Goal: Task Accomplishment & Management: Manage account settings

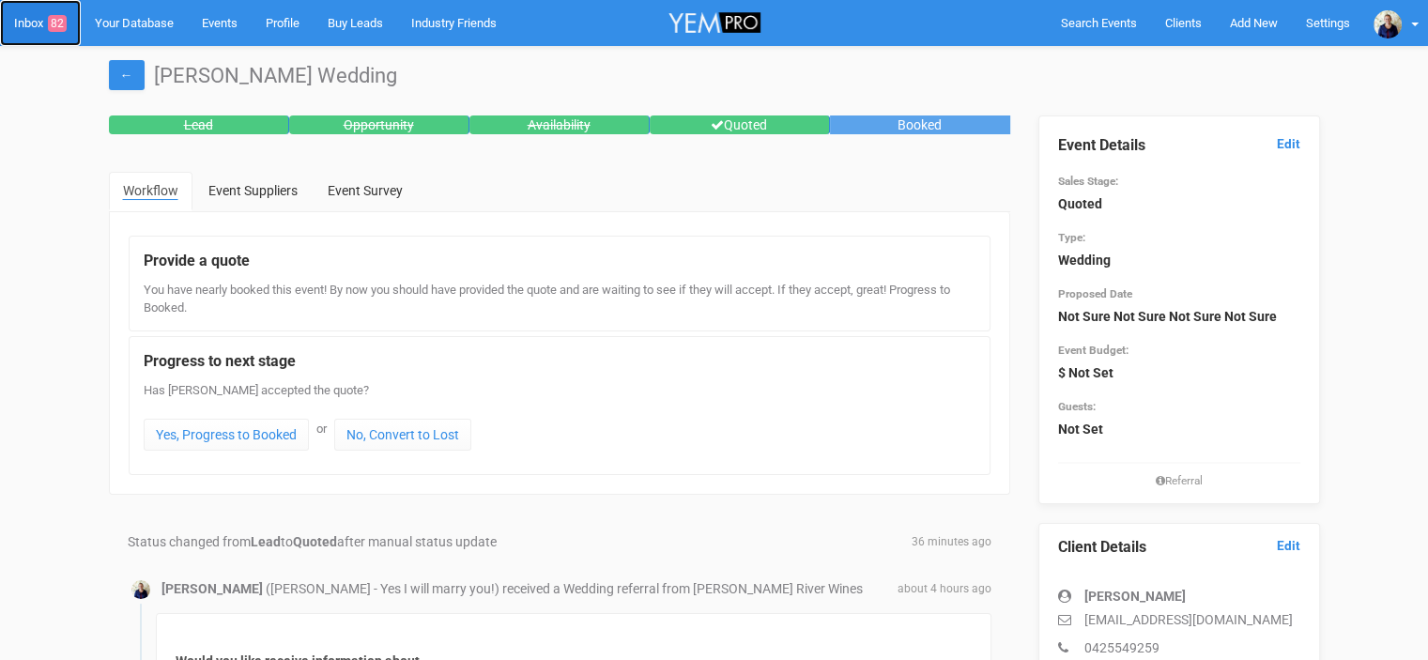
click at [30, 24] on link "Inbox 82" at bounding box center [40, 23] width 81 height 46
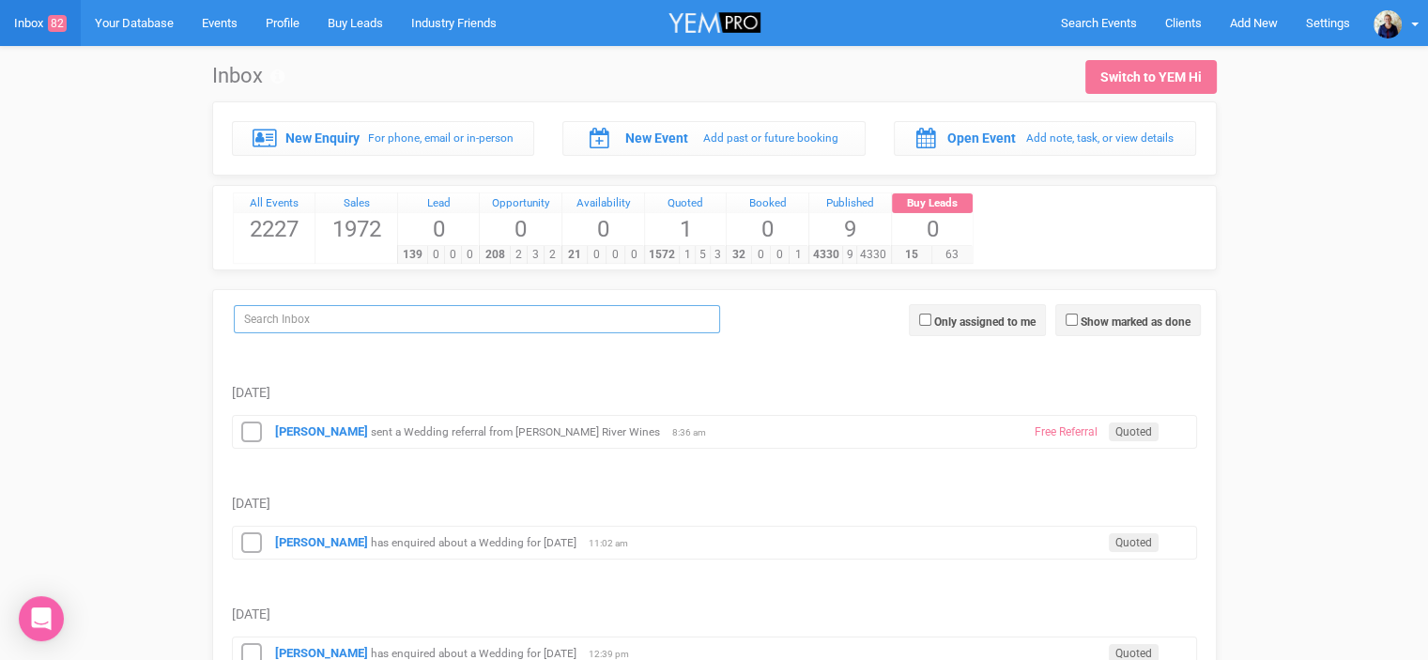
click at [285, 318] on input "search" at bounding box center [477, 319] width 486 height 28
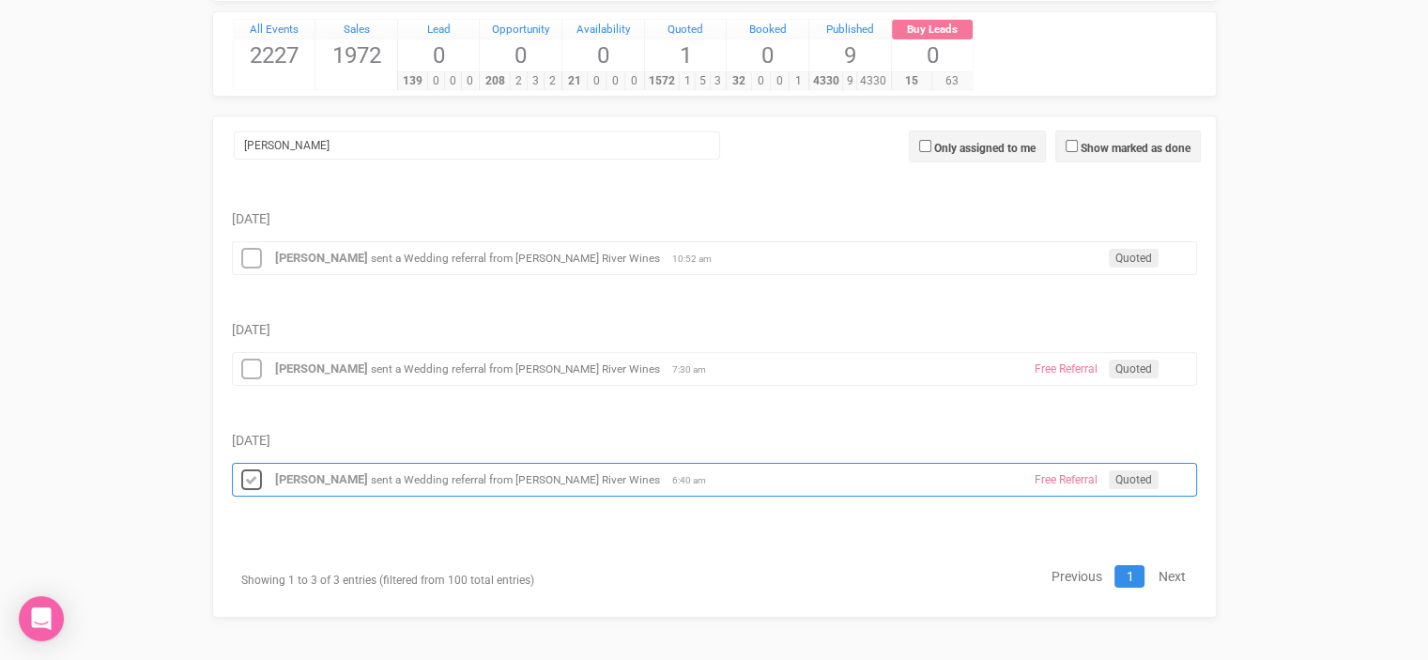
click at [252, 477] on icon at bounding box center [251, 480] width 28 height 24
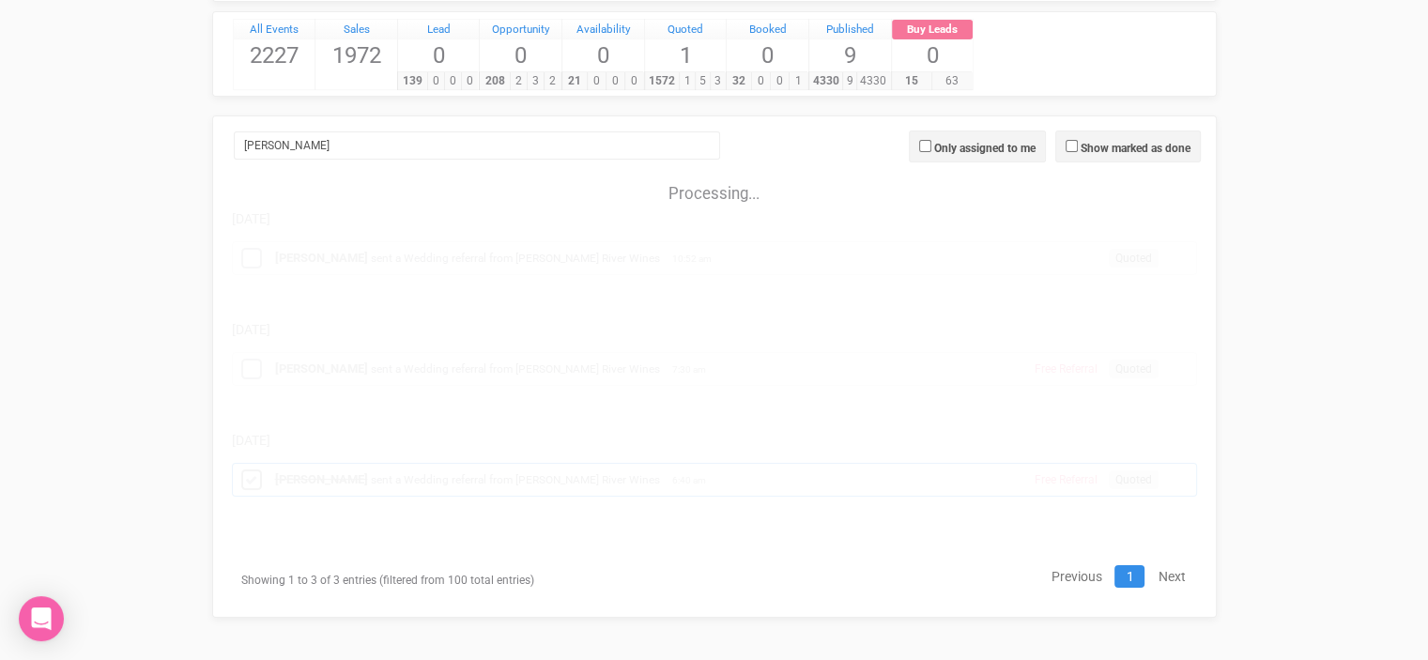
scroll to position [64, 0]
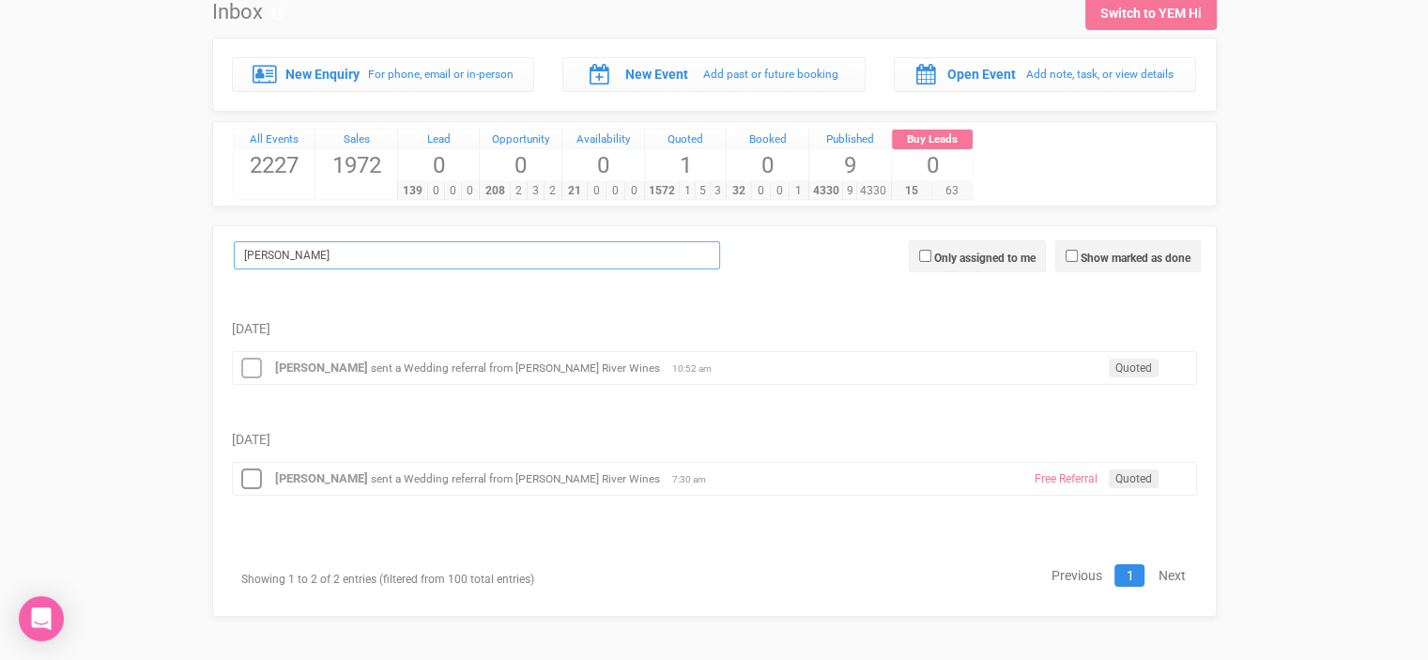
click at [263, 245] on input "[PERSON_NAME]" at bounding box center [477, 255] width 486 height 28
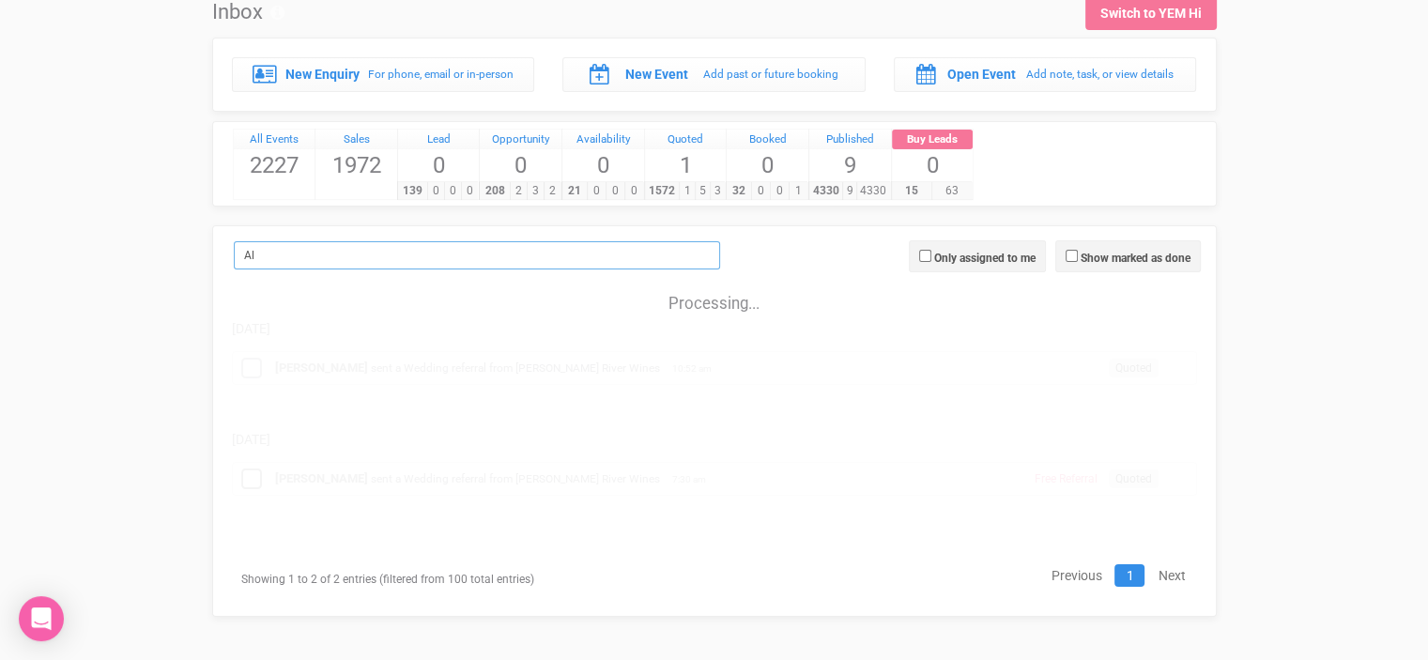
type input "A"
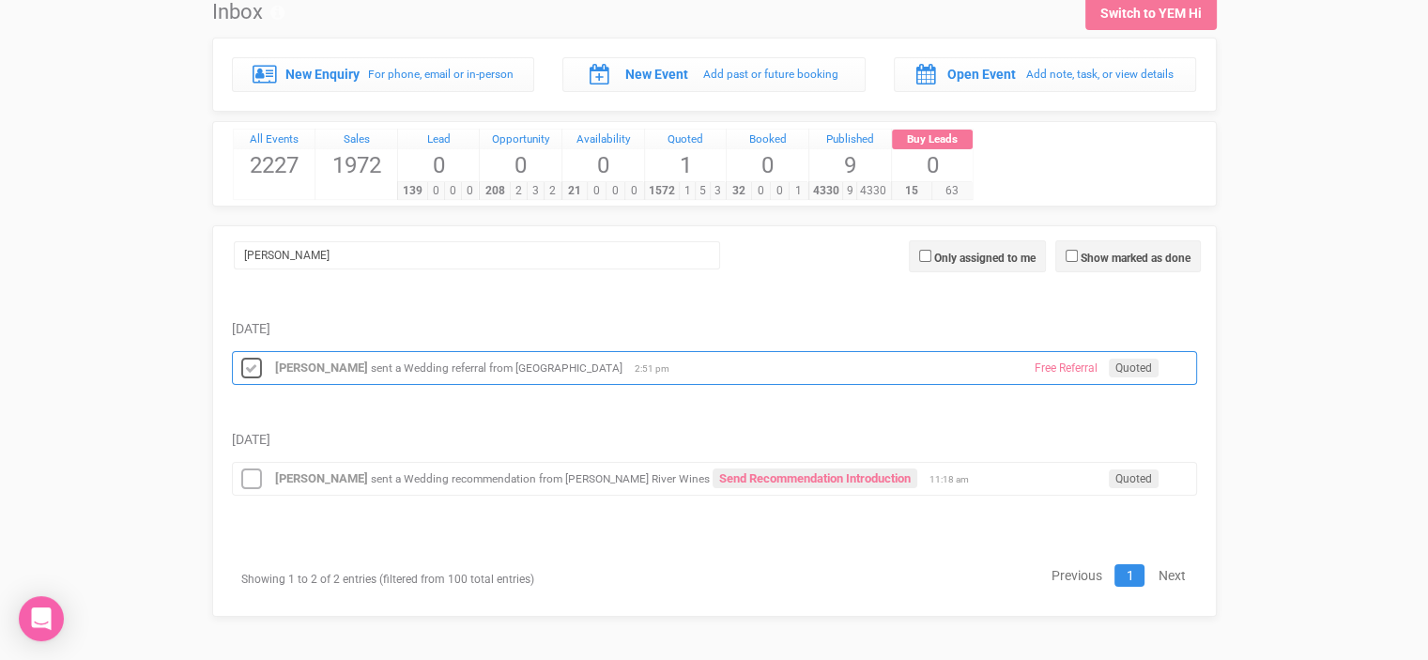
click at [252, 362] on icon at bounding box center [251, 369] width 28 height 24
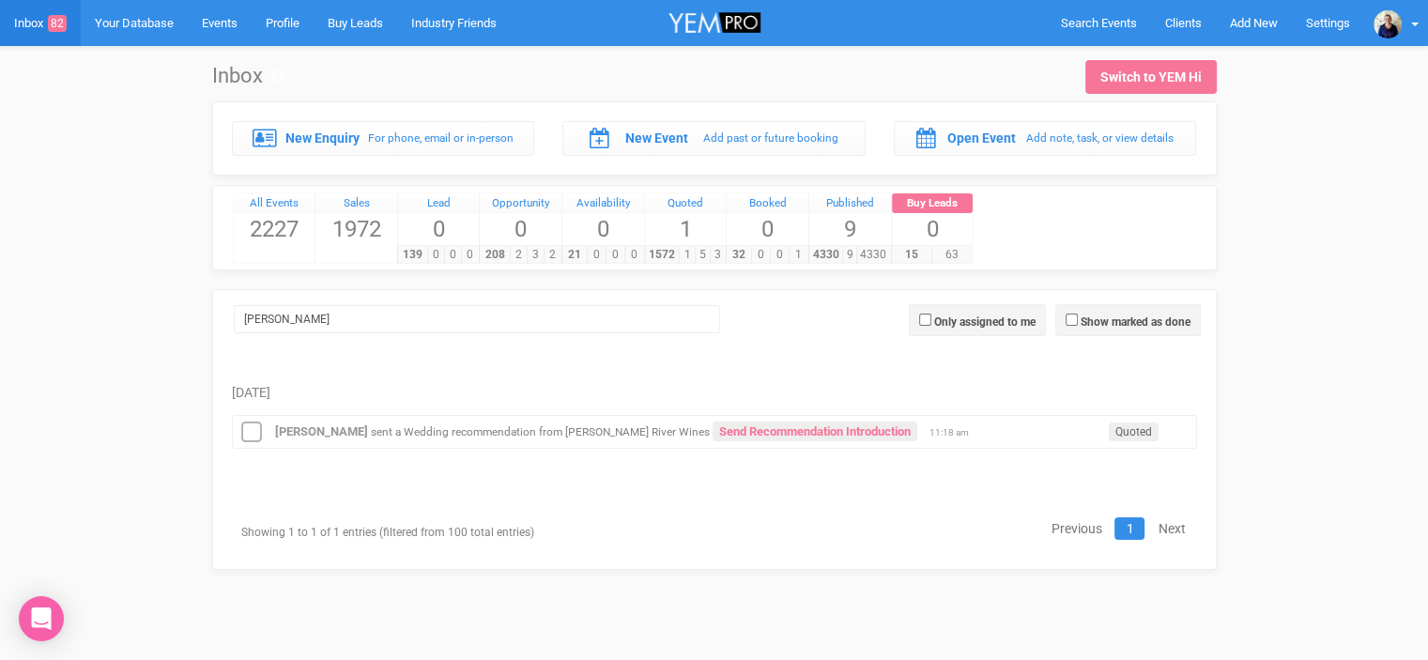
scroll to position [0, 0]
click at [295, 315] on input "[PERSON_NAME]" at bounding box center [483, 319] width 486 height 28
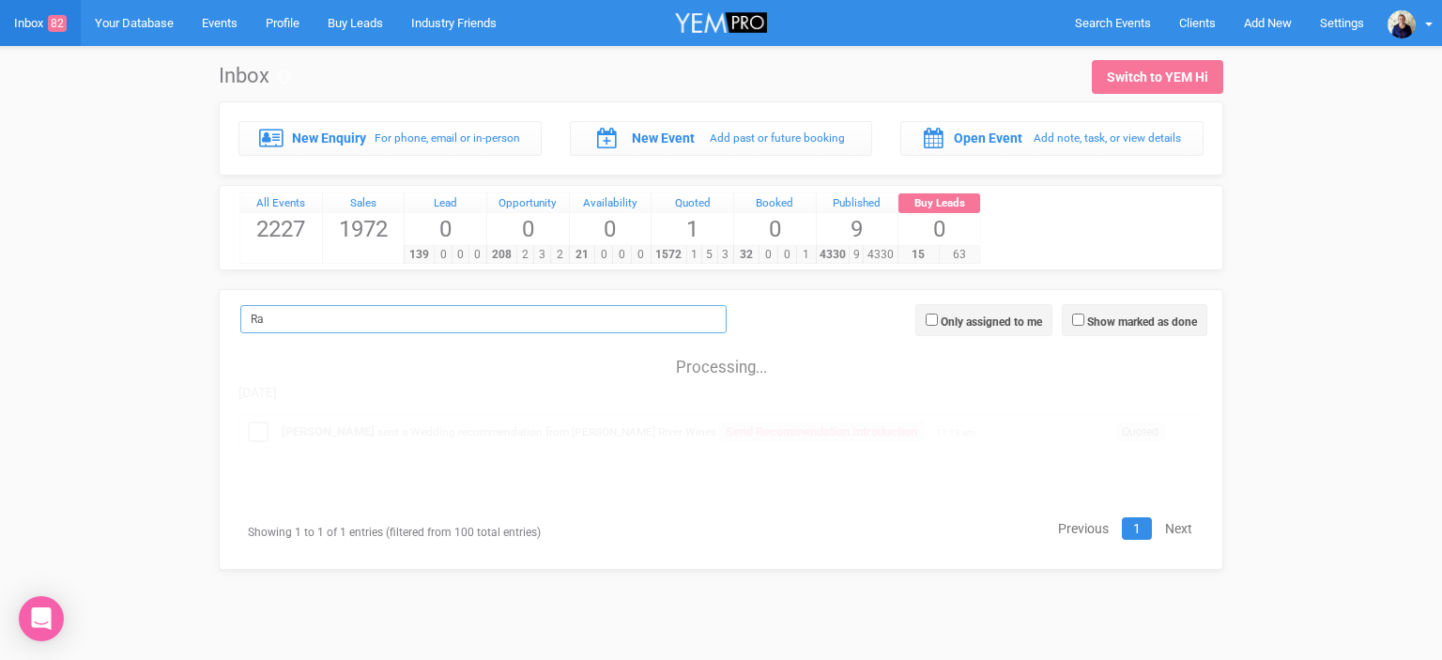
type input "R"
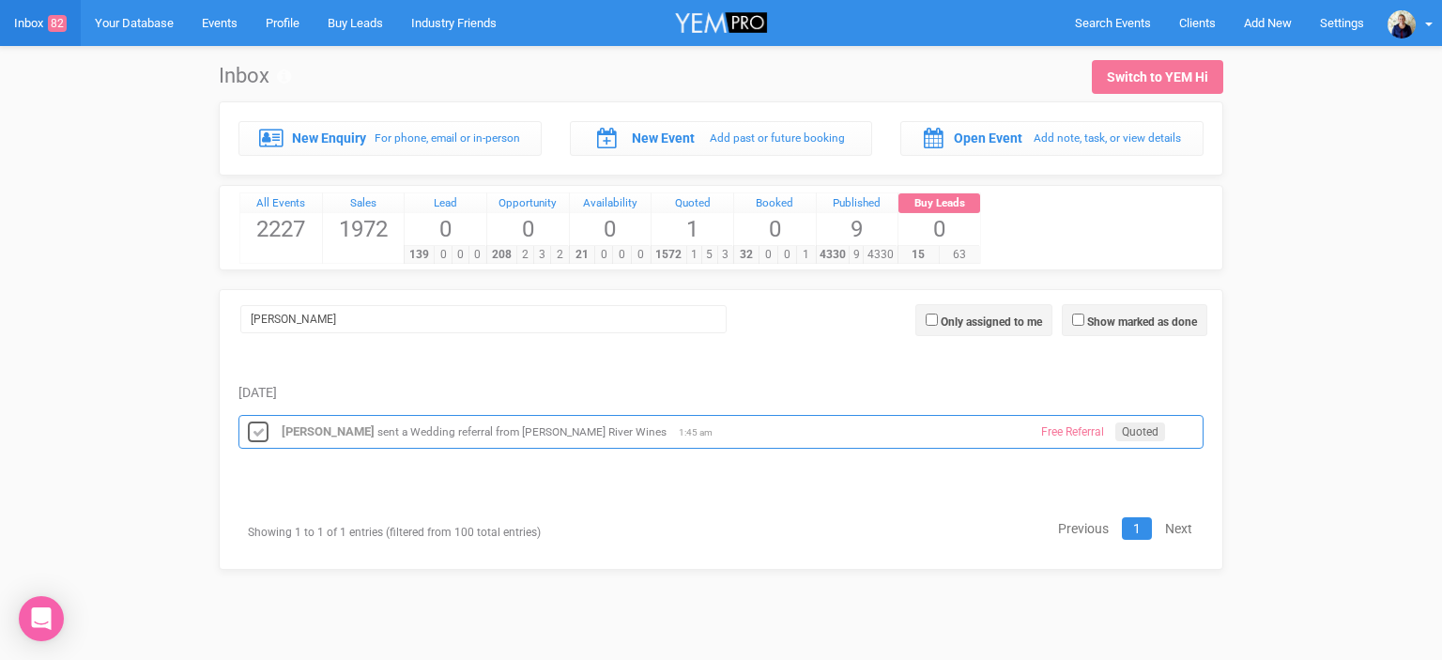
click at [258, 432] on icon at bounding box center [258, 433] width 28 height 24
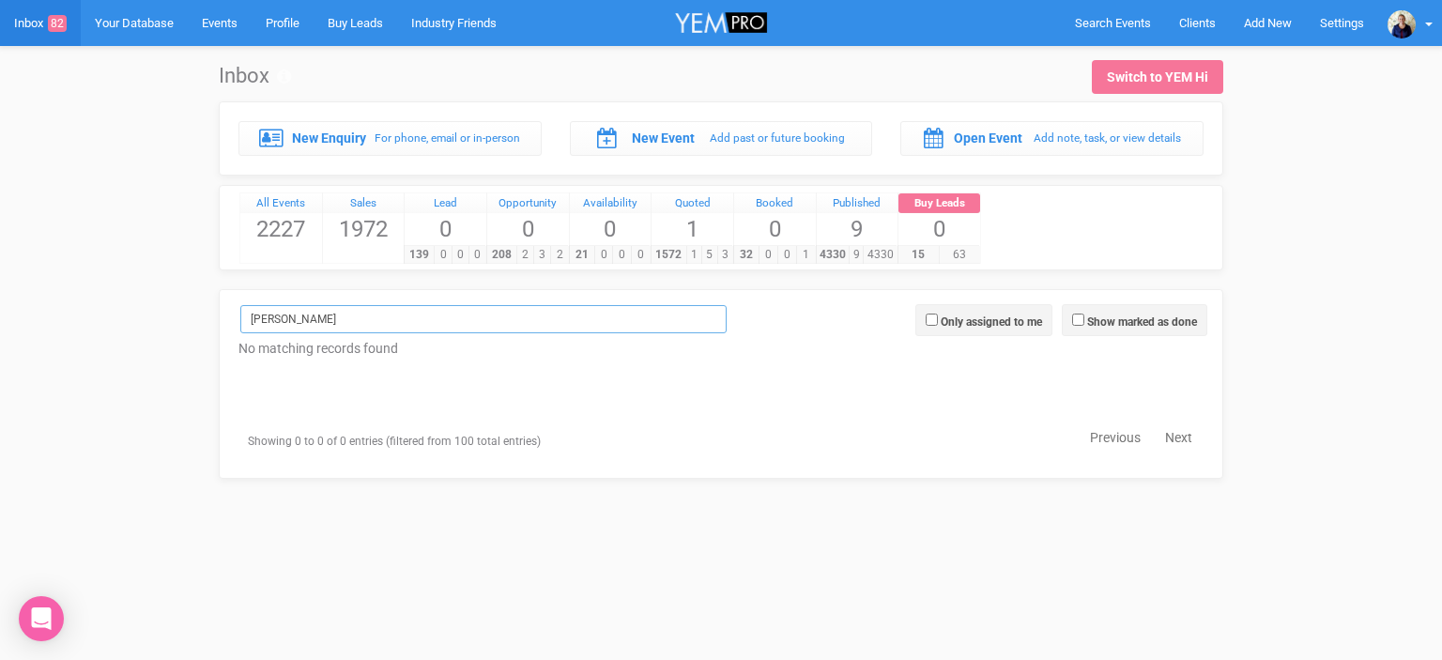
click at [305, 323] on input "[PERSON_NAME]" at bounding box center [483, 319] width 486 height 28
type input "S"
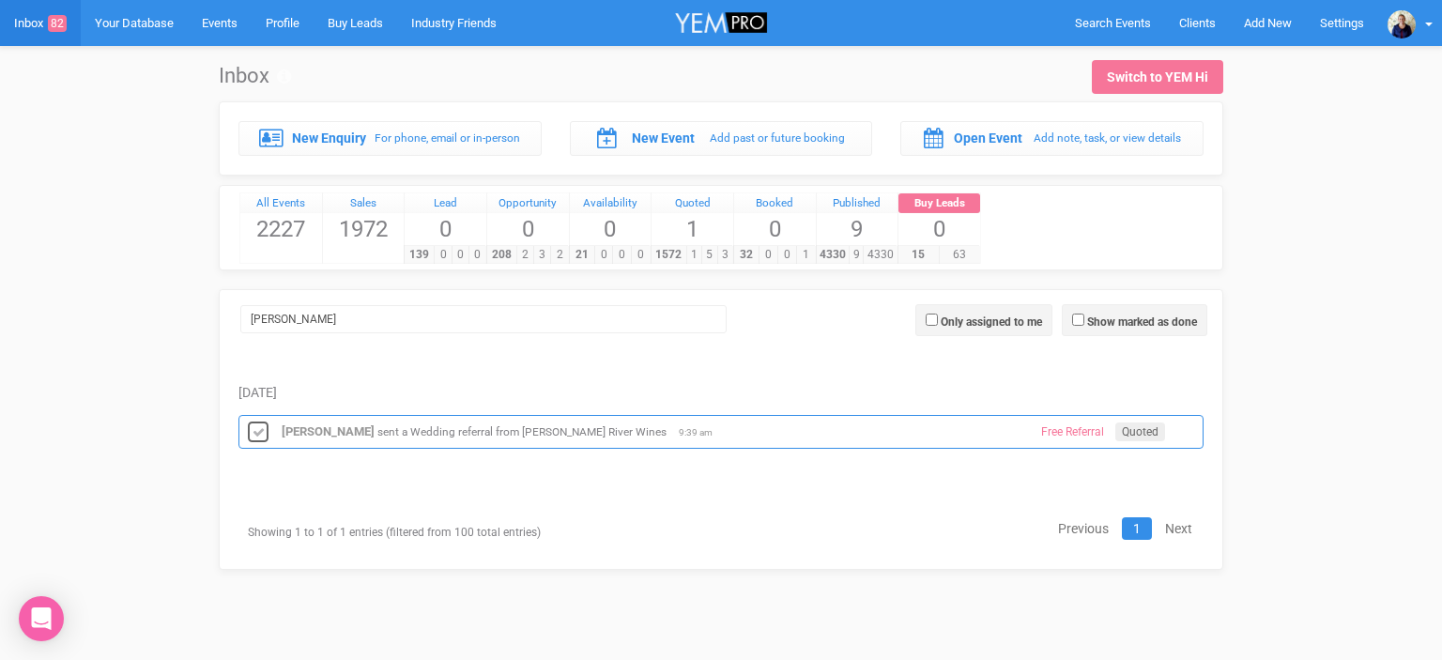
click at [258, 430] on icon at bounding box center [258, 433] width 28 height 24
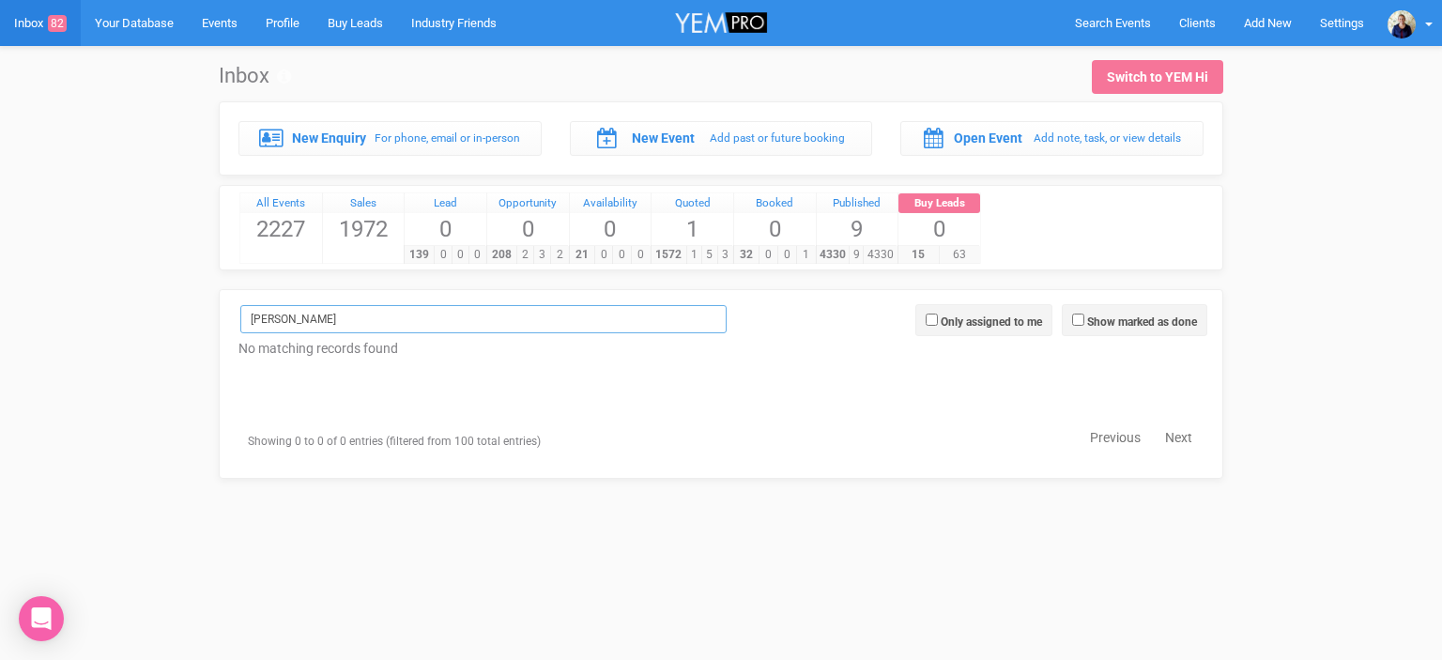
click at [295, 315] on input "[PERSON_NAME]" at bounding box center [483, 319] width 486 height 28
type input "P"
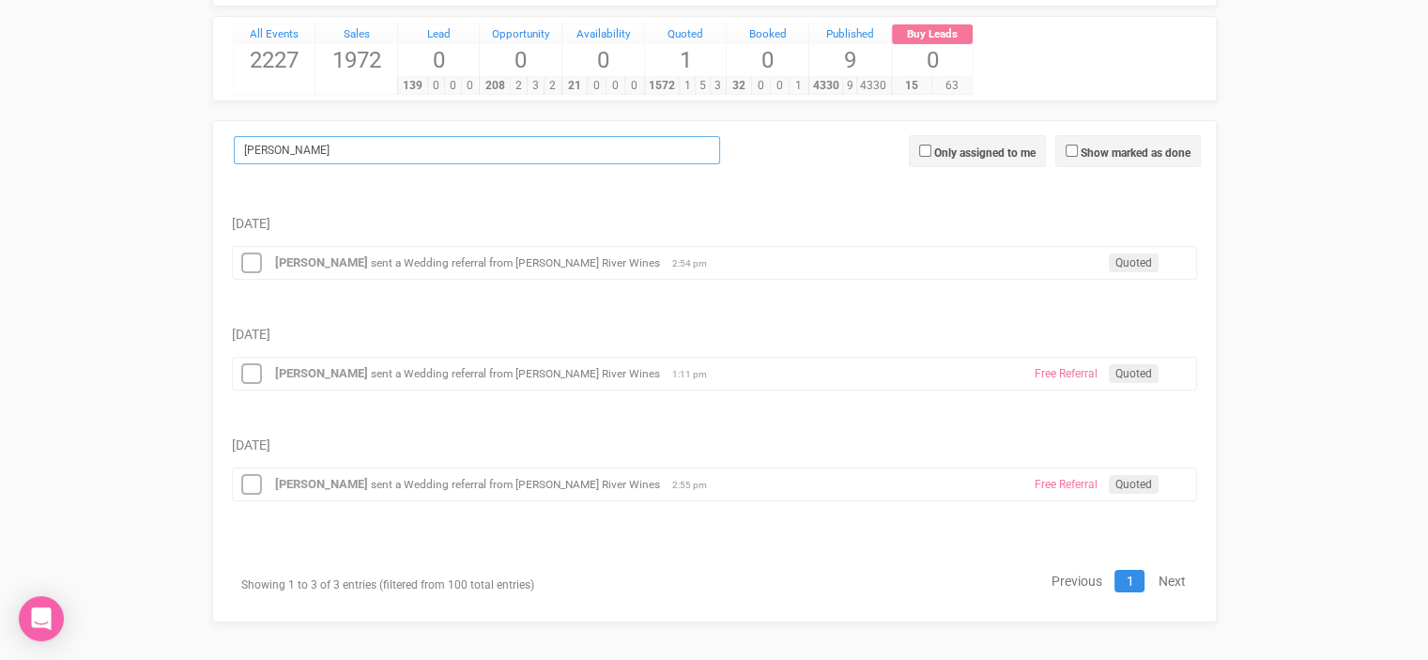
scroll to position [174, 0]
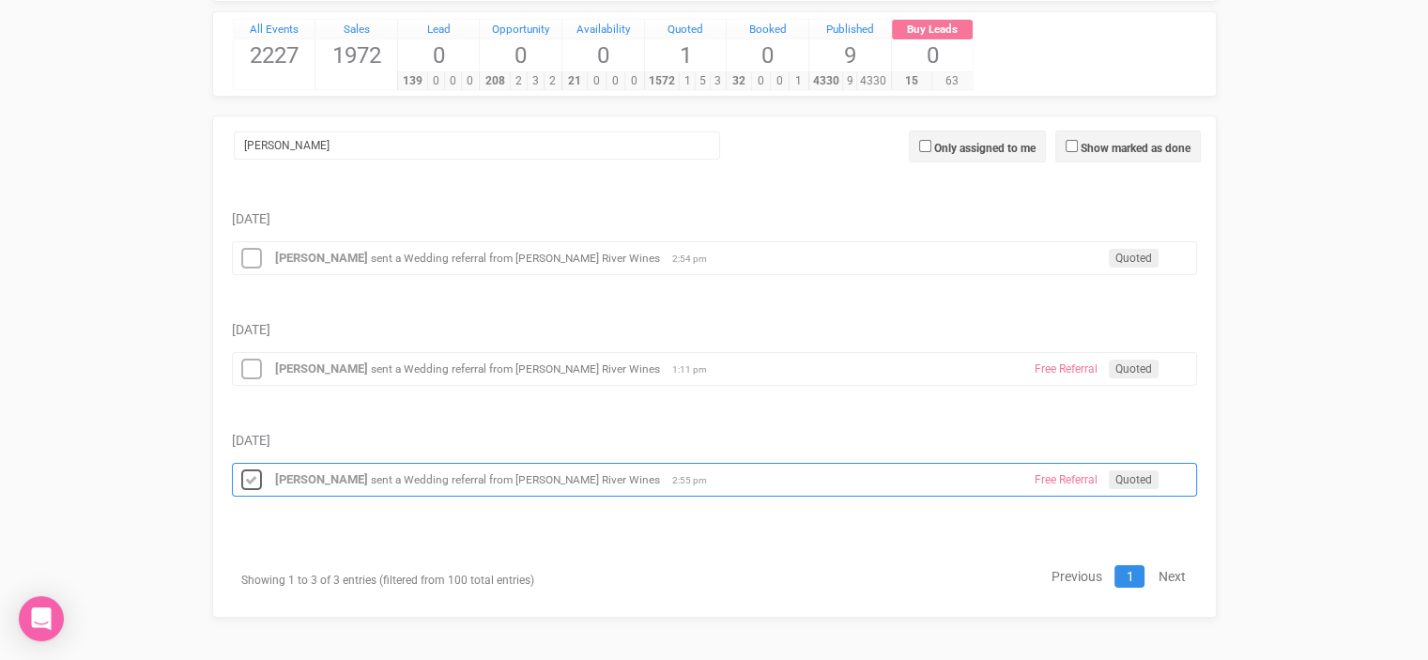
click at [249, 479] on icon at bounding box center [251, 480] width 28 height 24
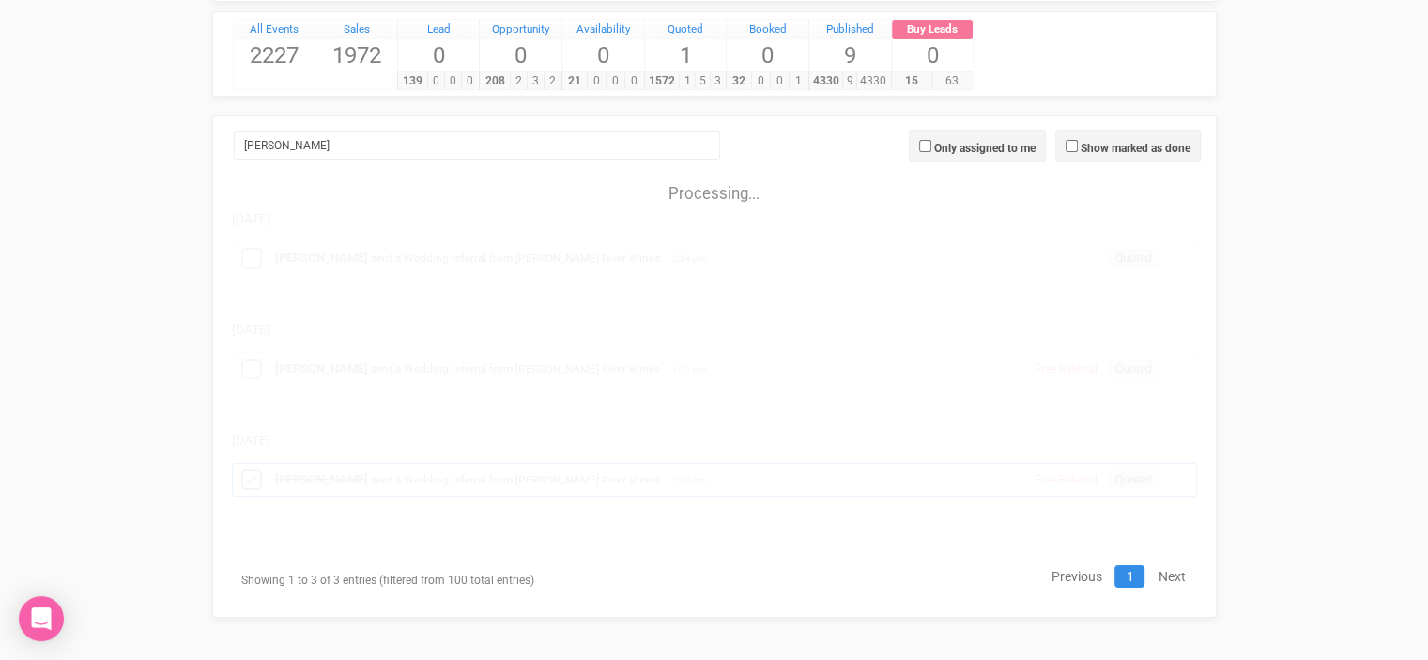
scroll to position [64, 0]
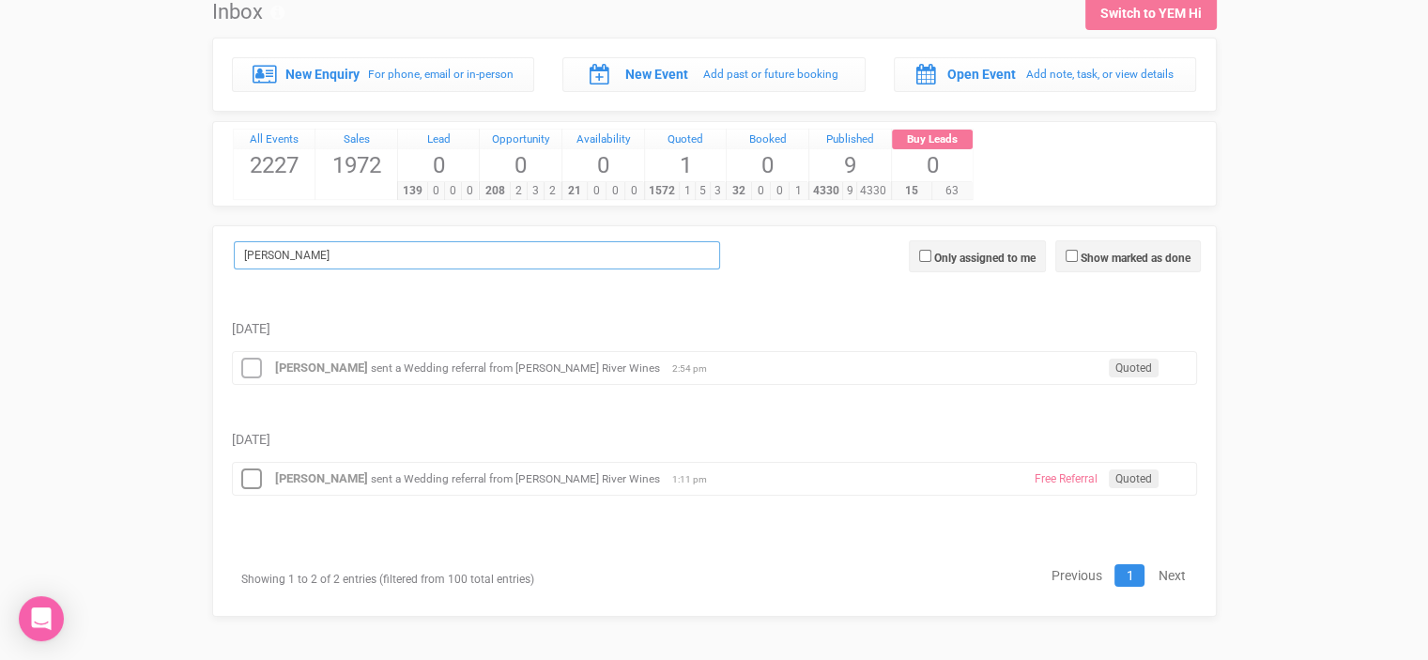
click at [284, 244] on input "[PERSON_NAME]" at bounding box center [477, 255] width 486 height 28
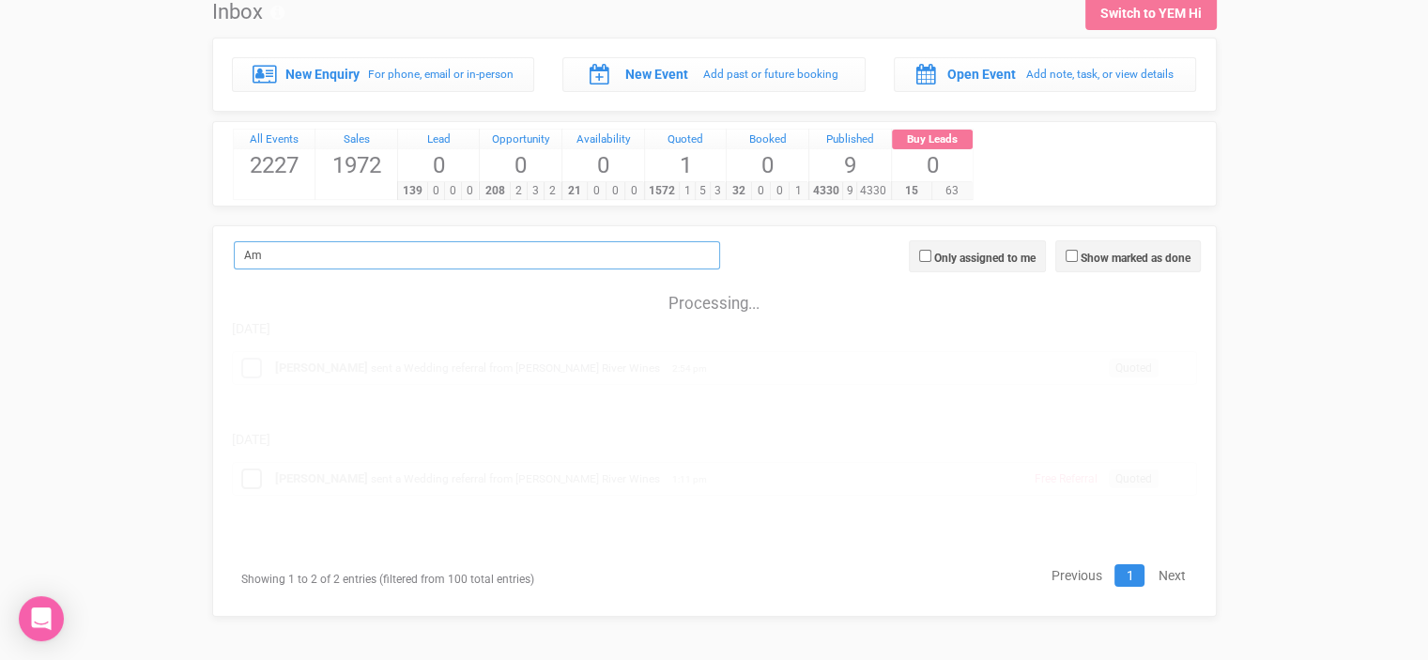
type input "A"
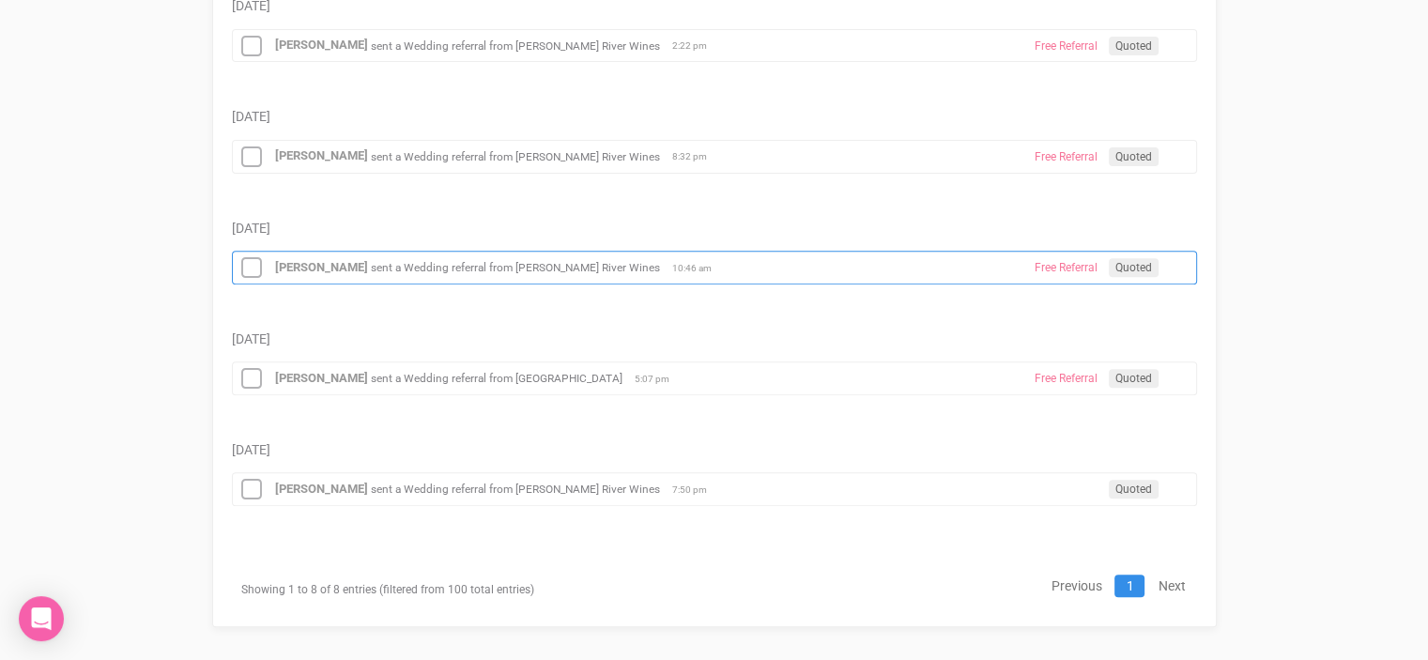
scroll to position [725, 0]
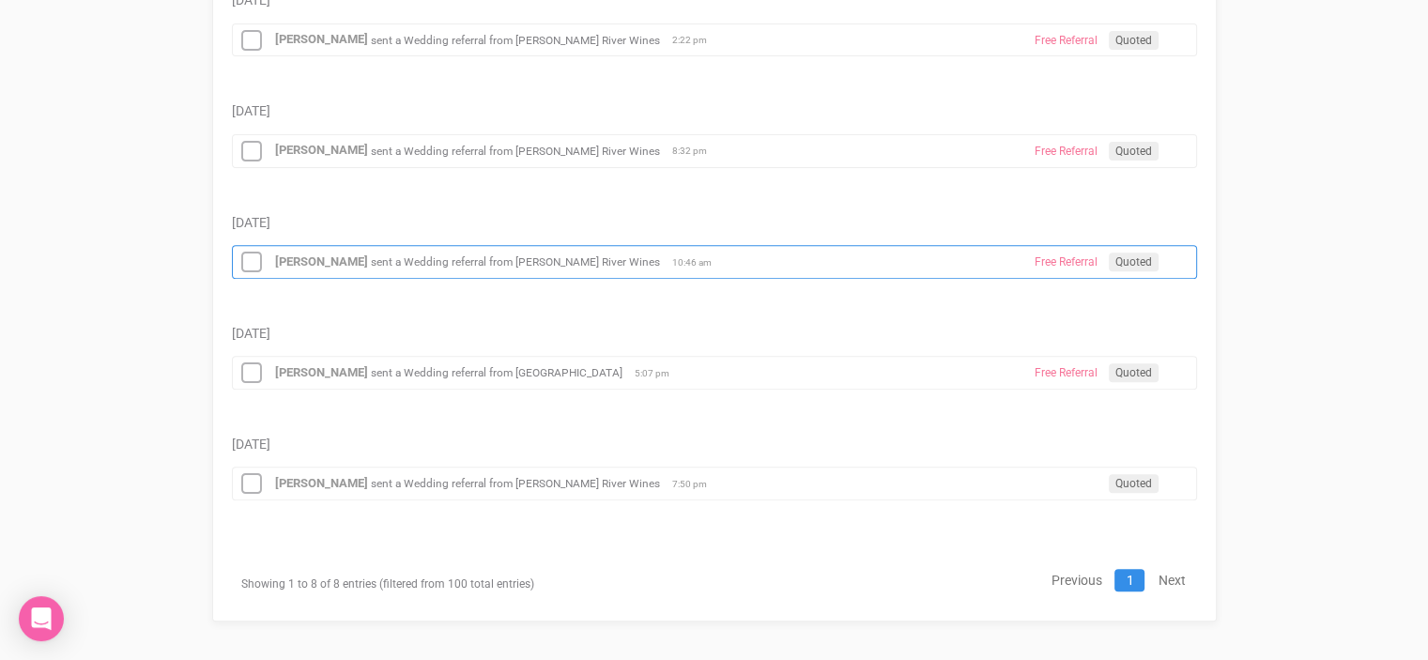
type input "[PERSON_NAME]"
click at [391, 255] on small "sent a Wedding referral from [PERSON_NAME] River Wines" at bounding box center [515, 261] width 289 height 13
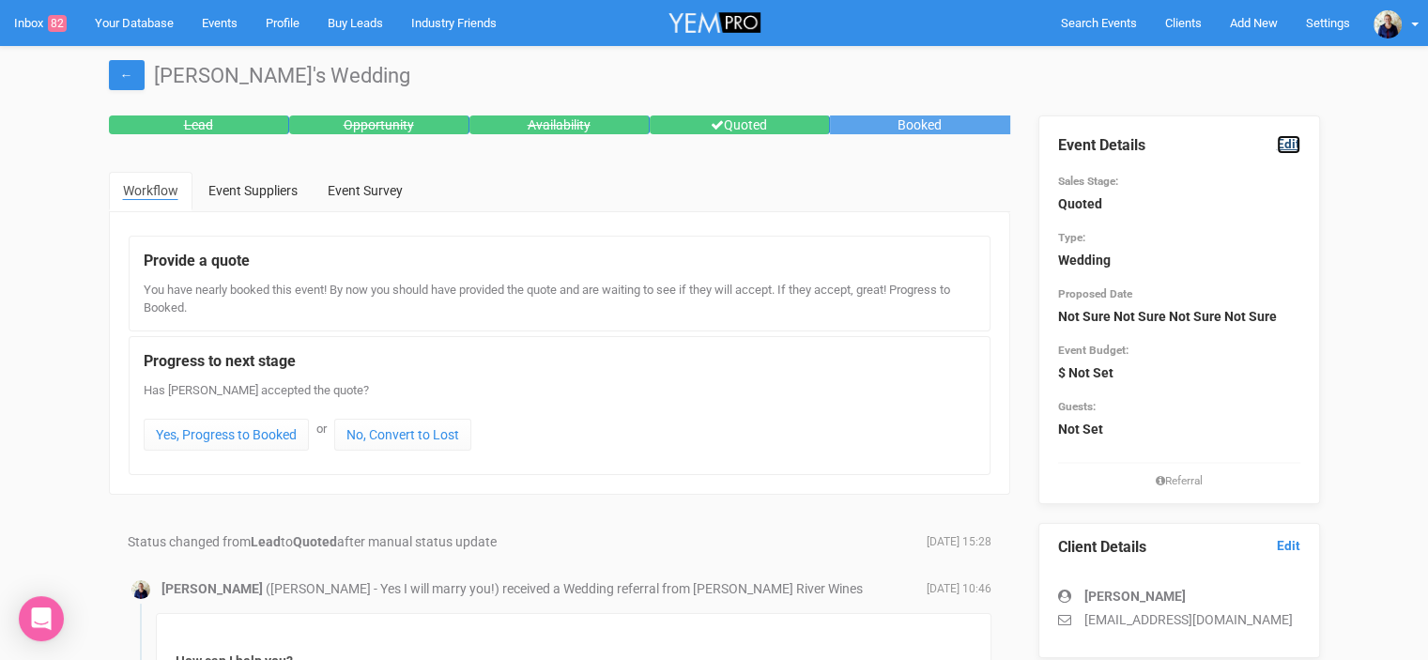
click at [1292, 145] on link "Edit" at bounding box center [1288, 144] width 23 height 18
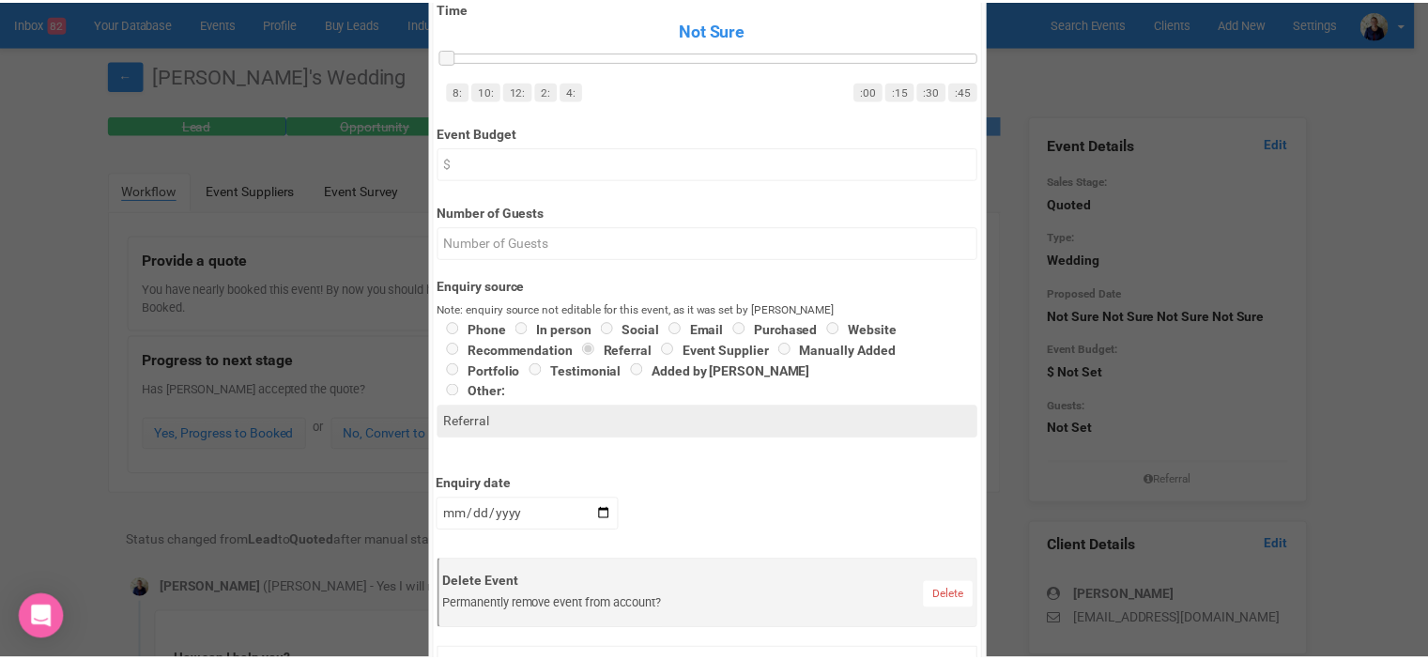
scroll to position [563, 0]
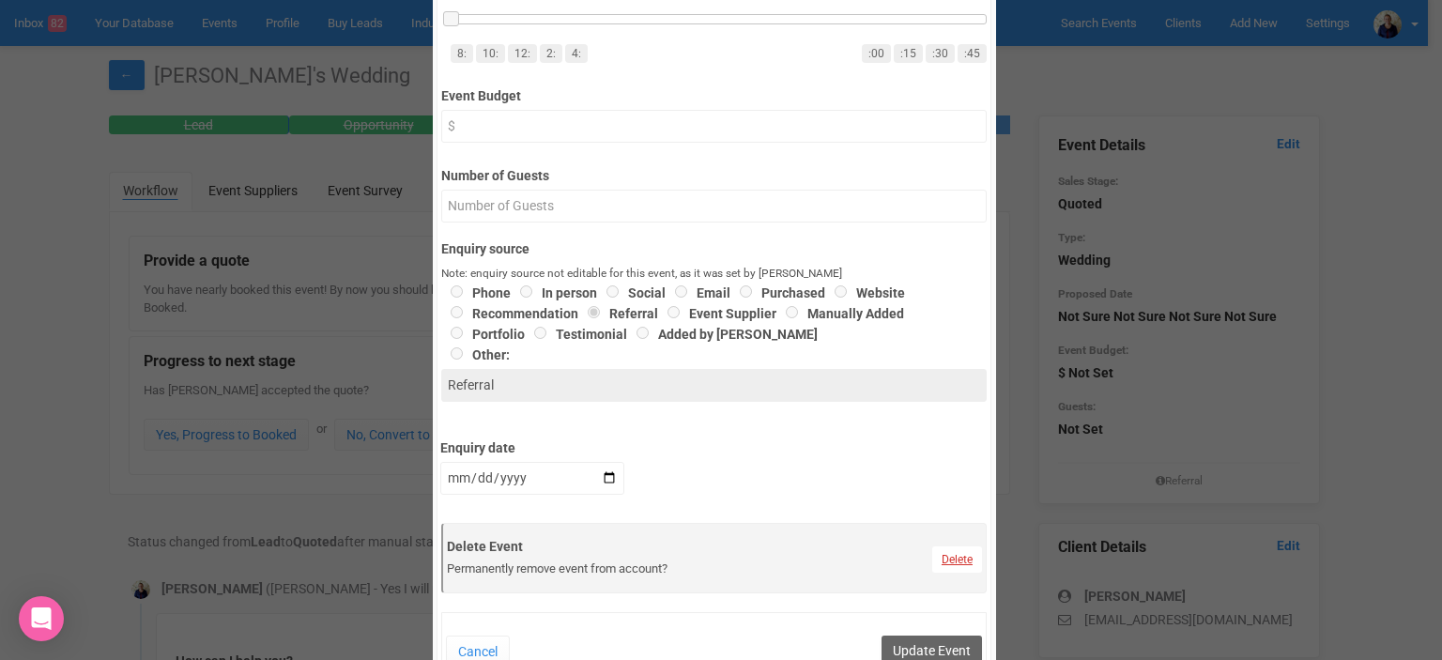
click at [956, 552] on link "Delete" at bounding box center [957, 559] width 50 height 26
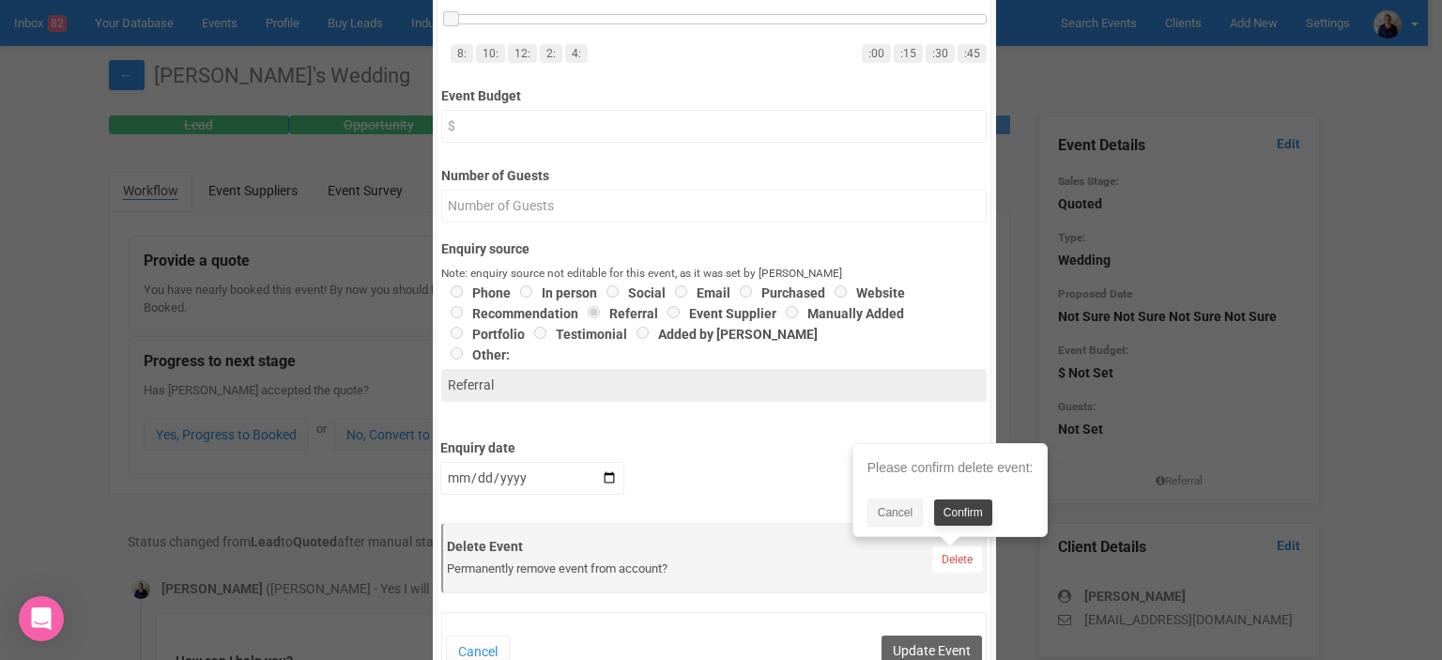
click at [969, 513] on link "Confirm" at bounding box center [963, 512] width 58 height 26
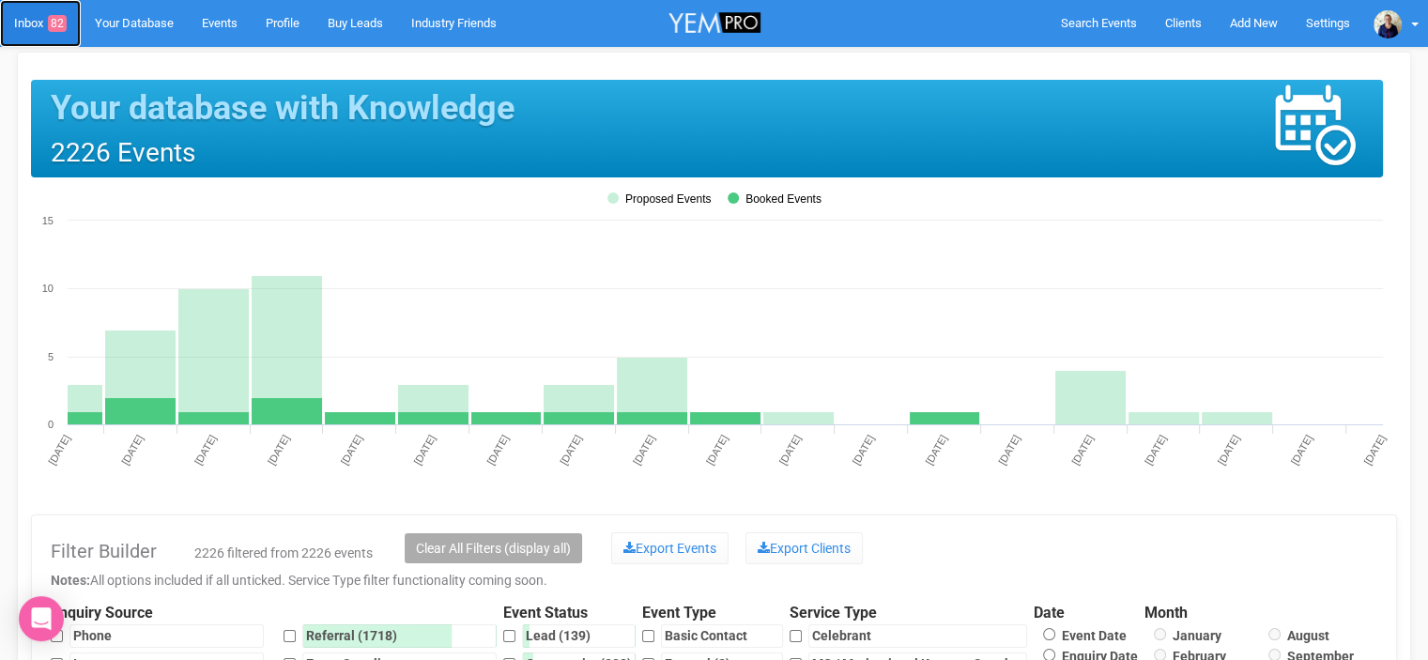
click at [38, 23] on link "Inbox 82" at bounding box center [40, 23] width 81 height 47
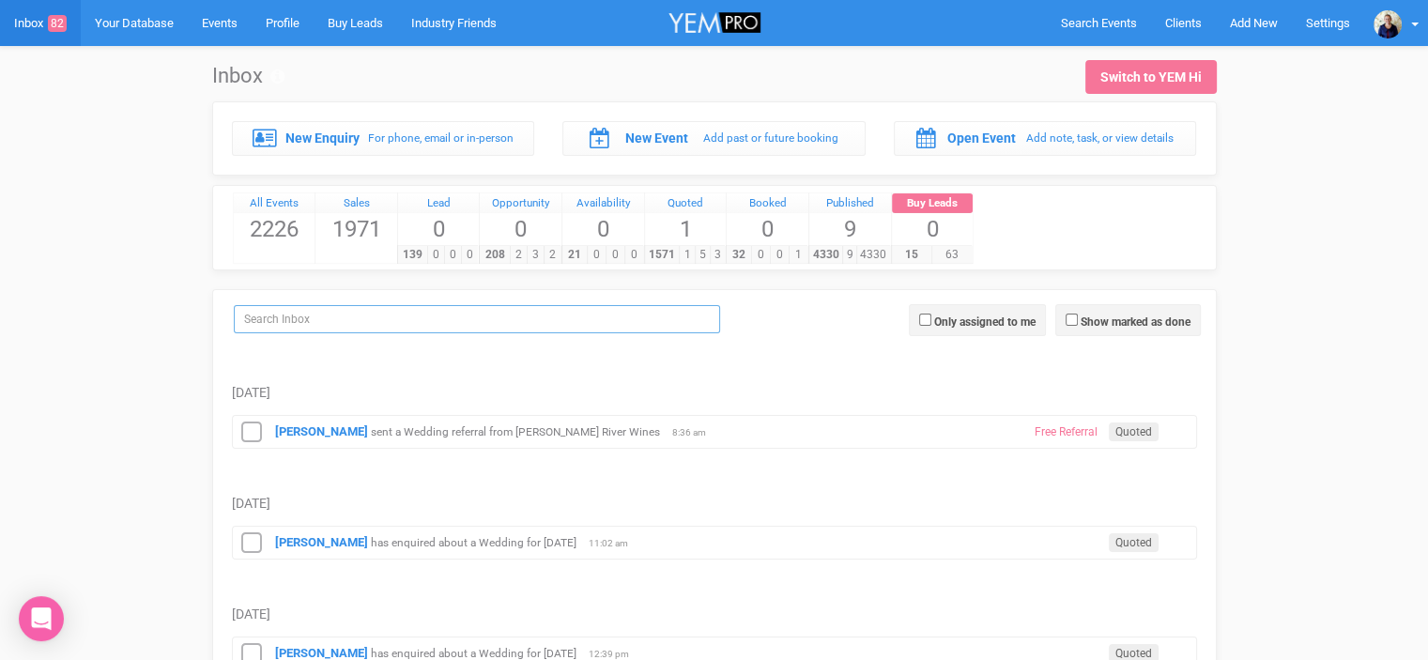
click at [292, 320] on input "search" at bounding box center [477, 319] width 486 height 28
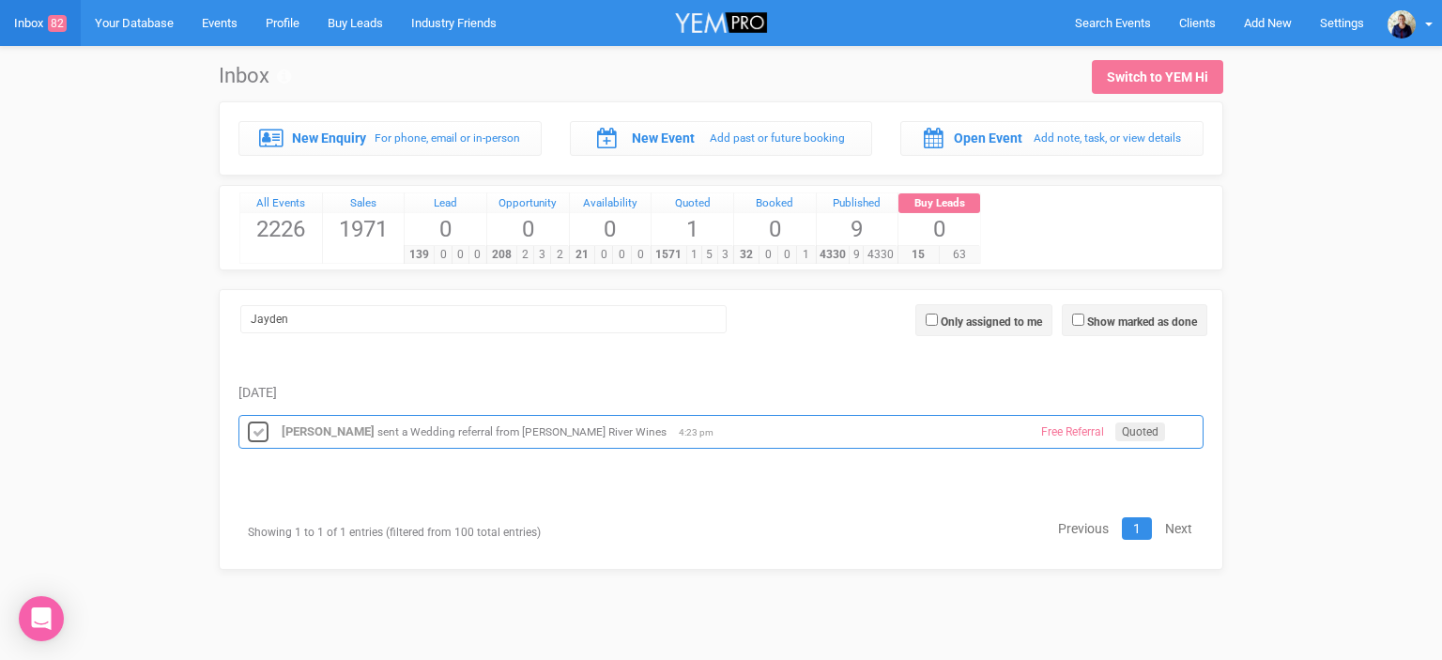
click at [262, 424] on icon at bounding box center [258, 433] width 28 height 24
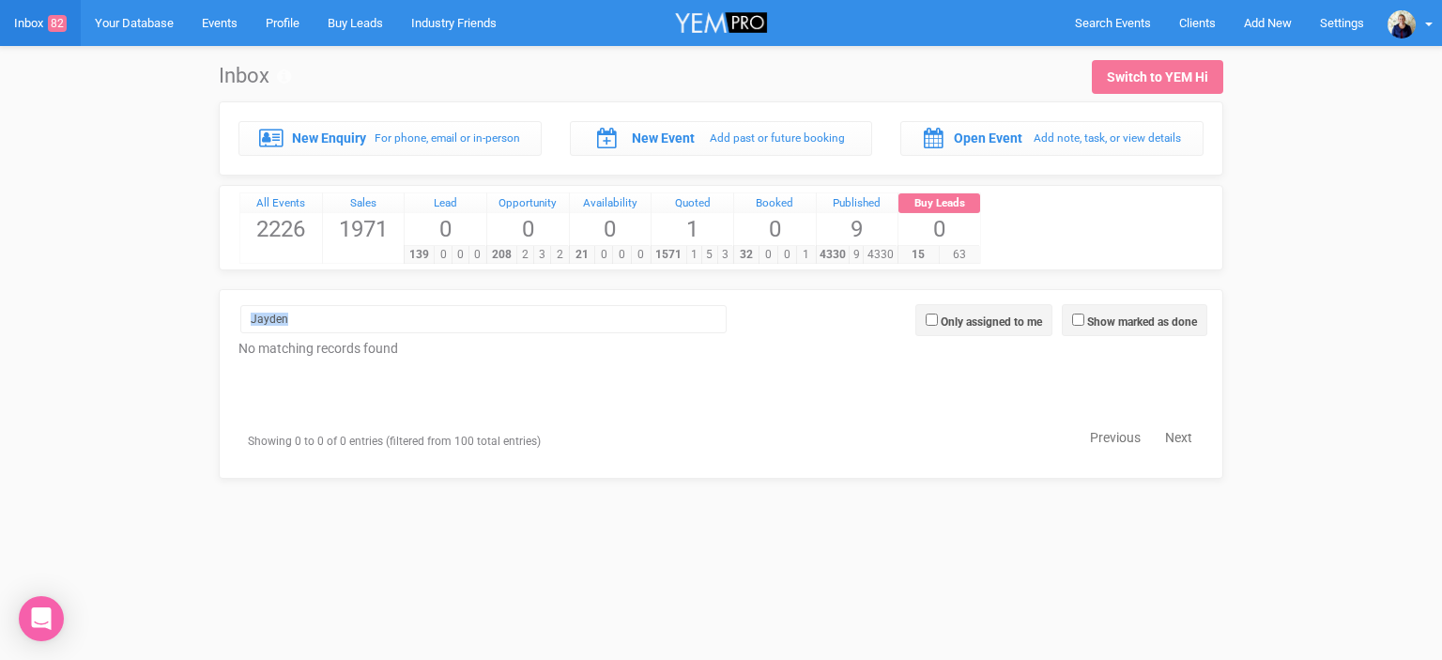
click at [289, 302] on div "Show marked as done Only assigned to me Jayden Combined No matching records fou…" at bounding box center [721, 384] width 1004 height 190
click at [289, 333] on div at bounding box center [720, 316] width 993 height 43
click at [293, 322] on input "Jayden" at bounding box center [483, 319] width 486 height 28
type input "J"
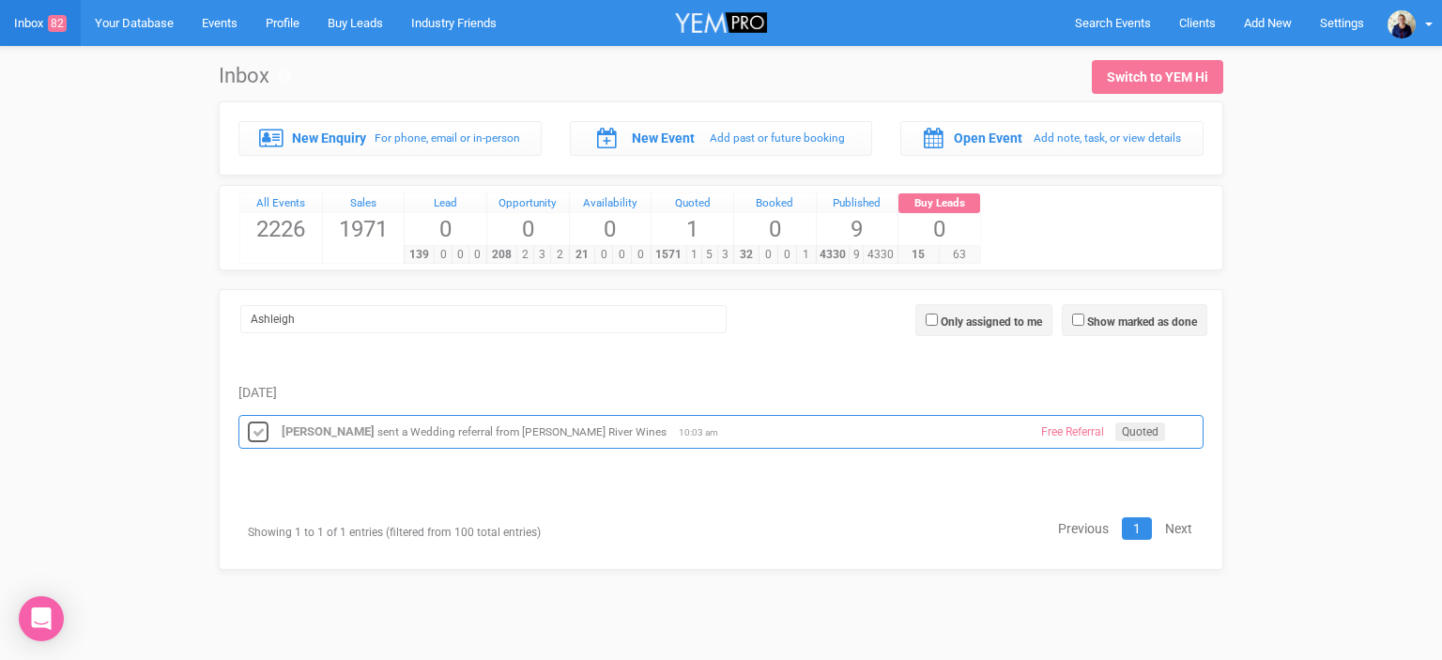
click at [254, 430] on icon at bounding box center [258, 433] width 28 height 24
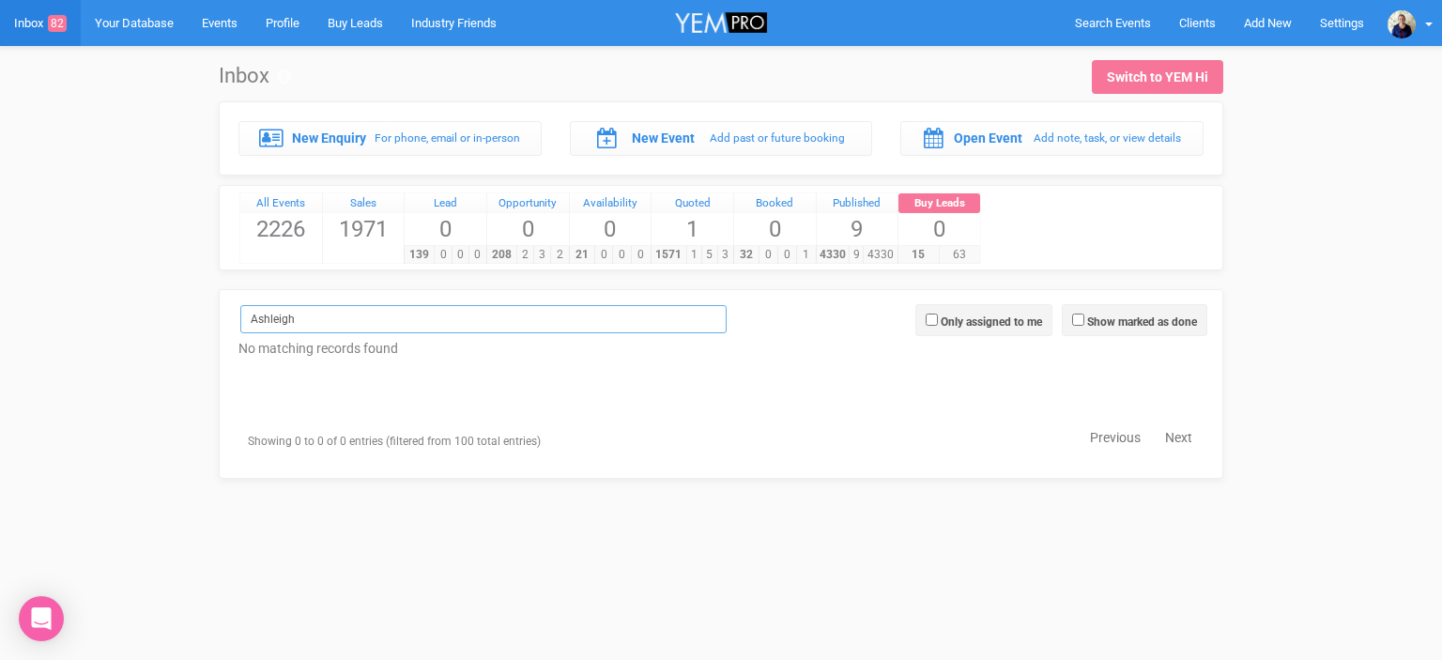
click at [297, 316] on input "Ashleigh" at bounding box center [483, 319] width 486 height 28
type input "A"
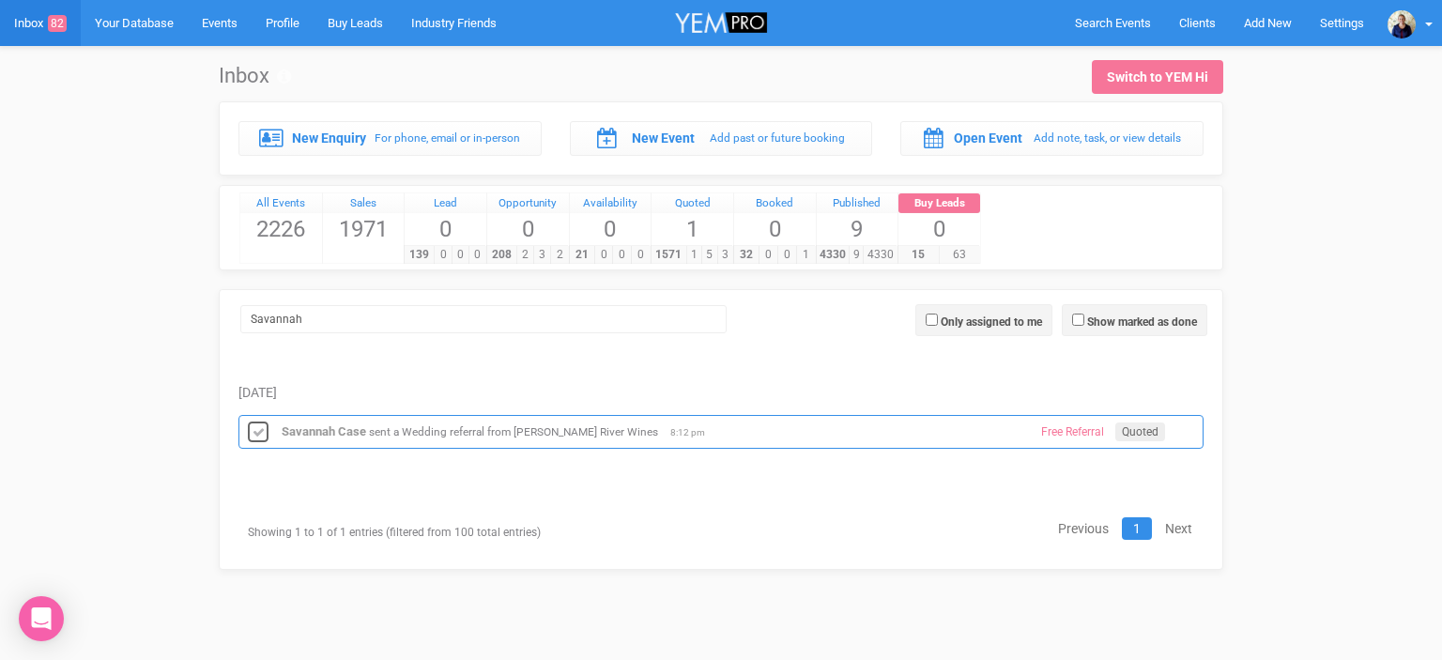
click at [253, 429] on icon at bounding box center [258, 433] width 28 height 24
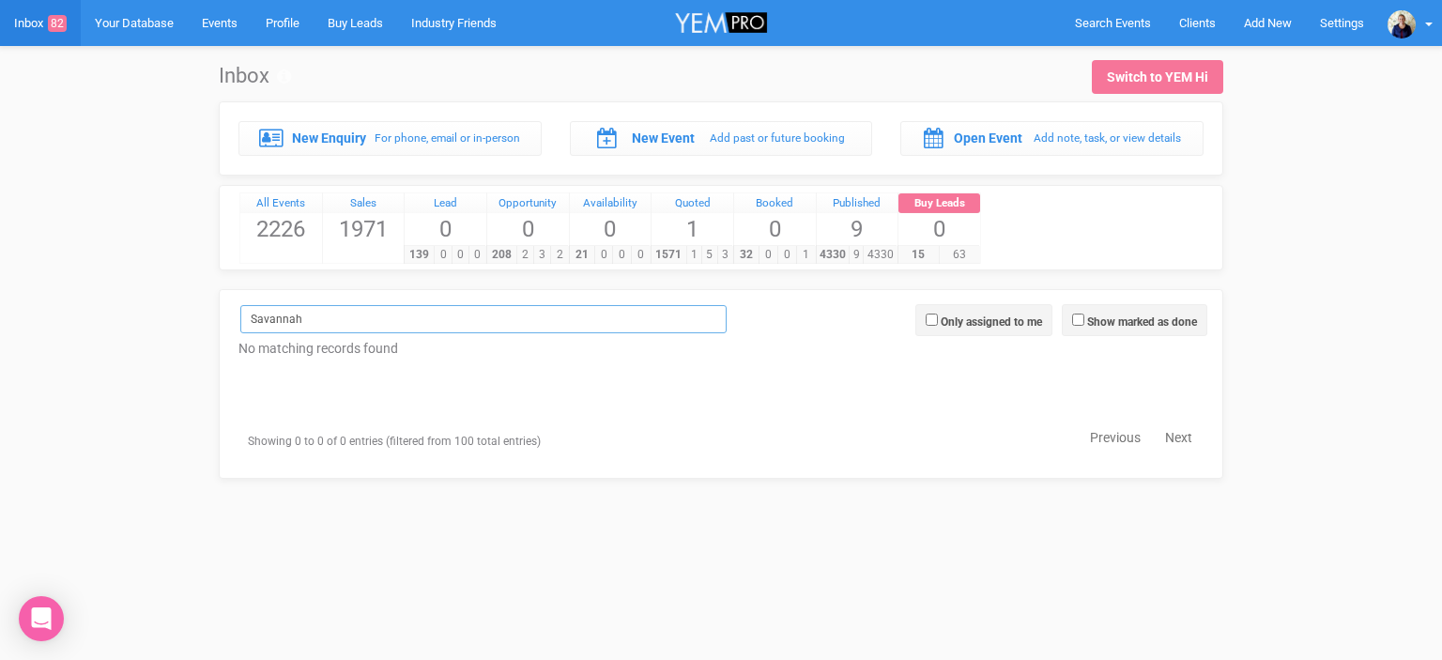
click at [310, 311] on input "Savannah" at bounding box center [483, 319] width 486 height 28
type input "S"
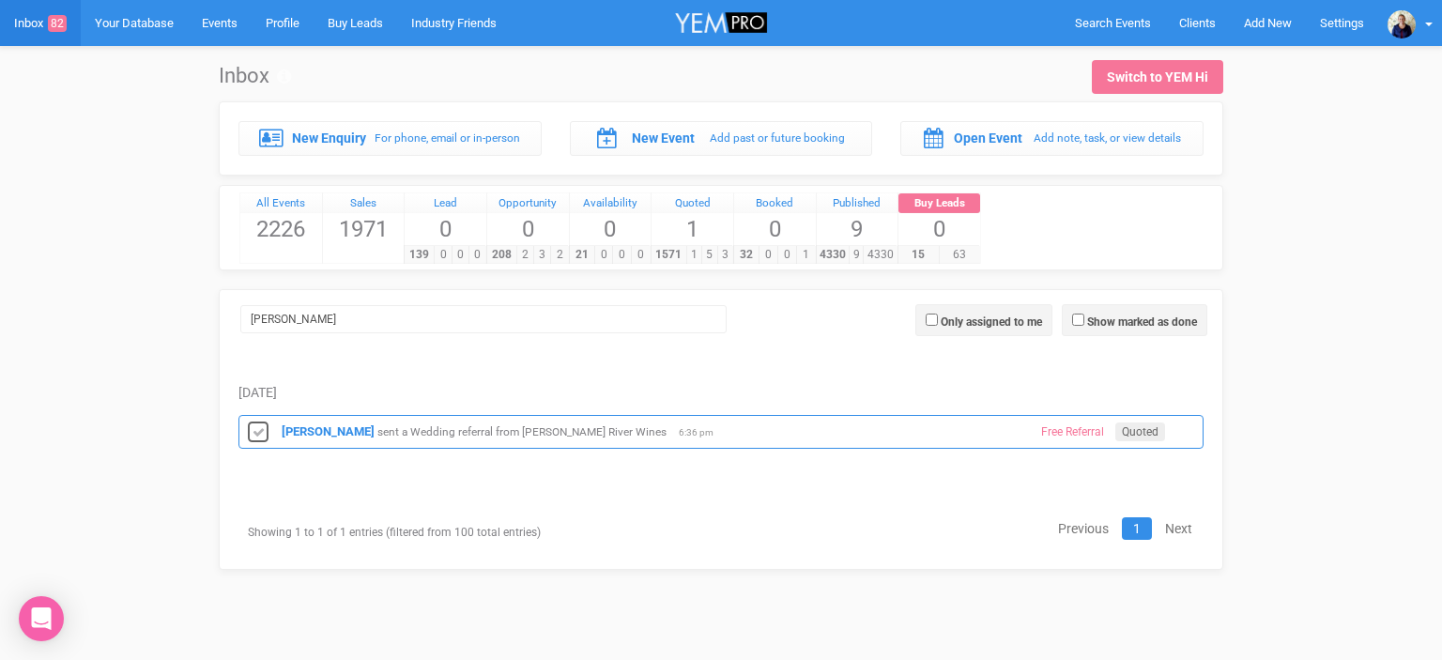
click at [257, 427] on icon at bounding box center [258, 433] width 28 height 24
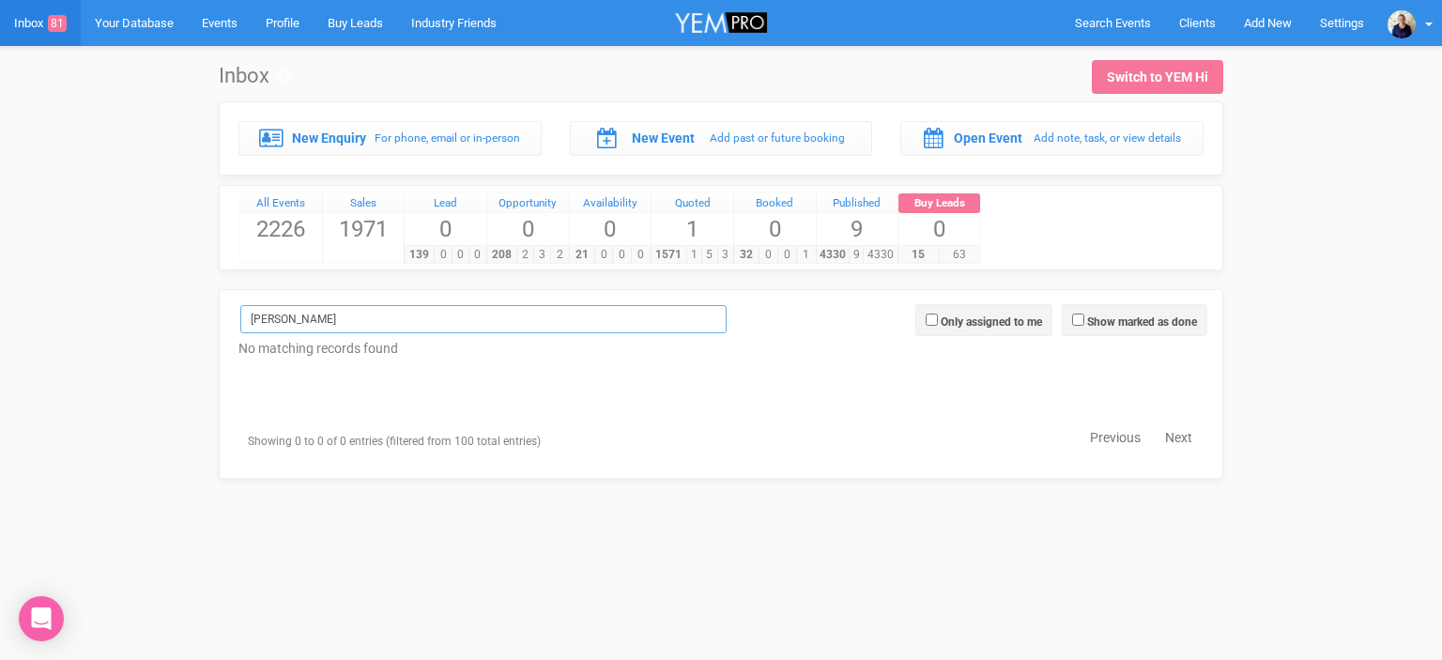
click at [304, 322] on input "[PERSON_NAME]" at bounding box center [483, 319] width 486 height 28
type input "C"
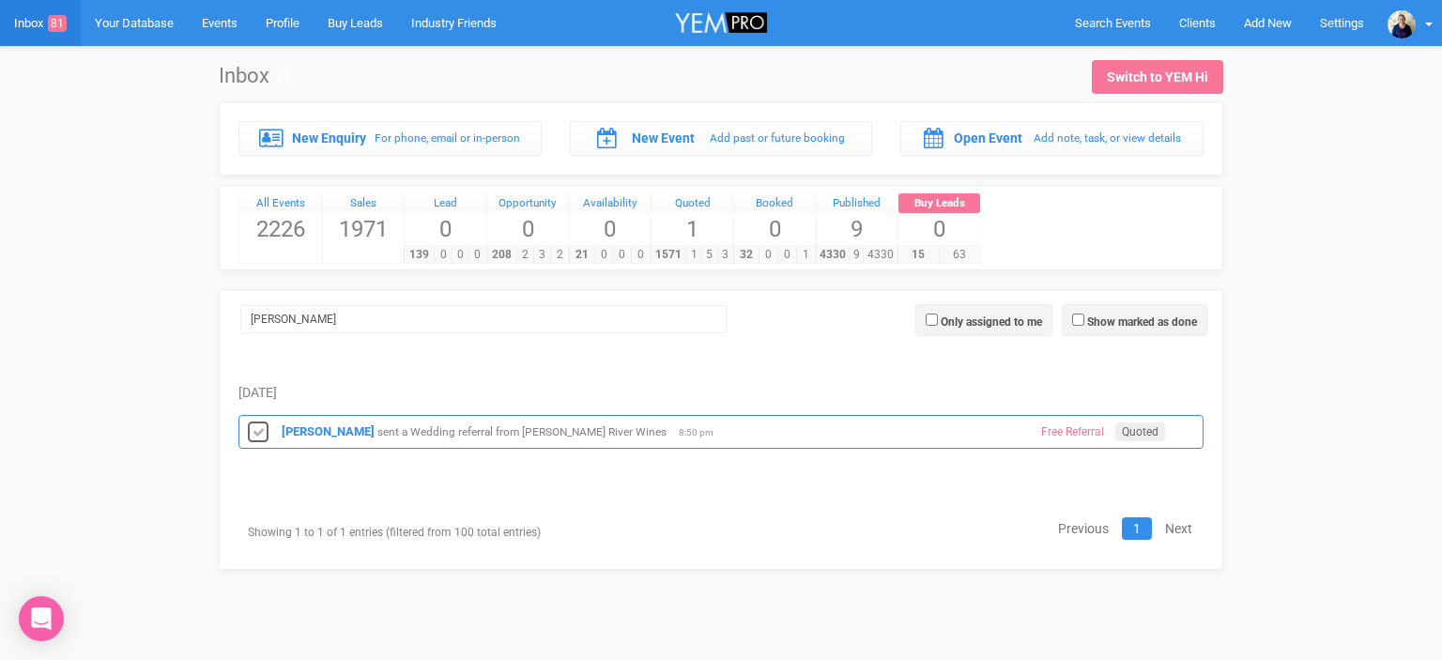
click at [257, 434] on icon at bounding box center [258, 433] width 28 height 24
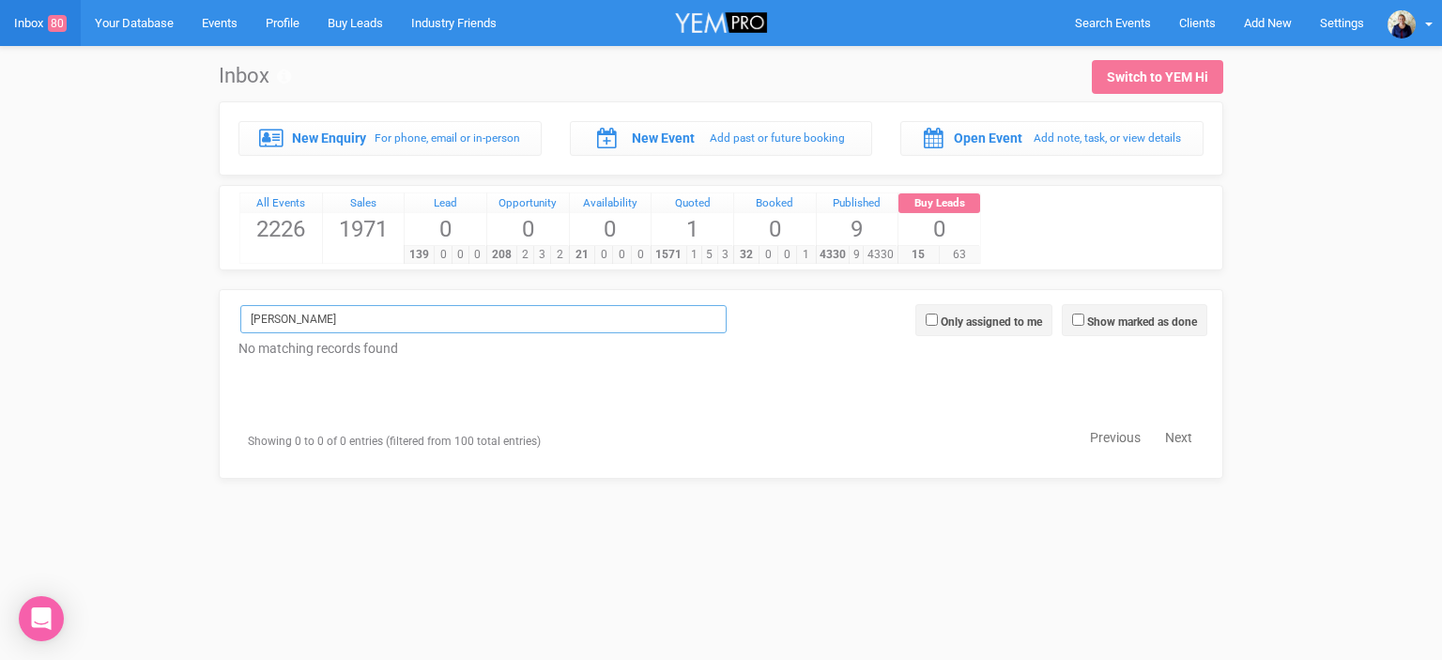
click at [320, 317] on input "[PERSON_NAME]" at bounding box center [483, 319] width 486 height 28
type input "A"
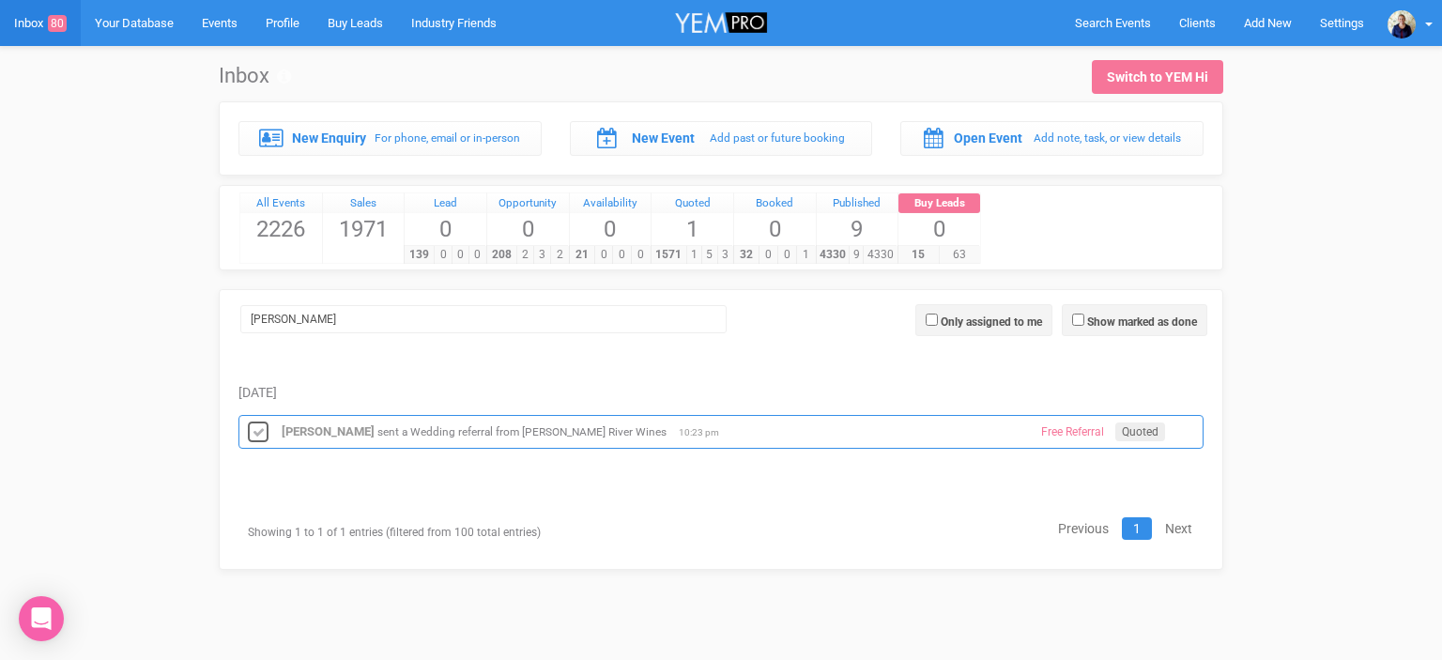
click at [261, 430] on icon at bounding box center [258, 433] width 28 height 24
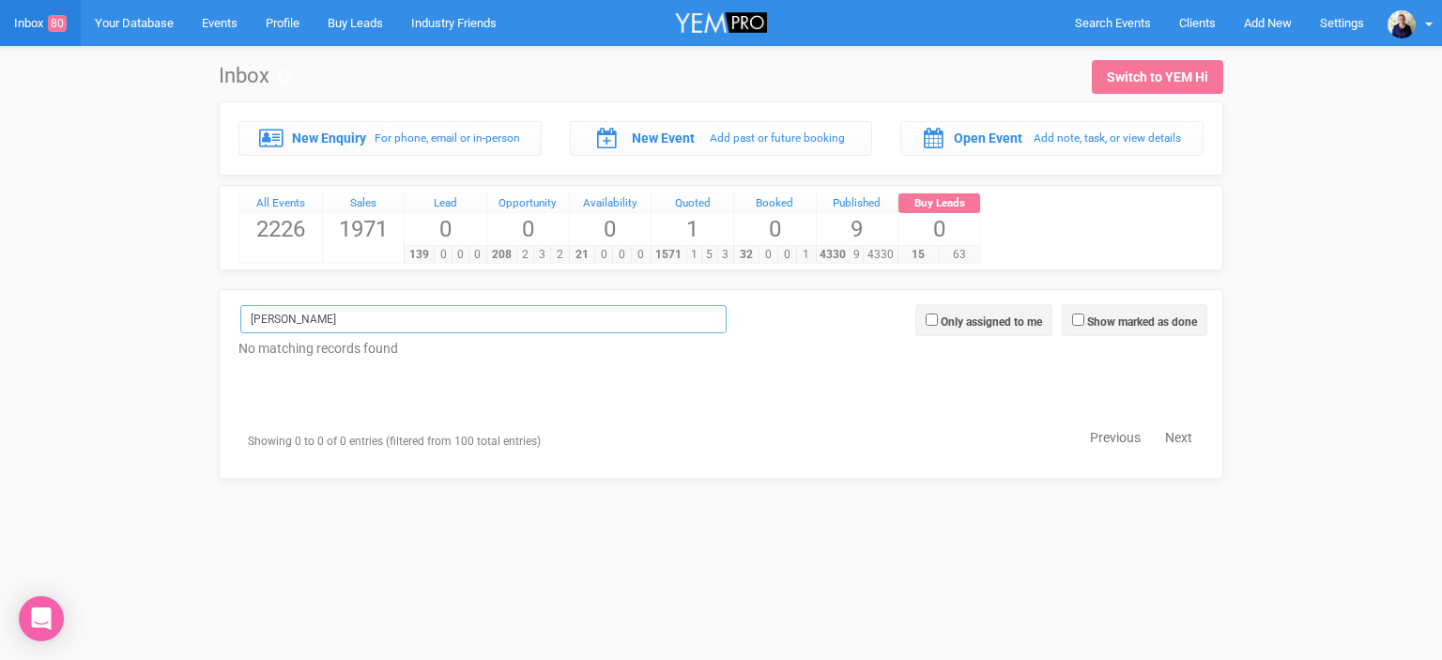
click at [285, 311] on input "[PERSON_NAME]" at bounding box center [483, 319] width 486 height 28
type input "K"
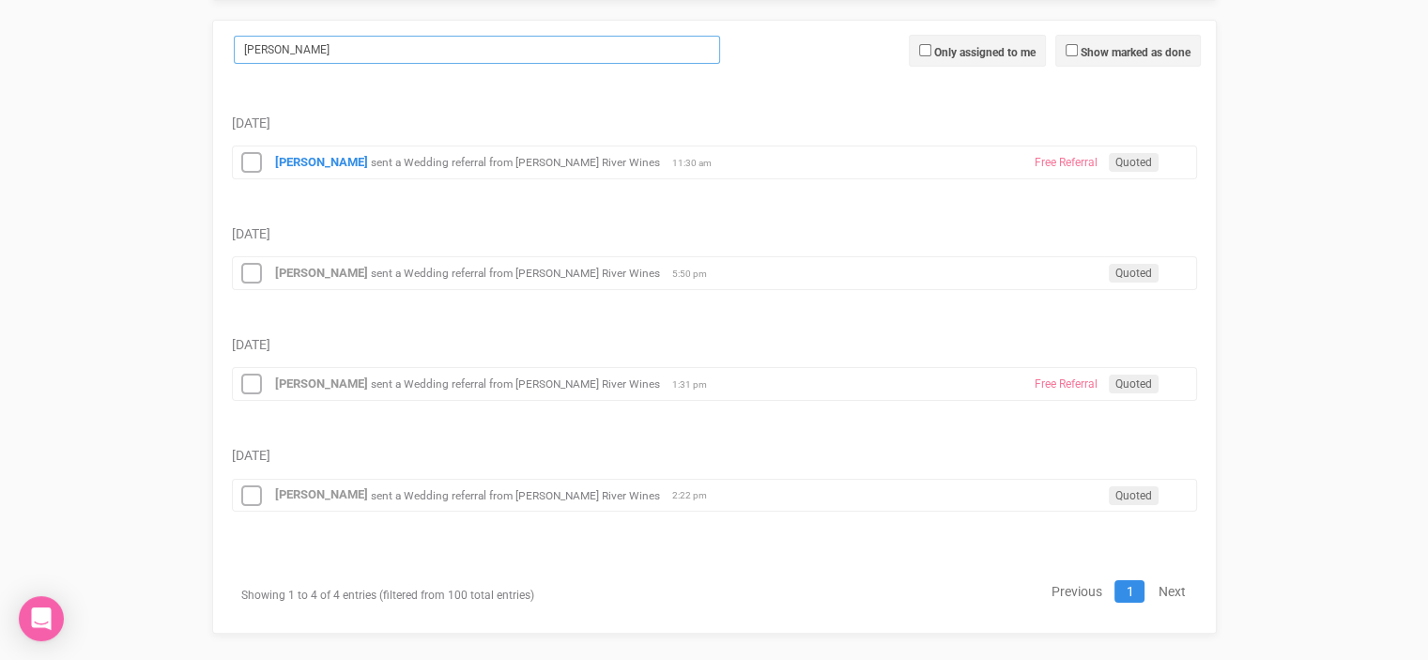
scroll to position [282, 0]
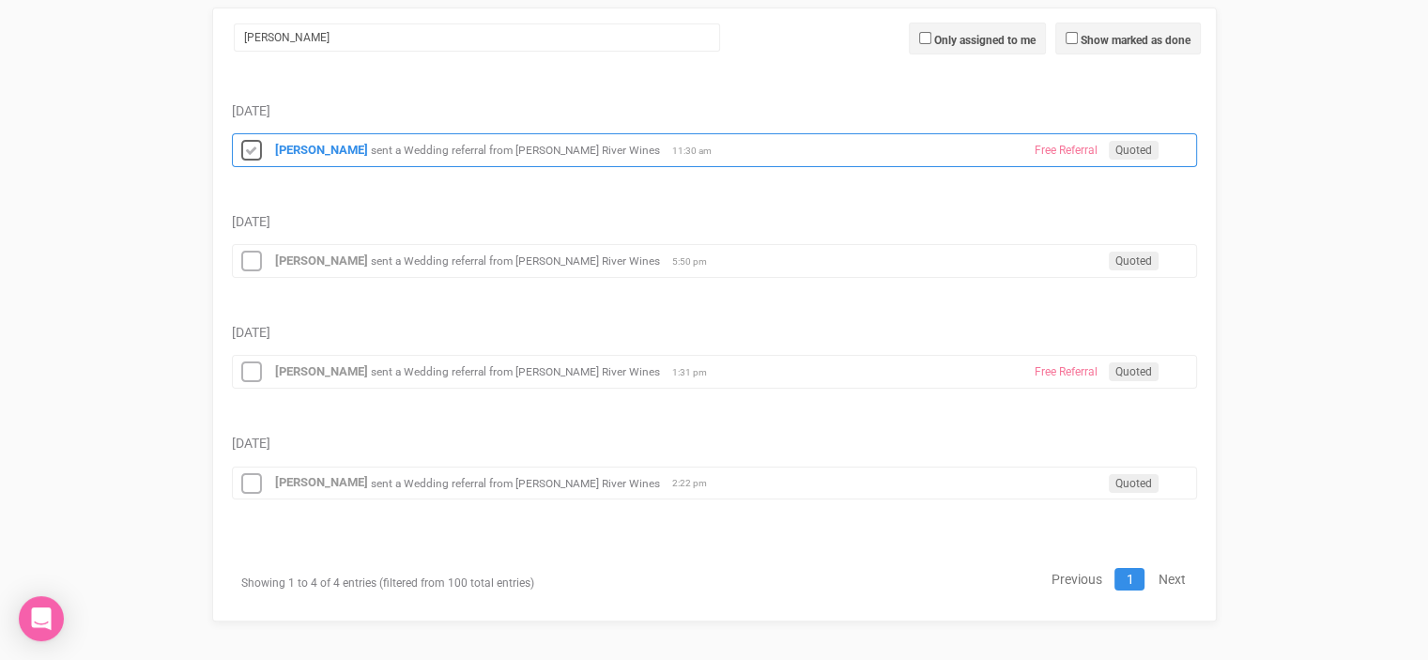
click at [248, 150] on icon at bounding box center [251, 151] width 28 height 24
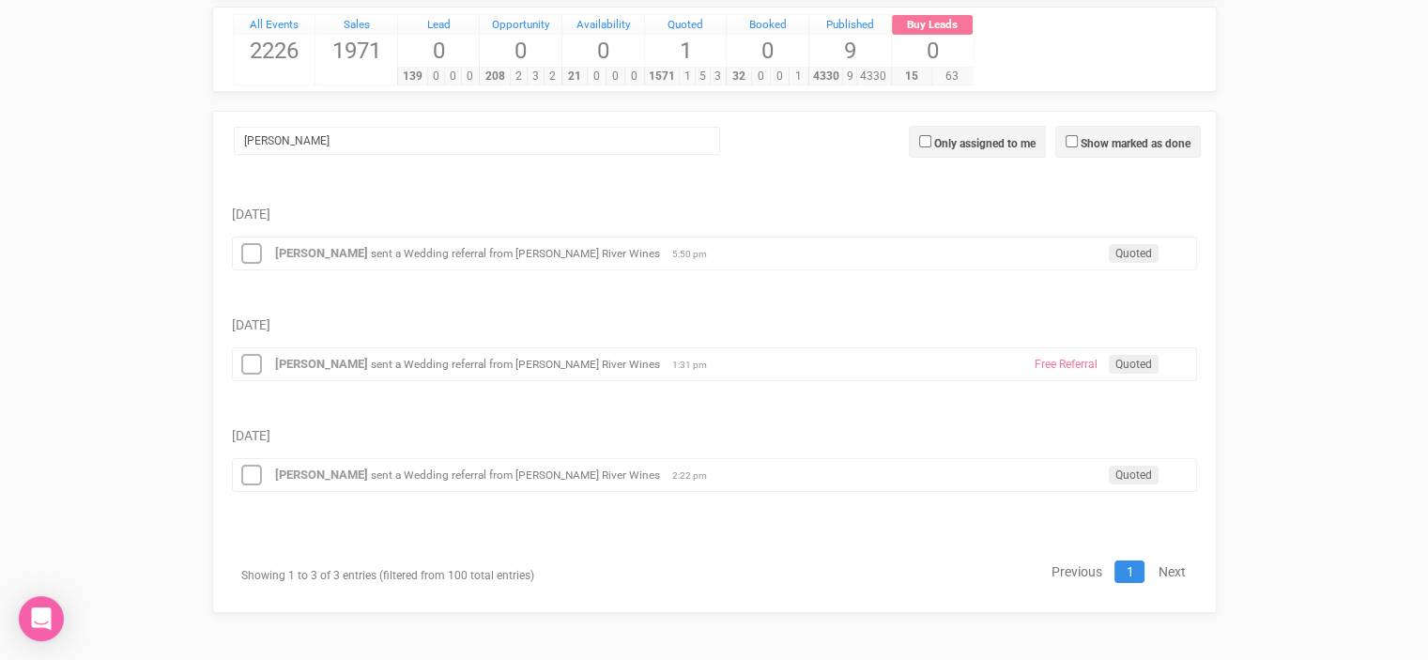
scroll to position [174, 0]
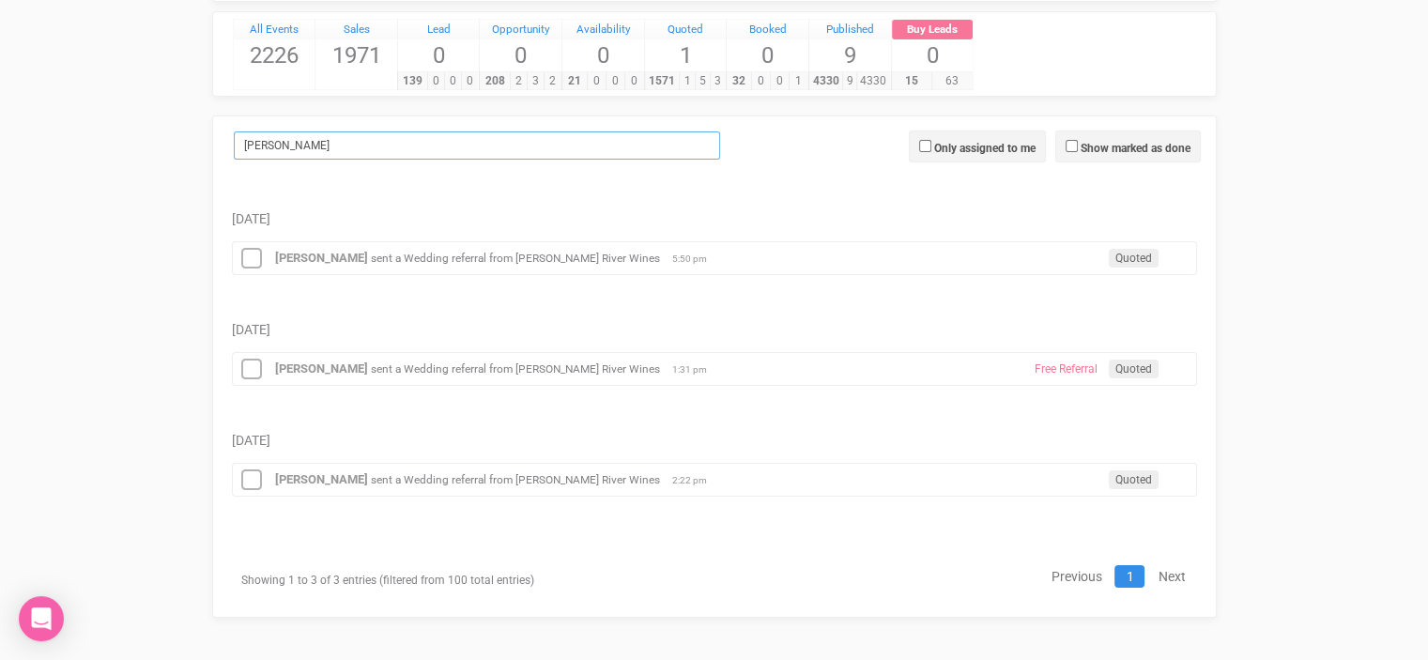
click at [312, 141] on input "[PERSON_NAME]" at bounding box center [477, 145] width 486 height 28
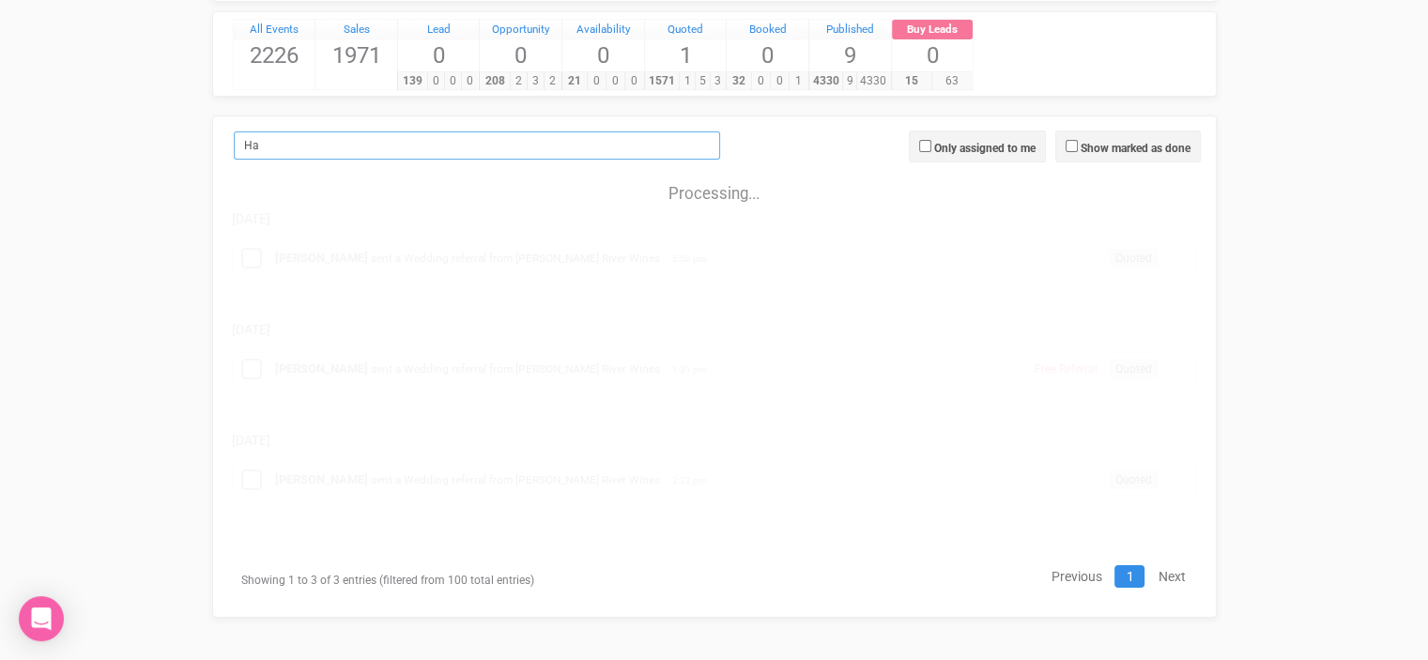
type input "H"
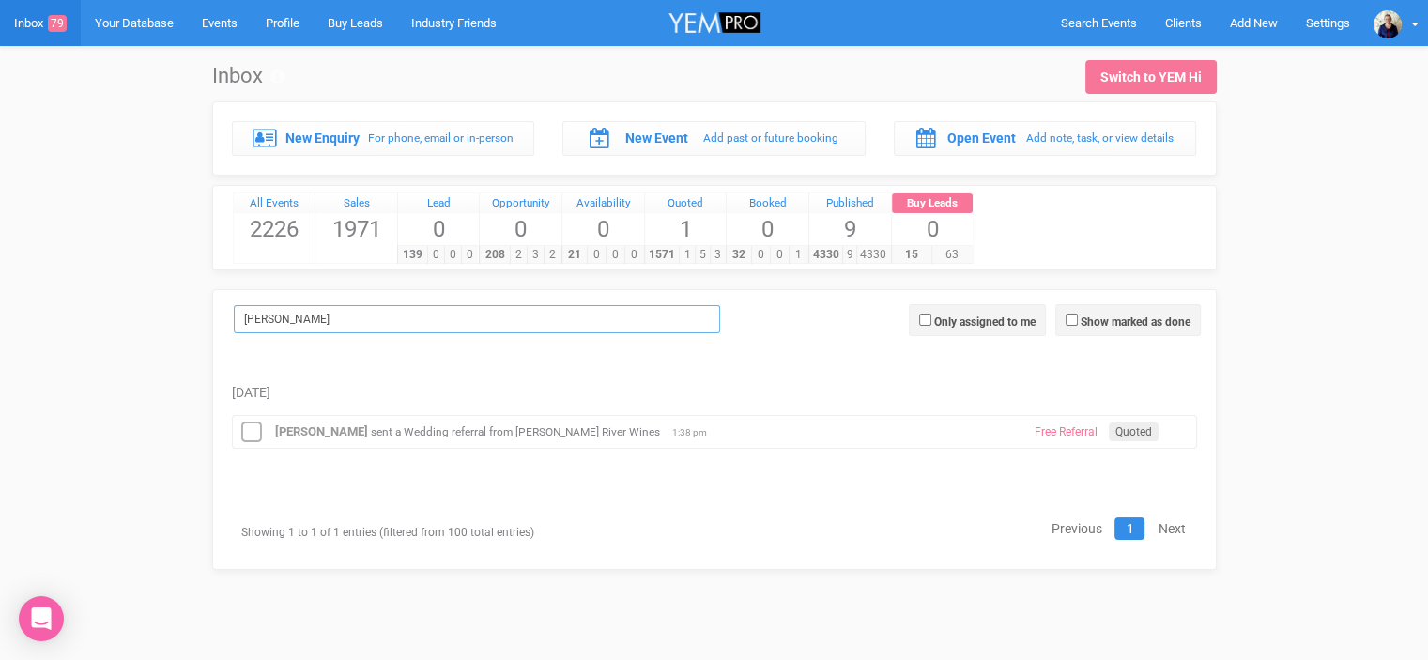
scroll to position [0, 0]
click at [263, 427] on icon at bounding box center [258, 433] width 28 height 24
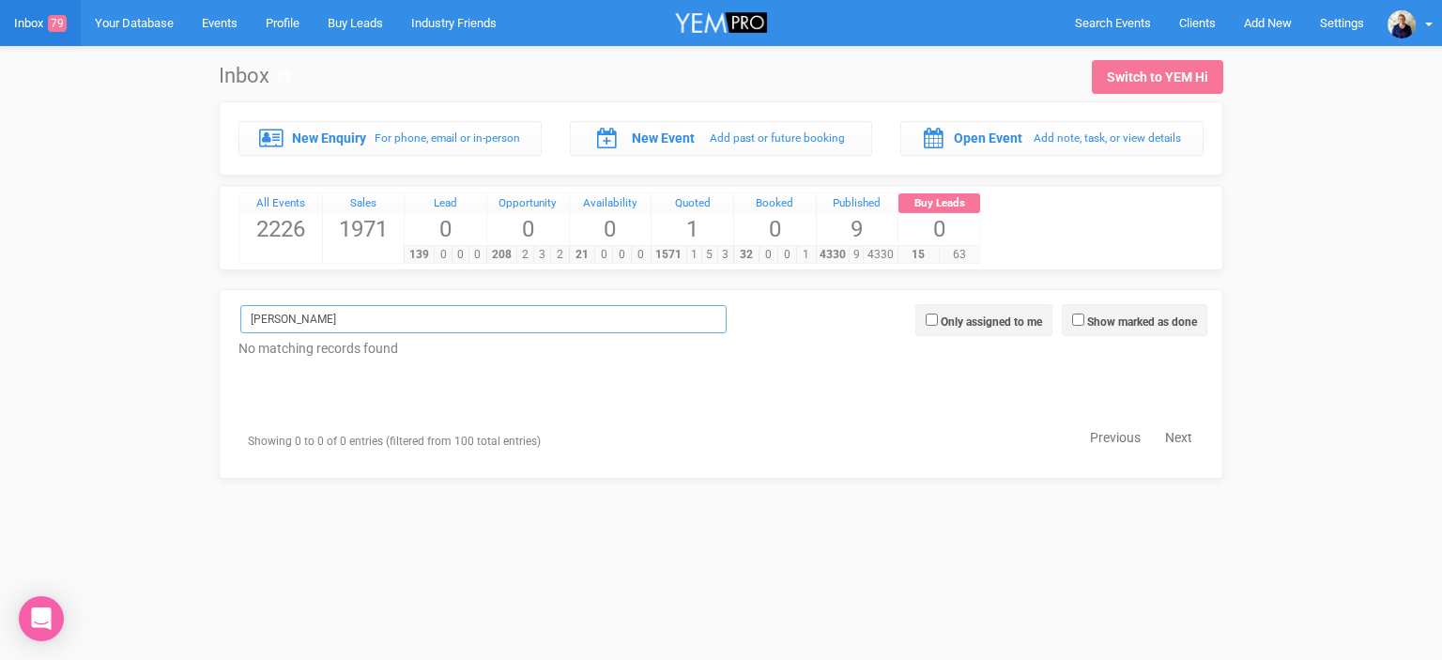
click at [285, 311] on input "[PERSON_NAME]" at bounding box center [483, 319] width 486 height 28
type input "C"
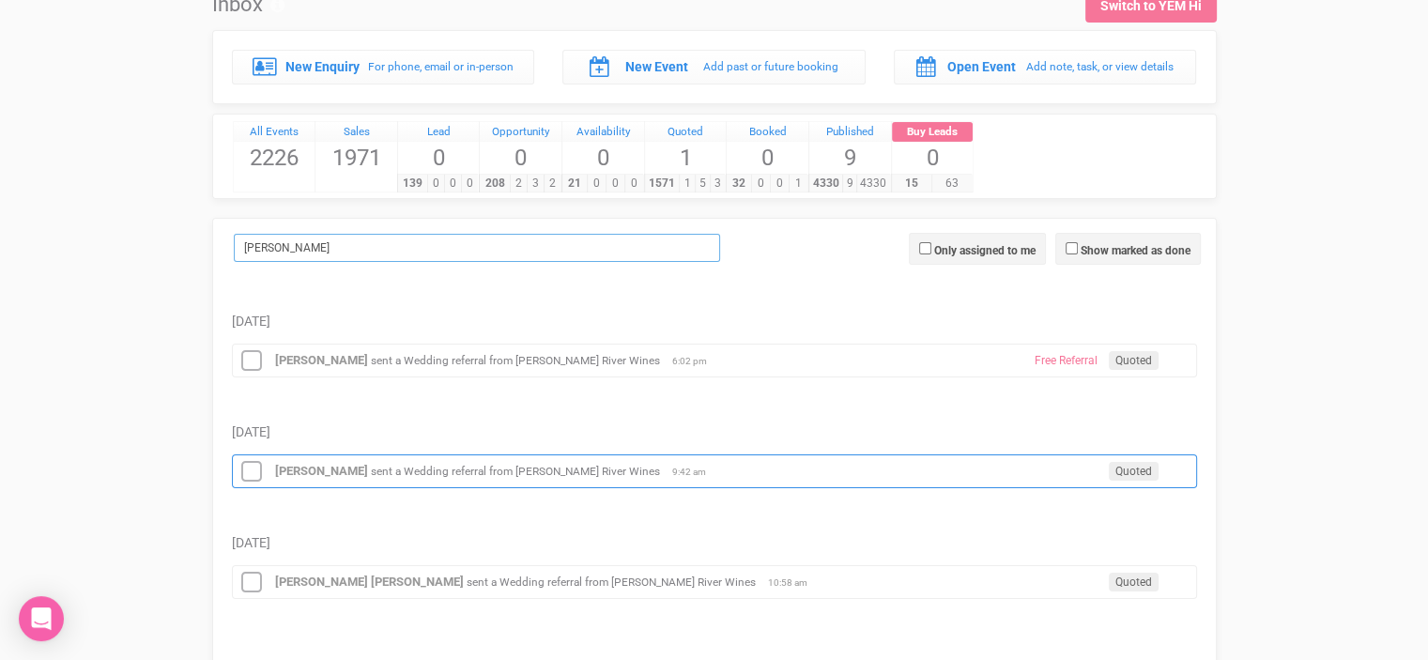
scroll to position [174, 0]
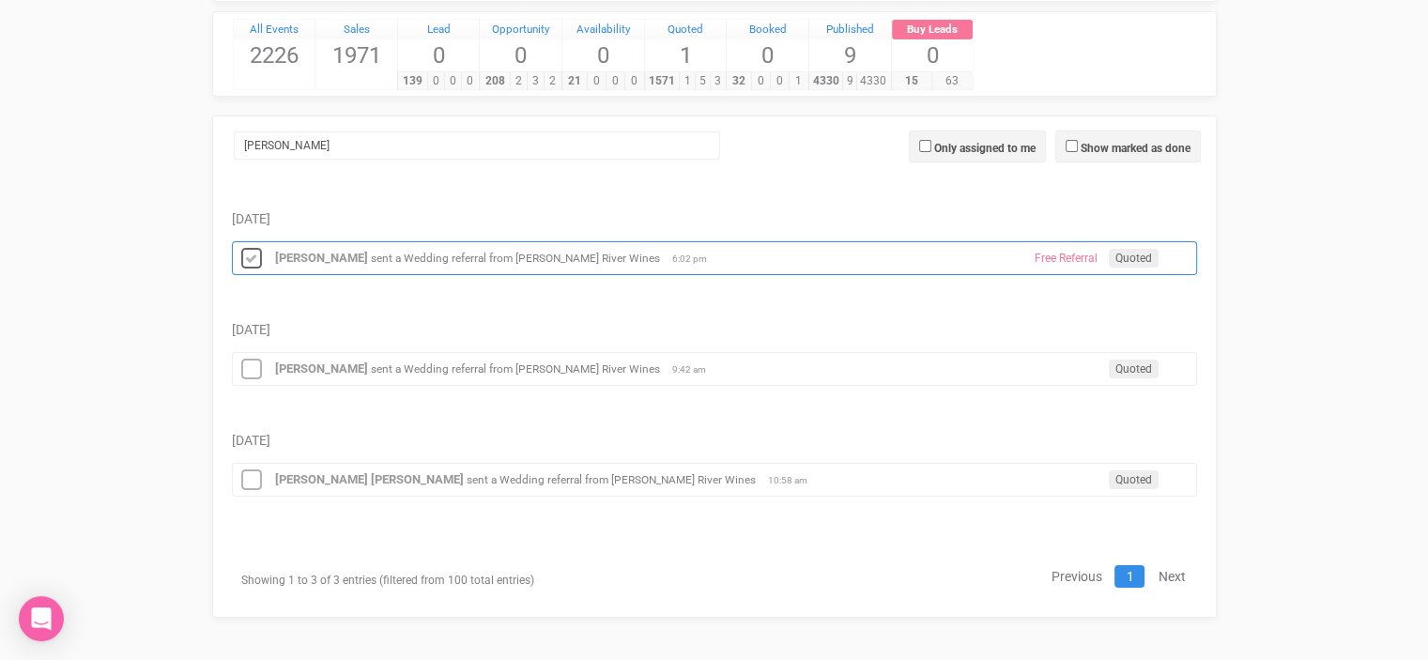
click at [249, 251] on icon at bounding box center [251, 259] width 28 height 24
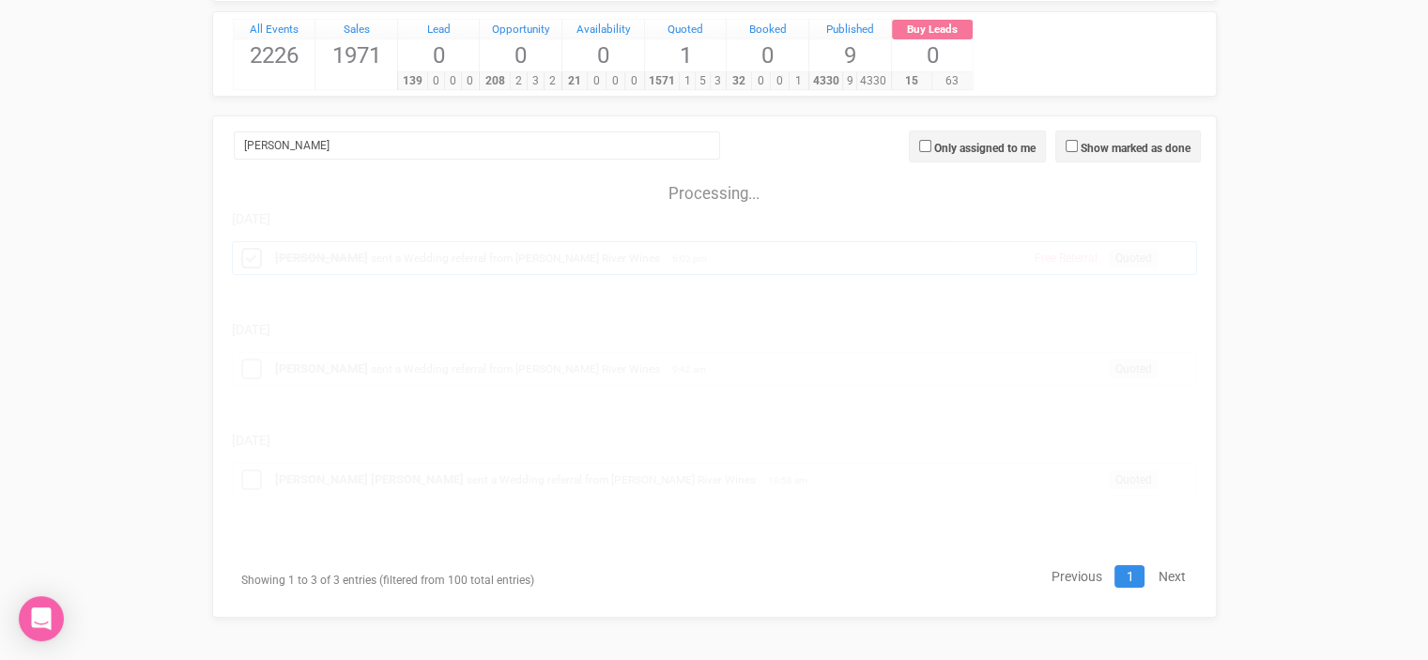
scroll to position [64, 0]
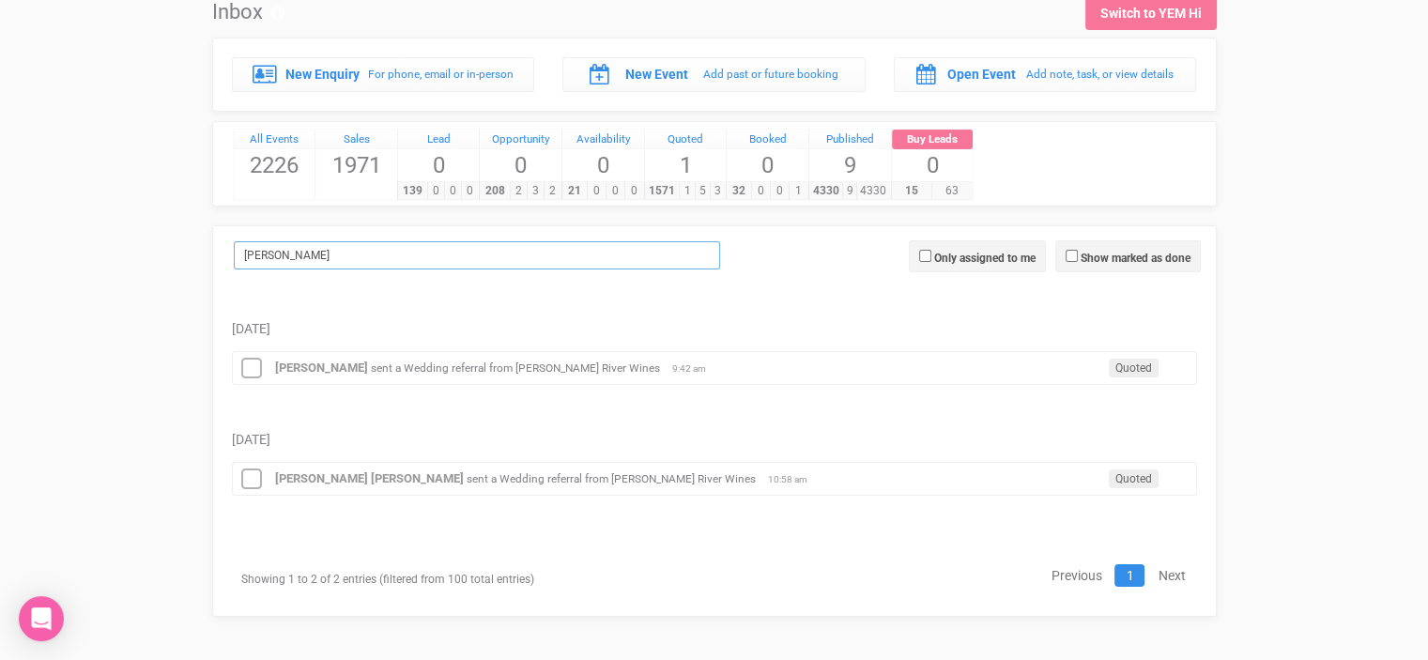
click at [273, 260] on input "[PERSON_NAME]" at bounding box center [477, 255] width 486 height 28
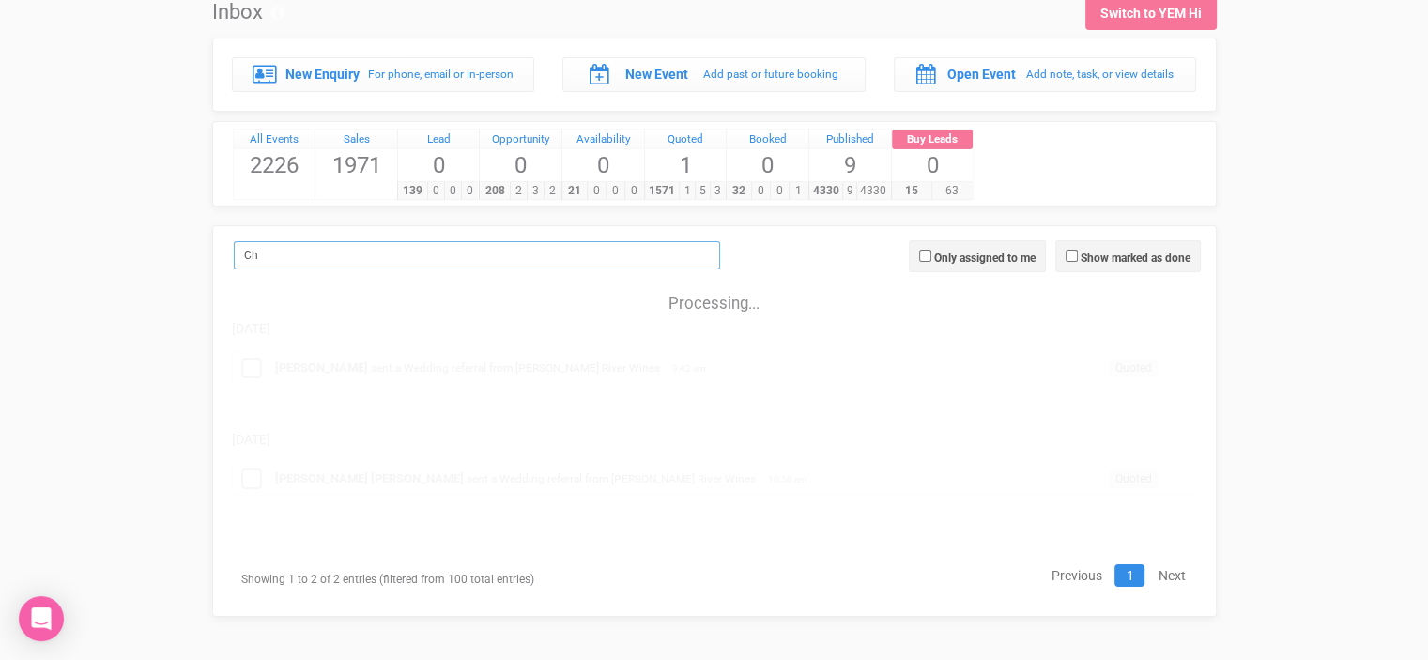
type input "C"
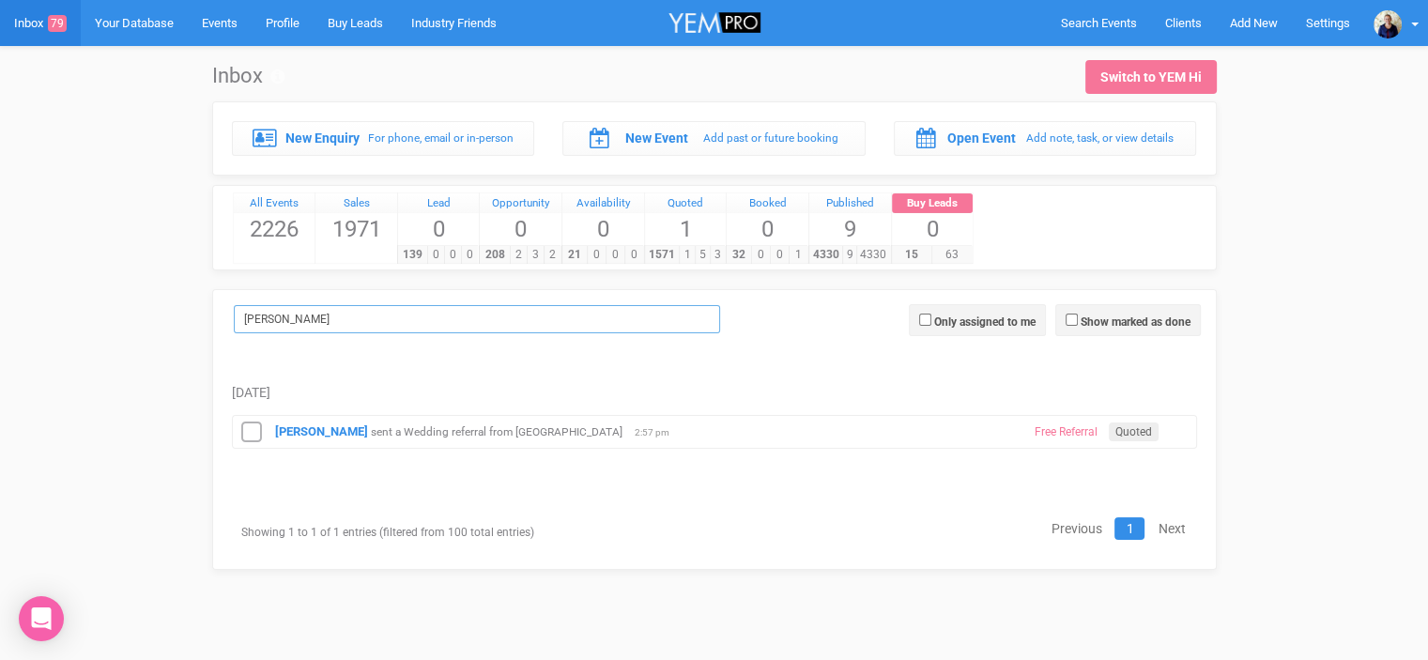
scroll to position [0, 0]
click at [255, 431] on icon at bounding box center [258, 433] width 28 height 24
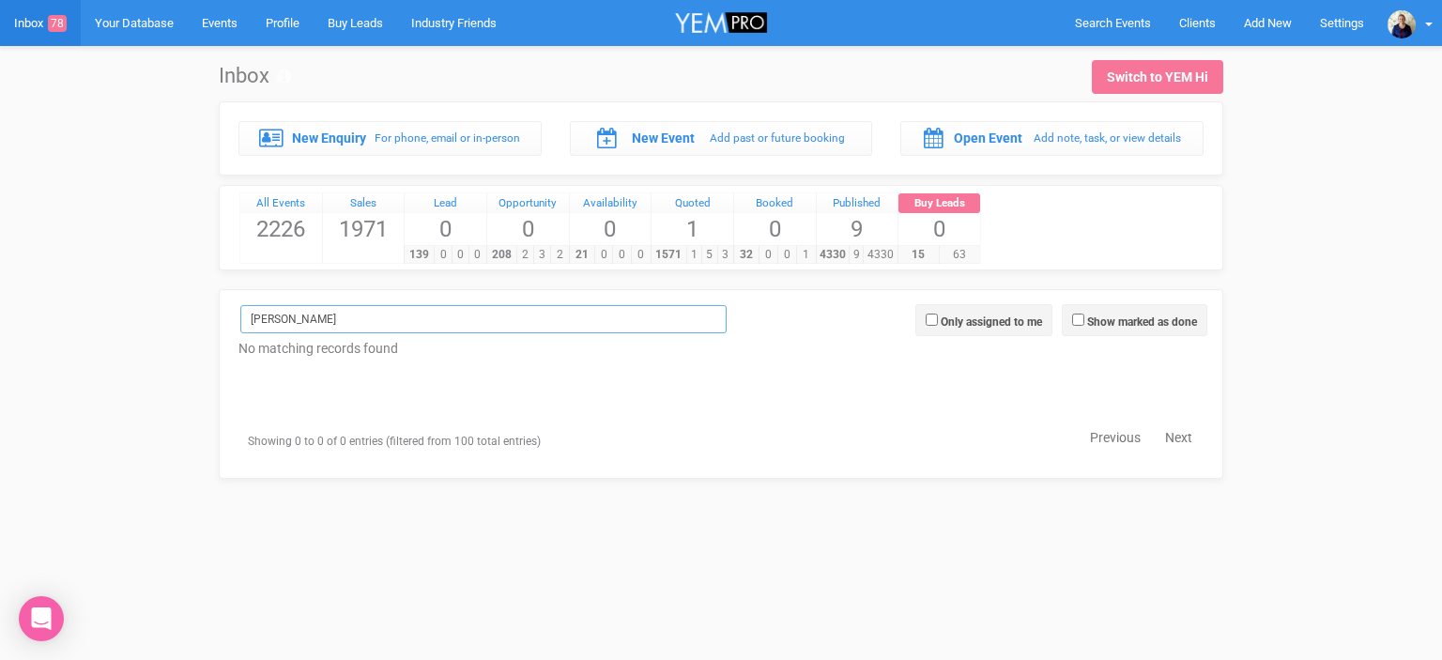
click at [315, 320] on input "[PERSON_NAME]" at bounding box center [483, 319] width 486 height 28
type input "C"
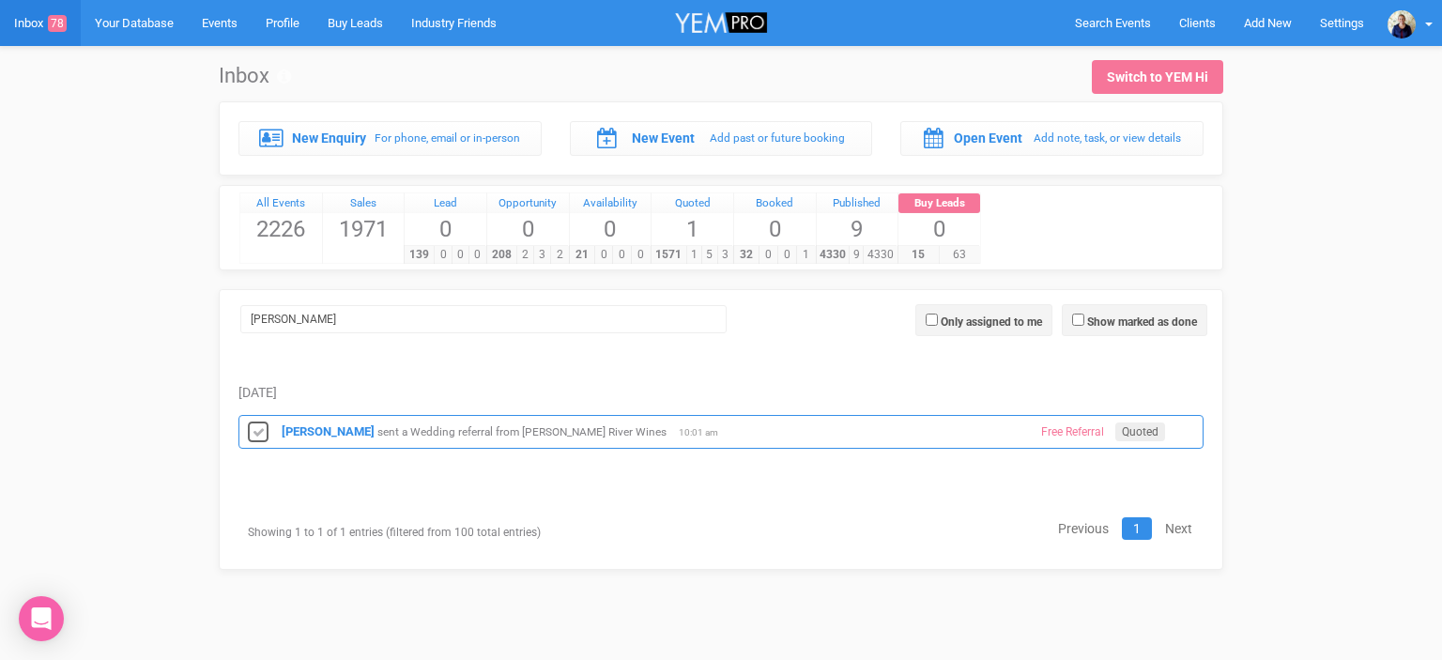
click at [258, 431] on icon at bounding box center [258, 433] width 28 height 24
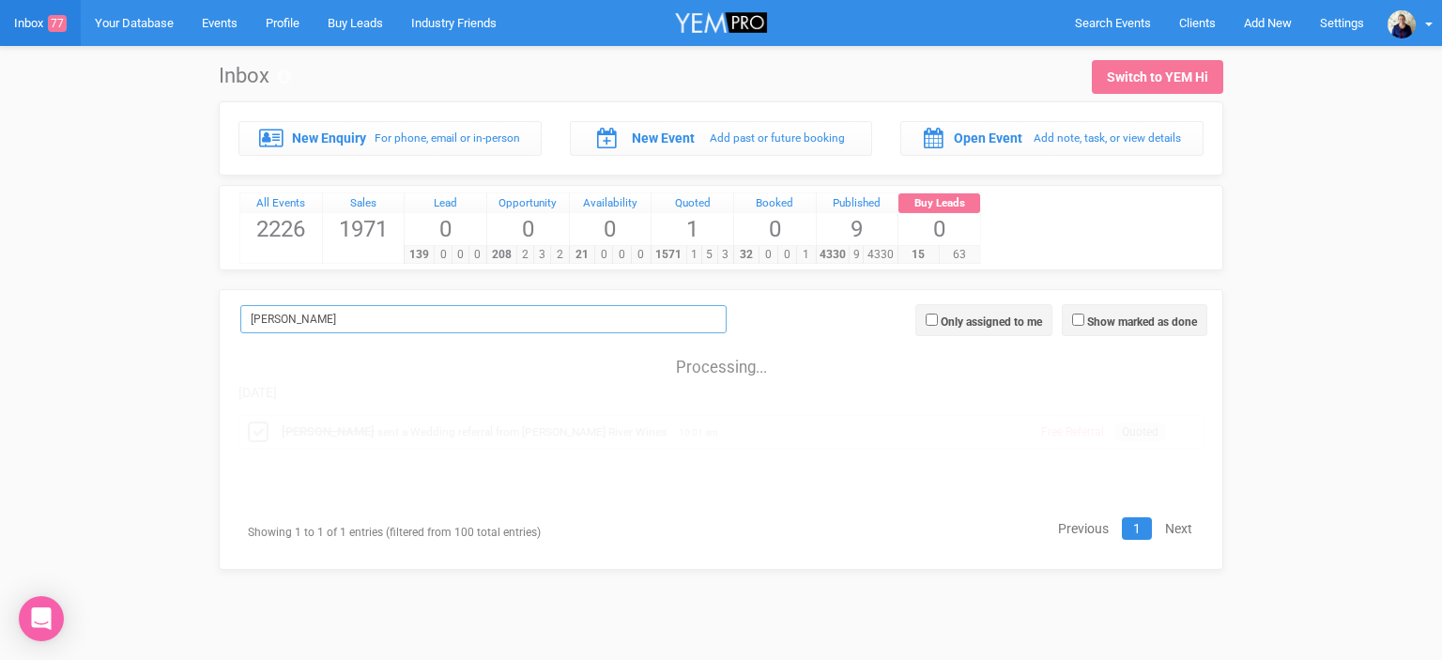
click at [294, 314] on input "[PERSON_NAME]" at bounding box center [483, 319] width 486 height 28
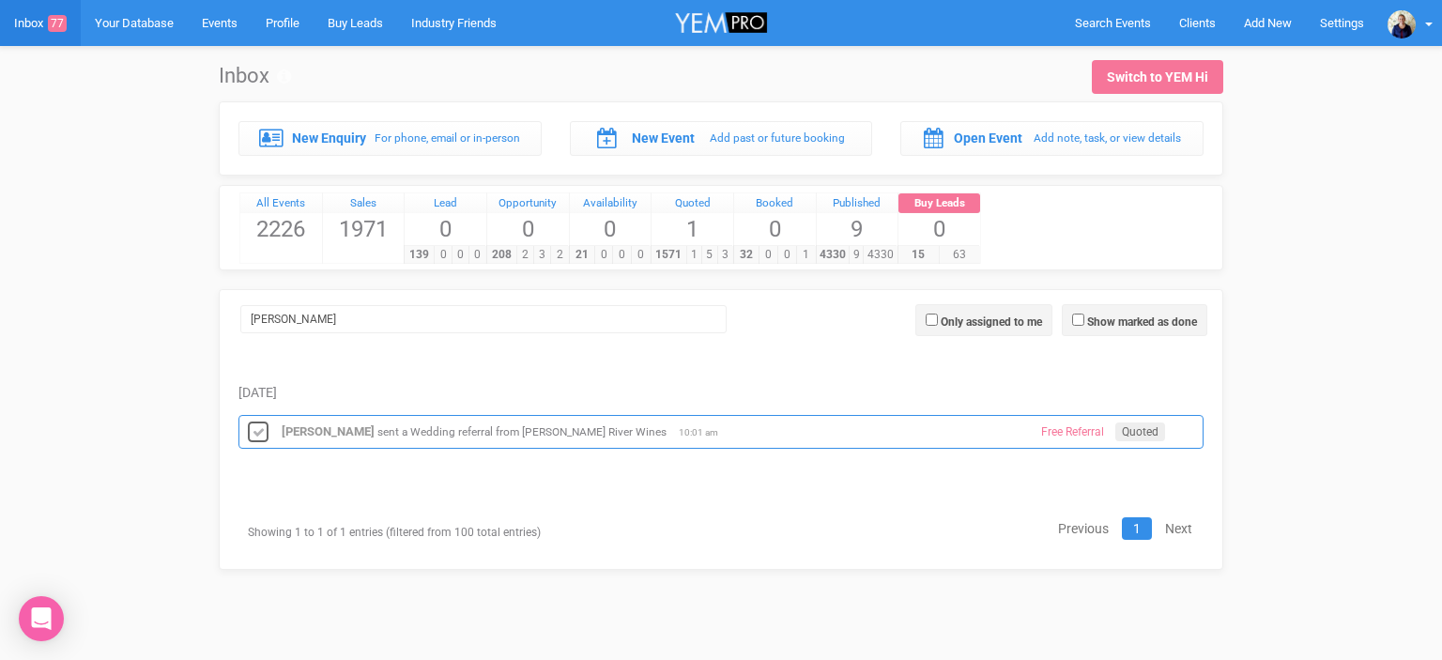
click at [261, 430] on icon at bounding box center [258, 433] width 28 height 24
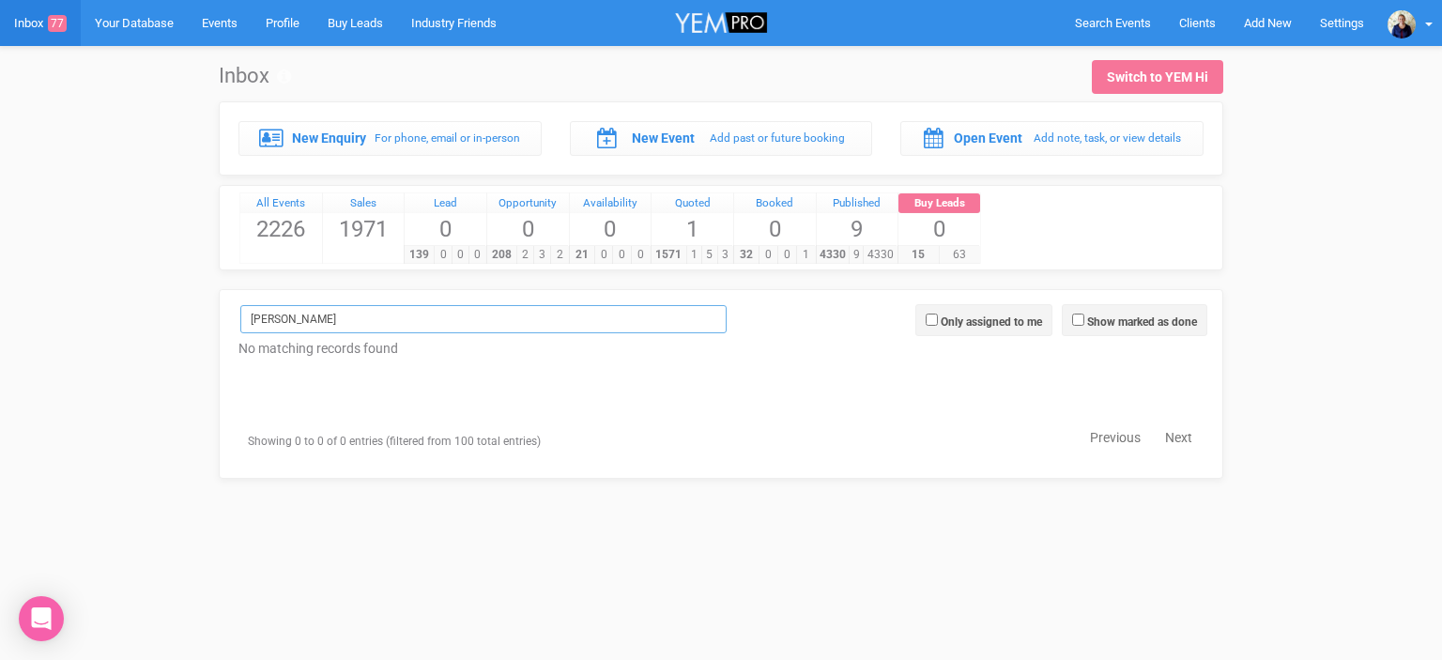
click at [326, 306] on input "[PERSON_NAME]" at bounding box center [483, 319] width 486 height 28
type input "J"
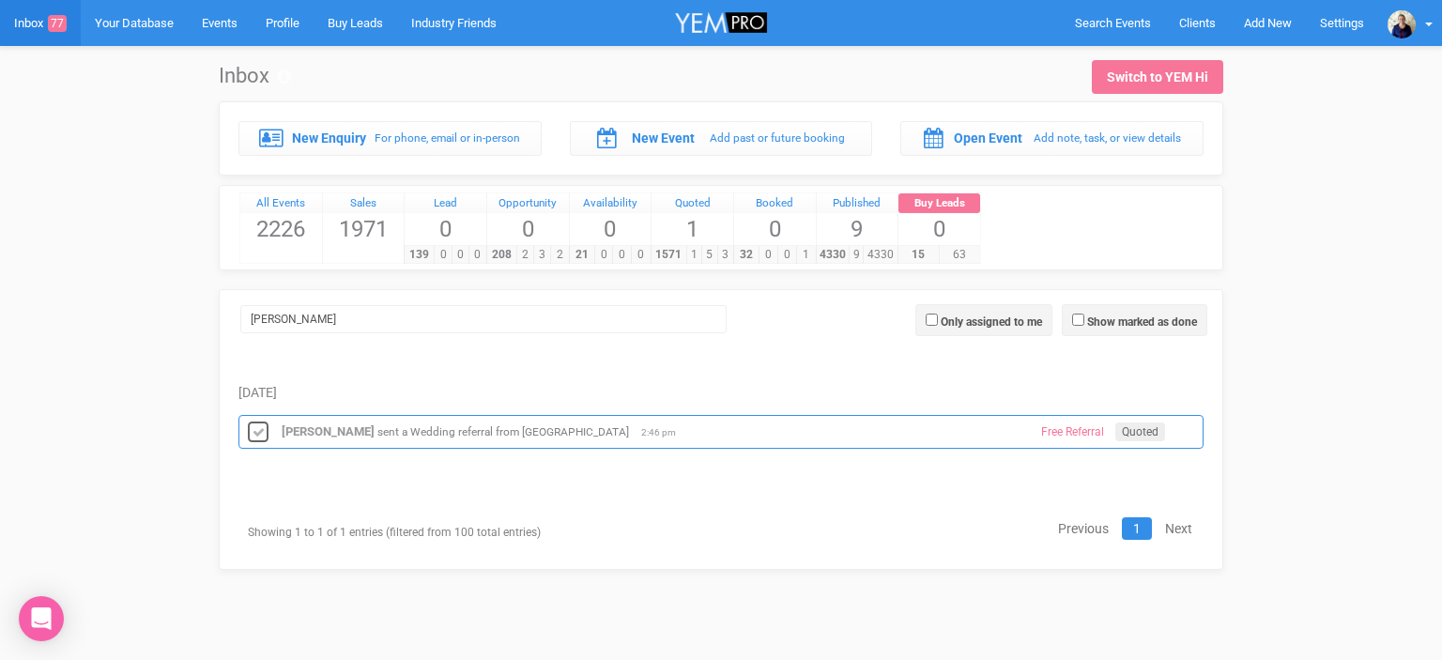
click at [257, 435] on icon at bounding box center [258, 433] width 28 height 24
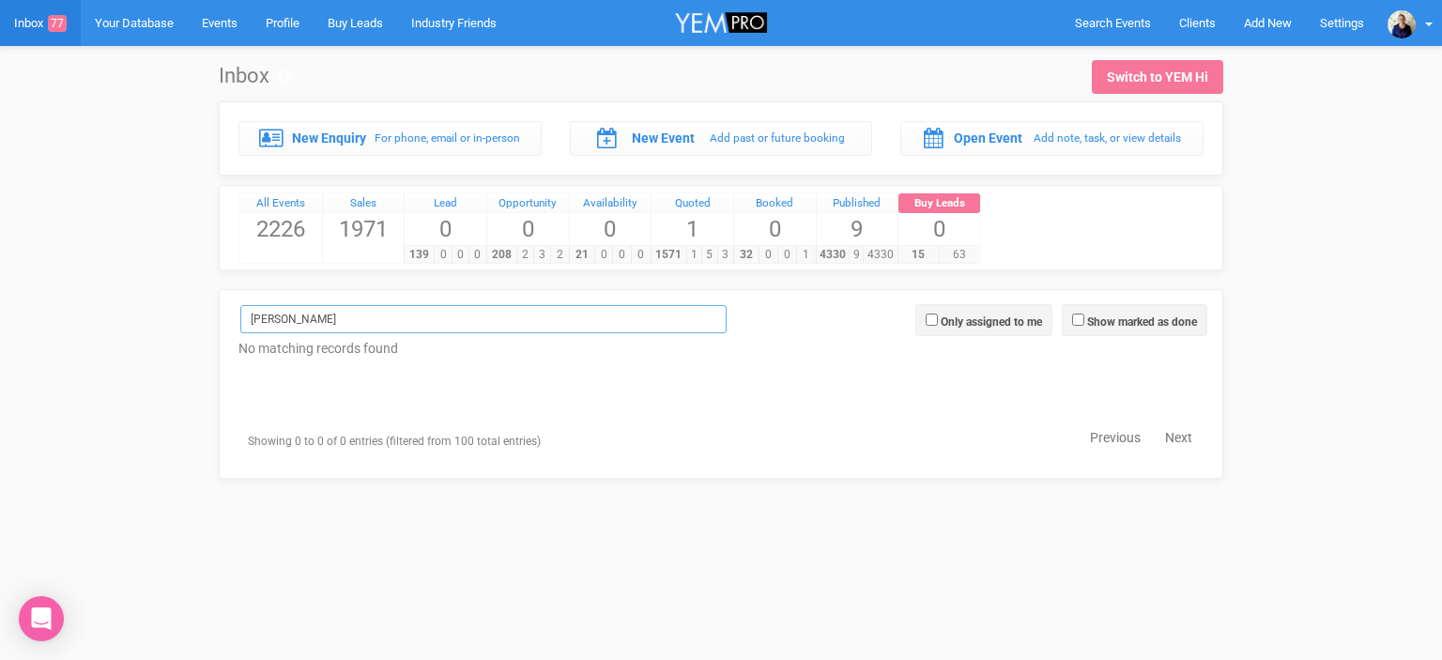
click at [304, 318] on input "[PERSON_NAME]" at bounding box center [483, 319] width 486 height 28
type input "D"
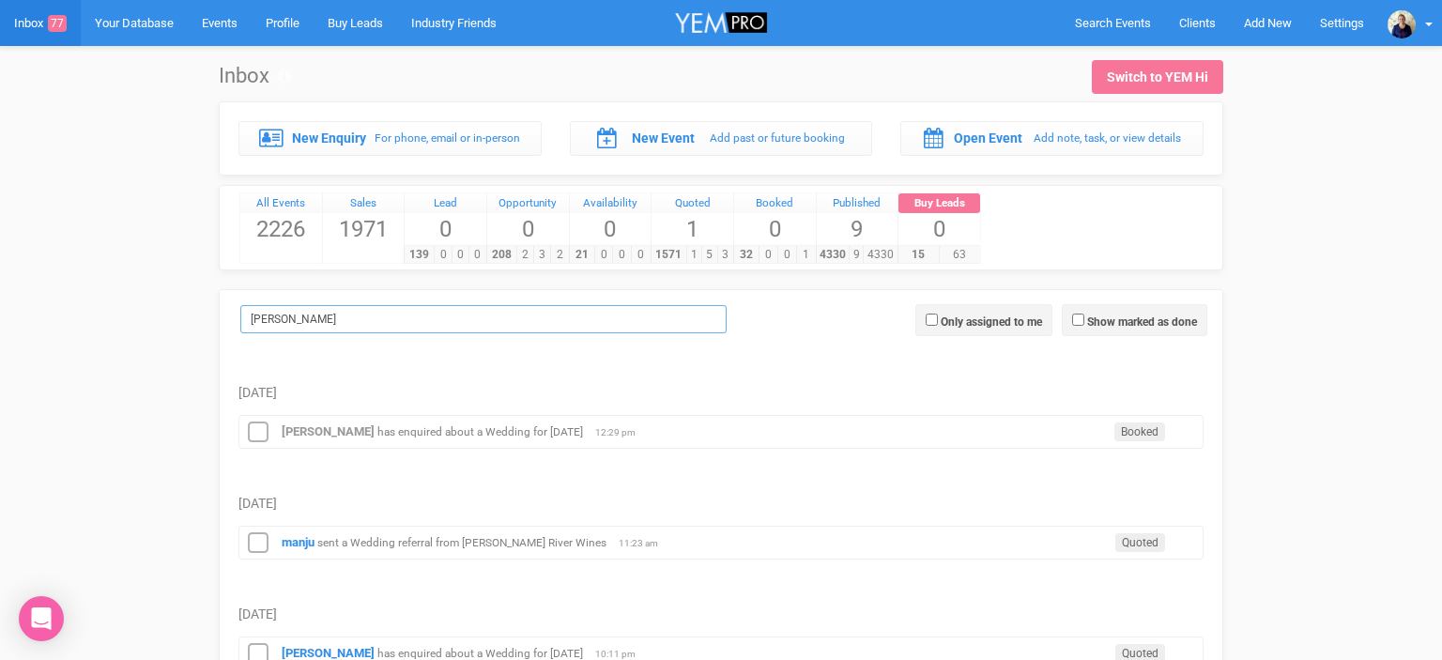
type input "J"
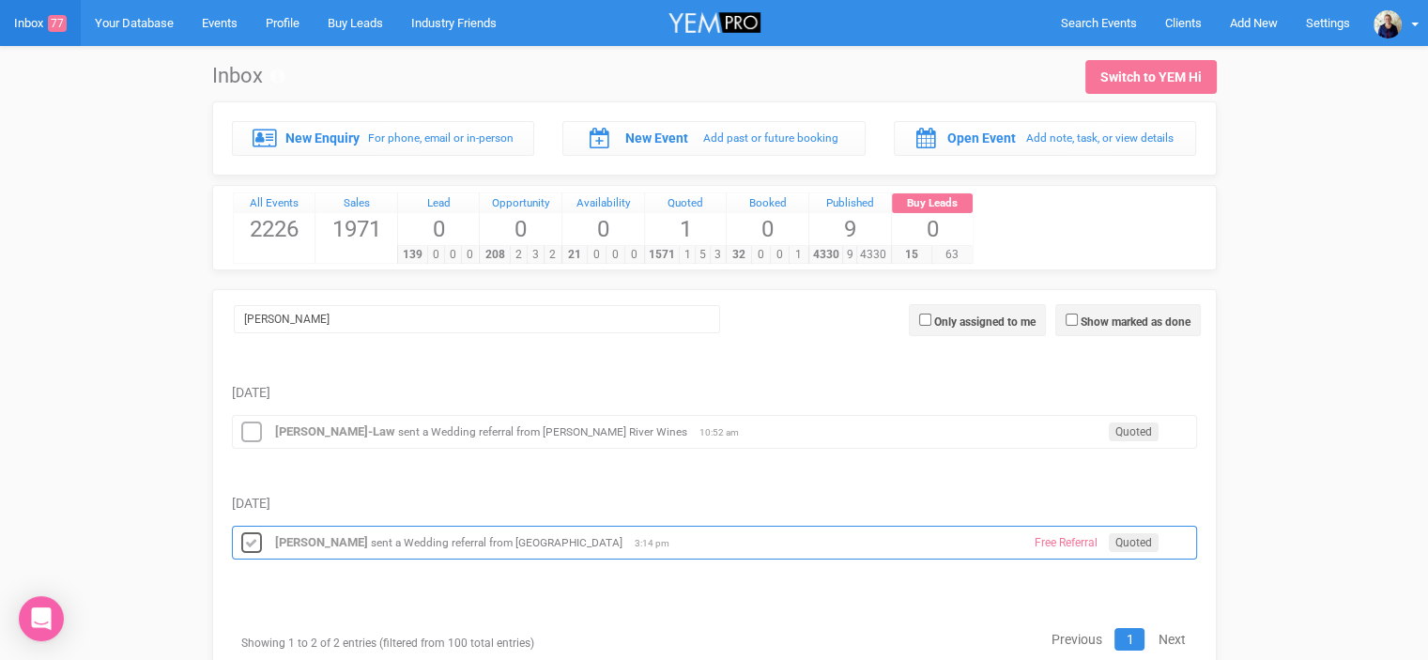
click at [250, 541] on icon at bounding box center [251, 543] width 28 height 24
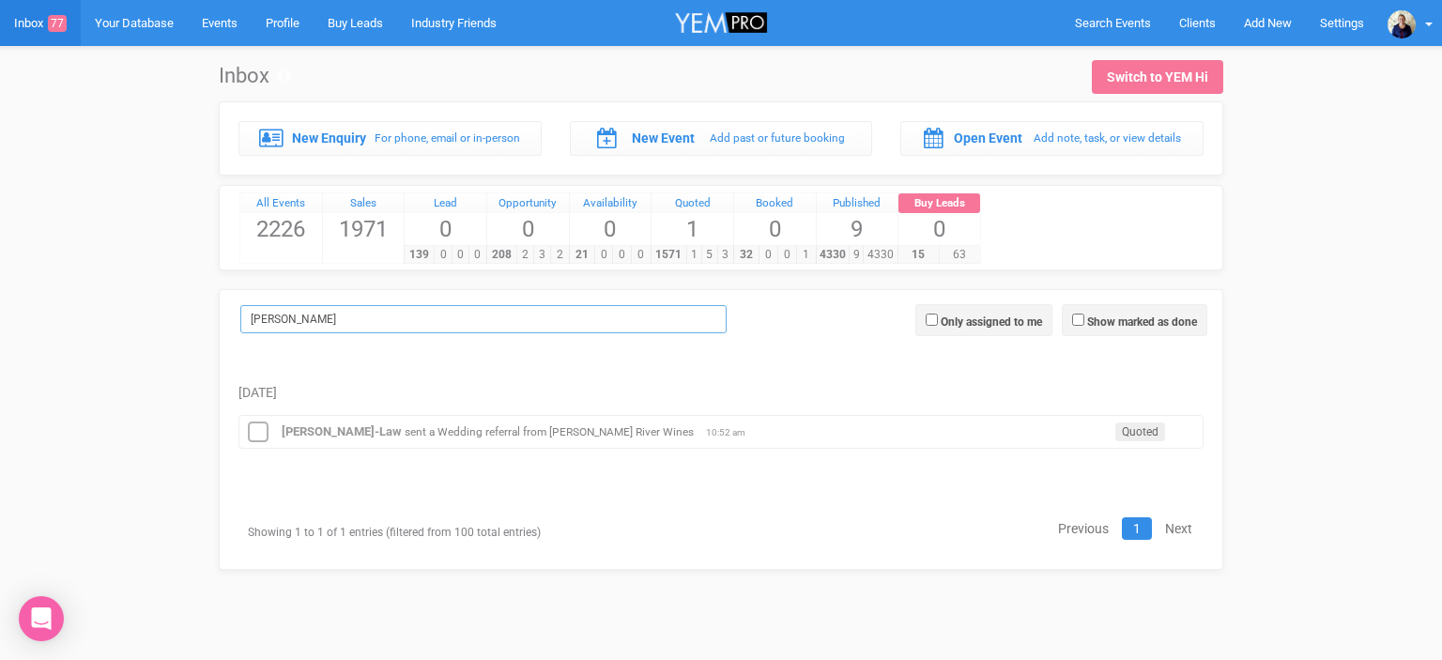
click at [291, 323] on input "[PERSON_NAME]" at bounding box center [483, 319] width 486 height 28
type input "K"
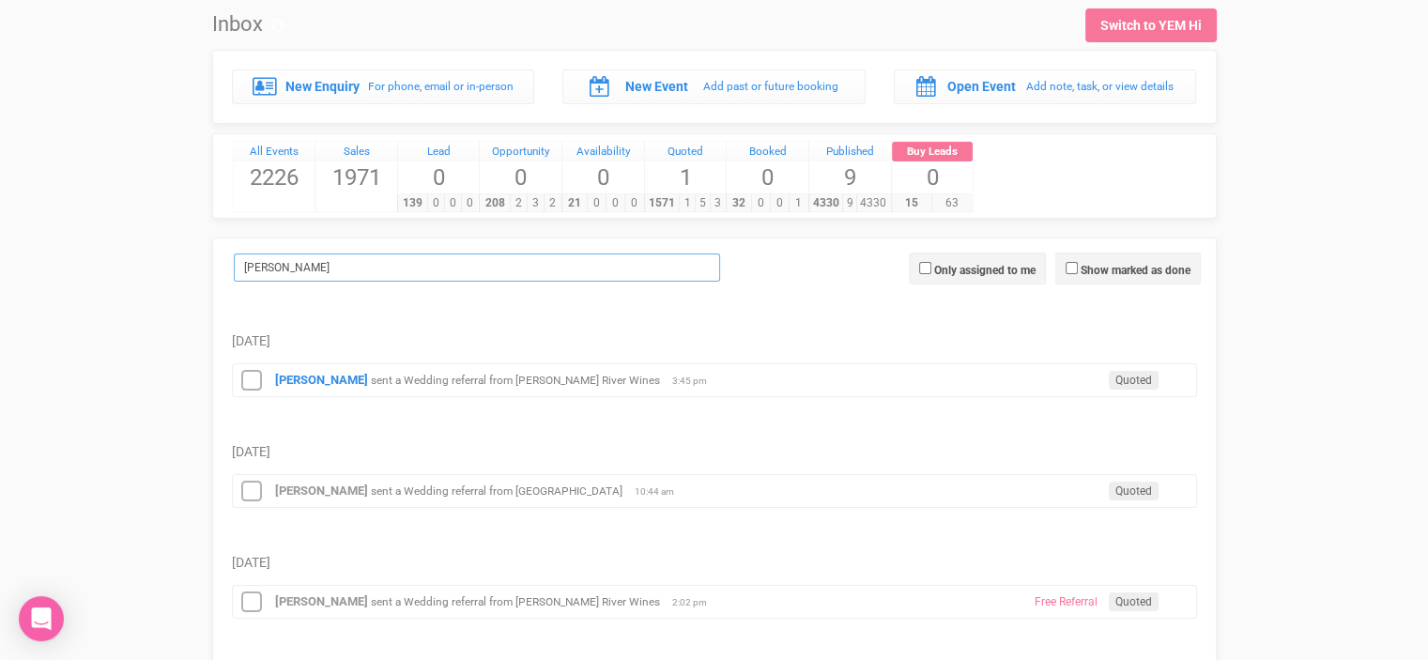
scroll to position [188, 0]
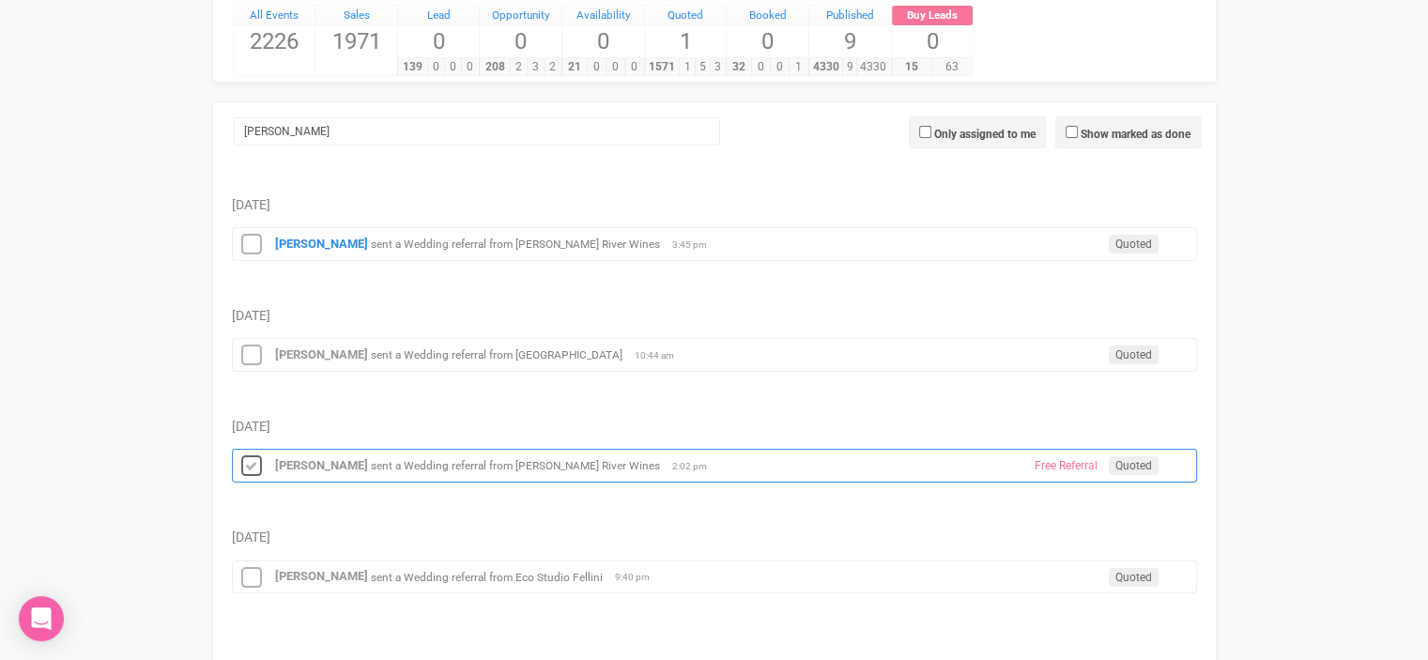
click at [250, 460] on icon at bounding box center [251, 466] width 28 height 24
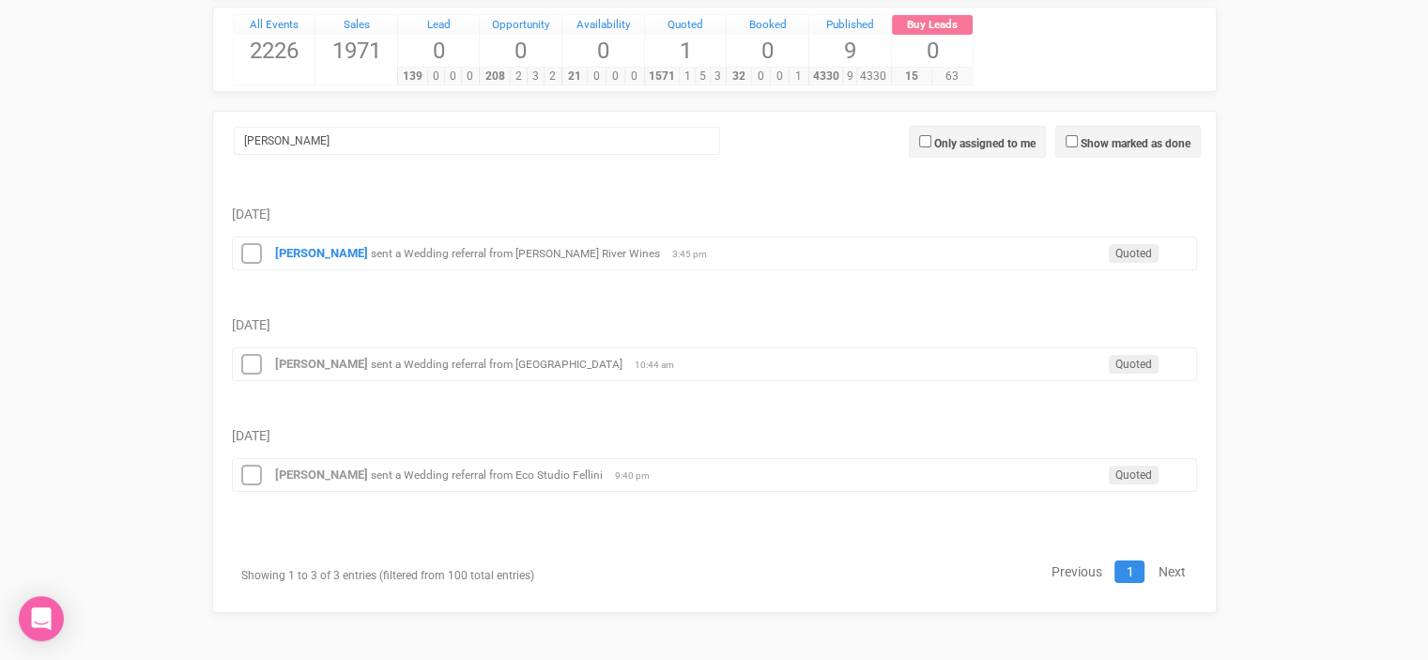
scroll to position [174, 0]
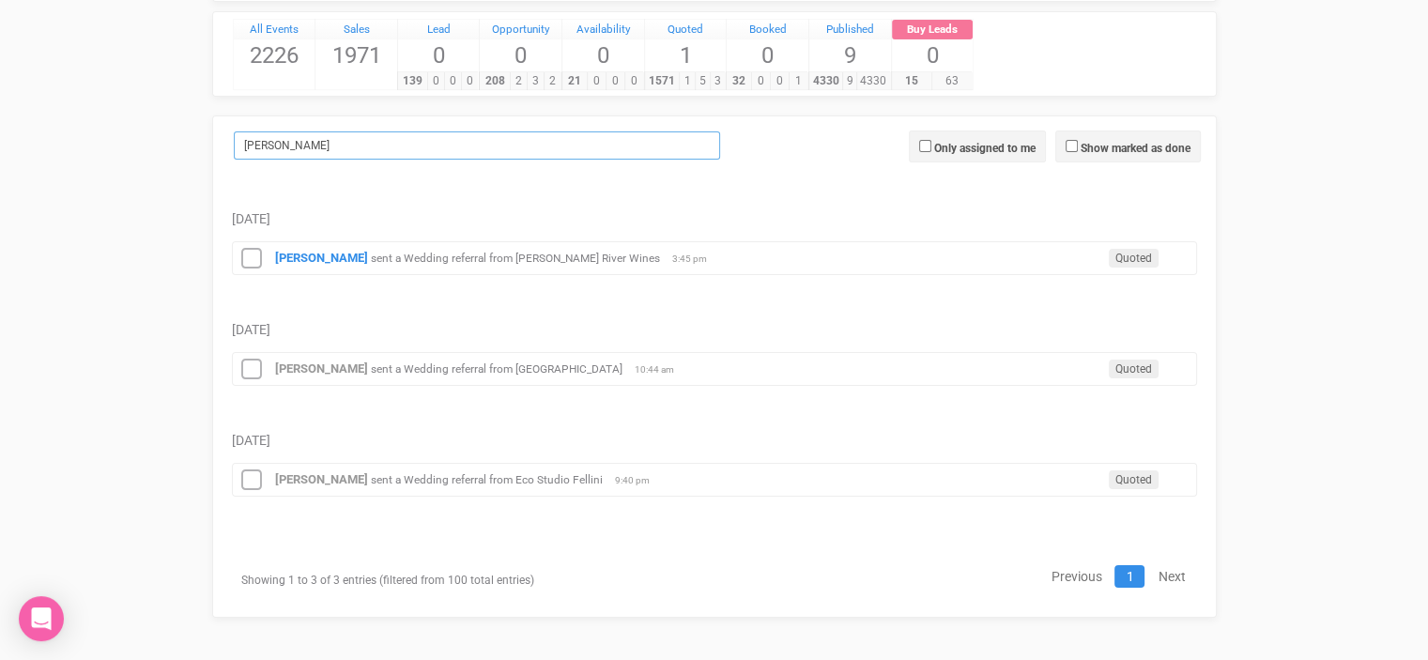
click at [305, 142] on input "[PERSON_NAME]" at bounding box center [477, 145] width 486 height 28
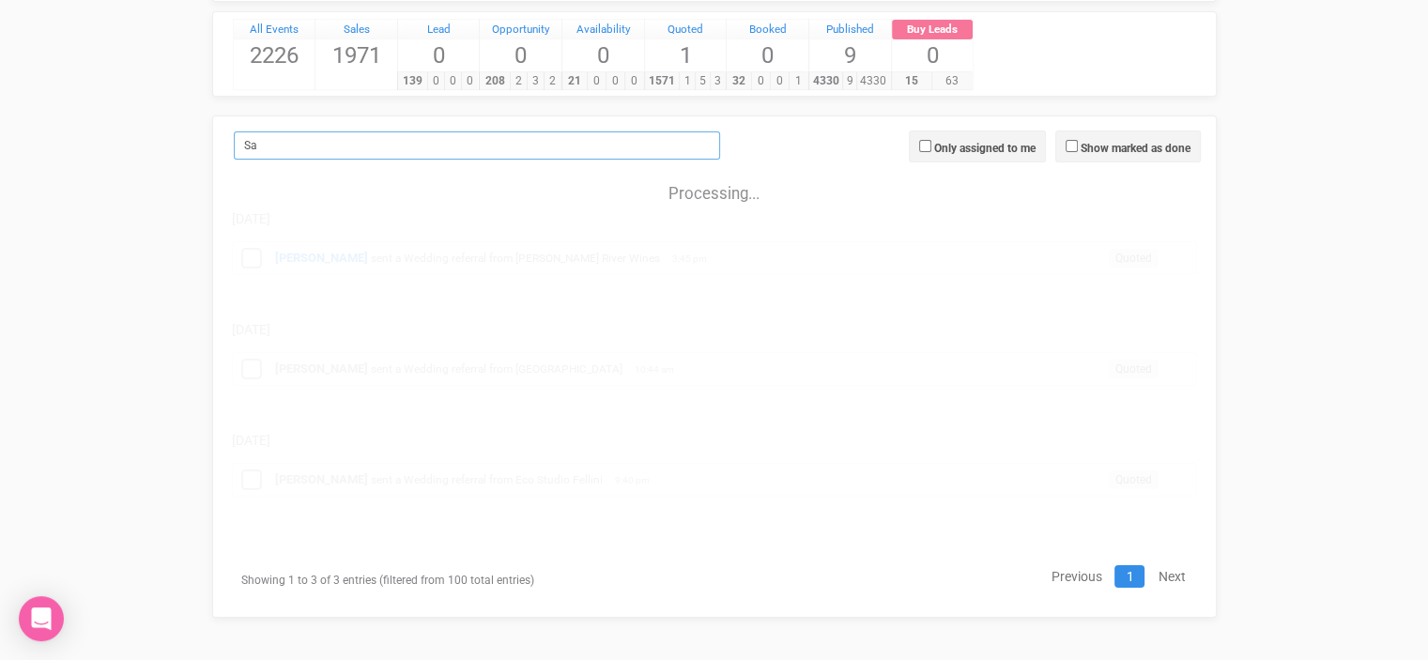
type input "S"
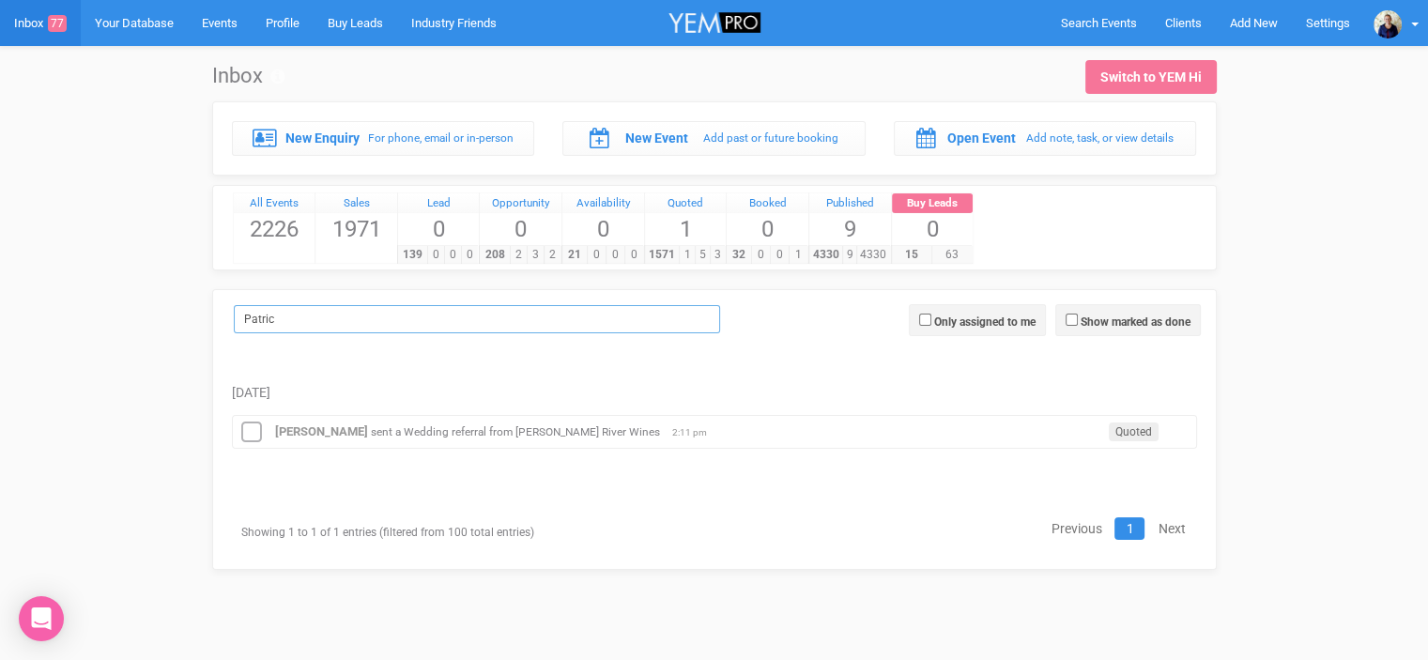
scroll to position [0, 0]
click at [260, 426] on icon at bounding box center [258, 433] width 28 height 24
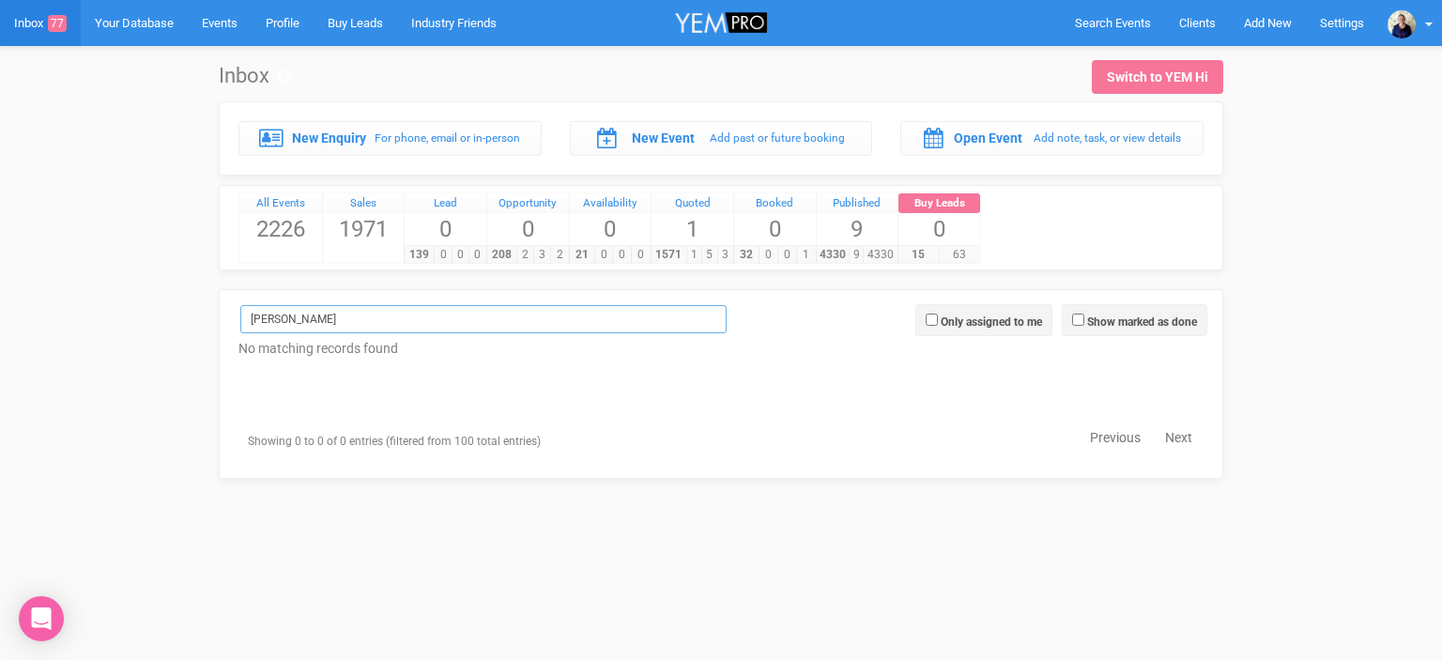
click at [289, 313] on input "[PERSON_NAME]" at bounding box center [483, 319] width 486 height 28
type input "P"
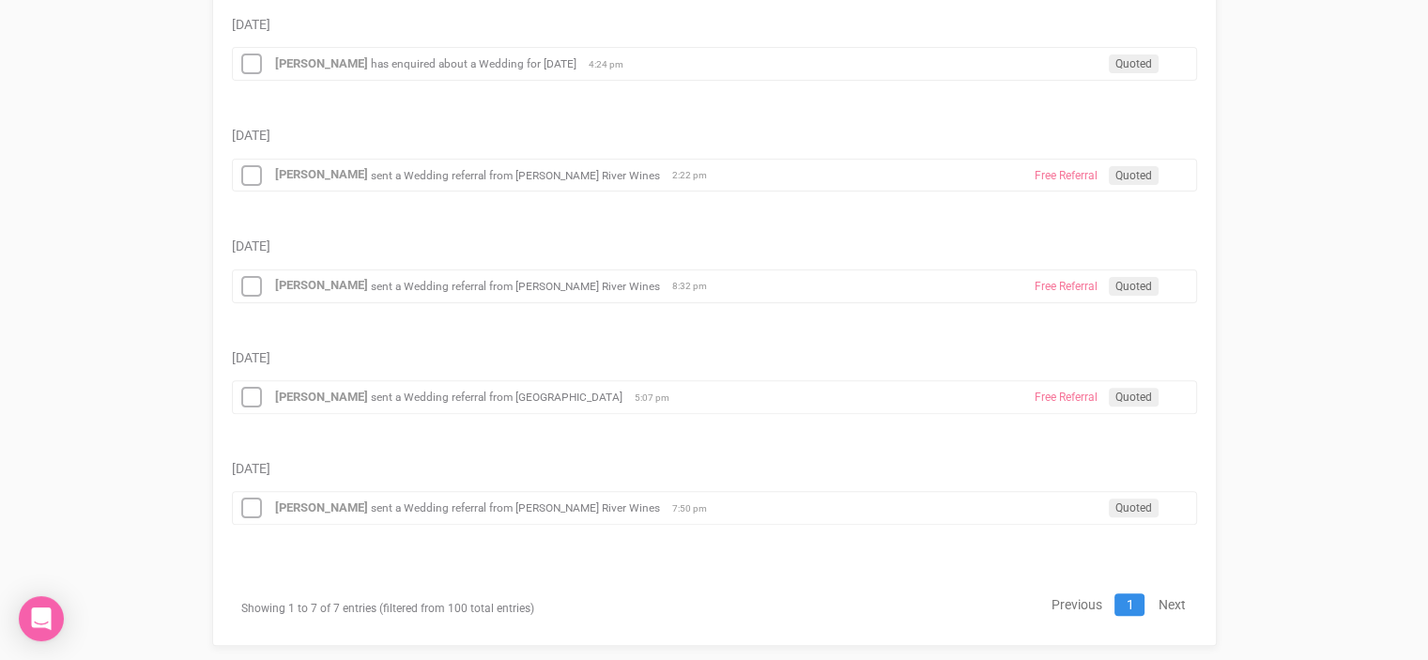
scroll to position [615, 0]
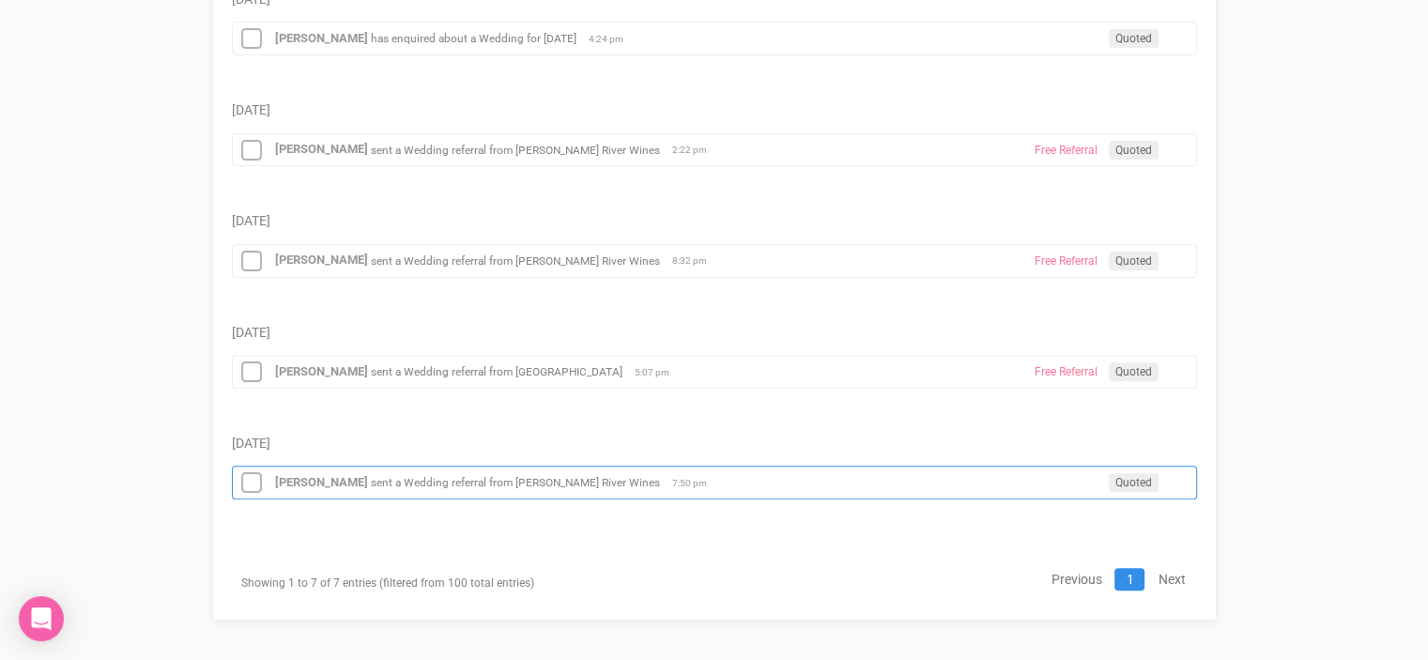
type input "[PERSON_NAME]"
click at [428, 476] on small "sent a Wedding referral from [PERSON_NAME] River Wines" at bounding box center [515, 482] width 289 height 13
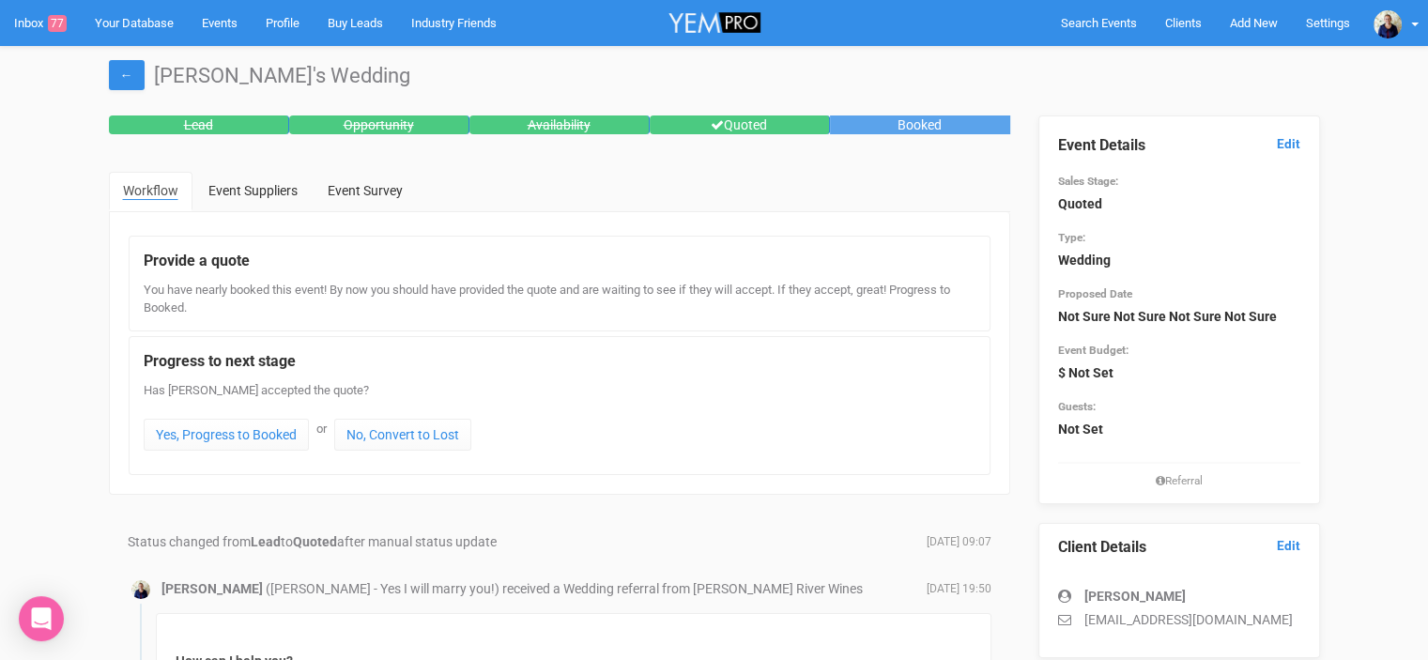
click at [1288, 133] on div "Event Details Edit Sales Stage: Quoted Type: Wedding Proposed Date Not Sure Not…" at bounding box center [1179, 302] width 242 height 373
click at [1288, 147] on link "Edit" at bounding box center [1288, 144] width 23 height 18
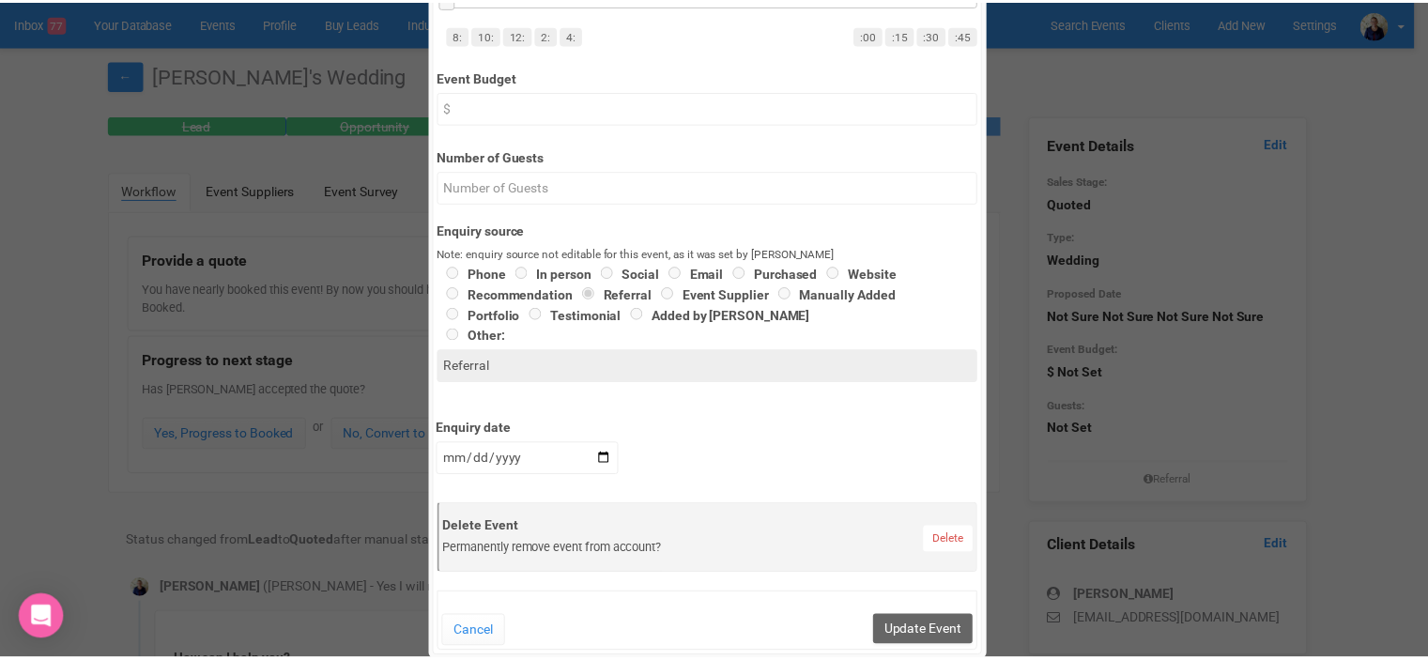
scroll to position [751, 0]
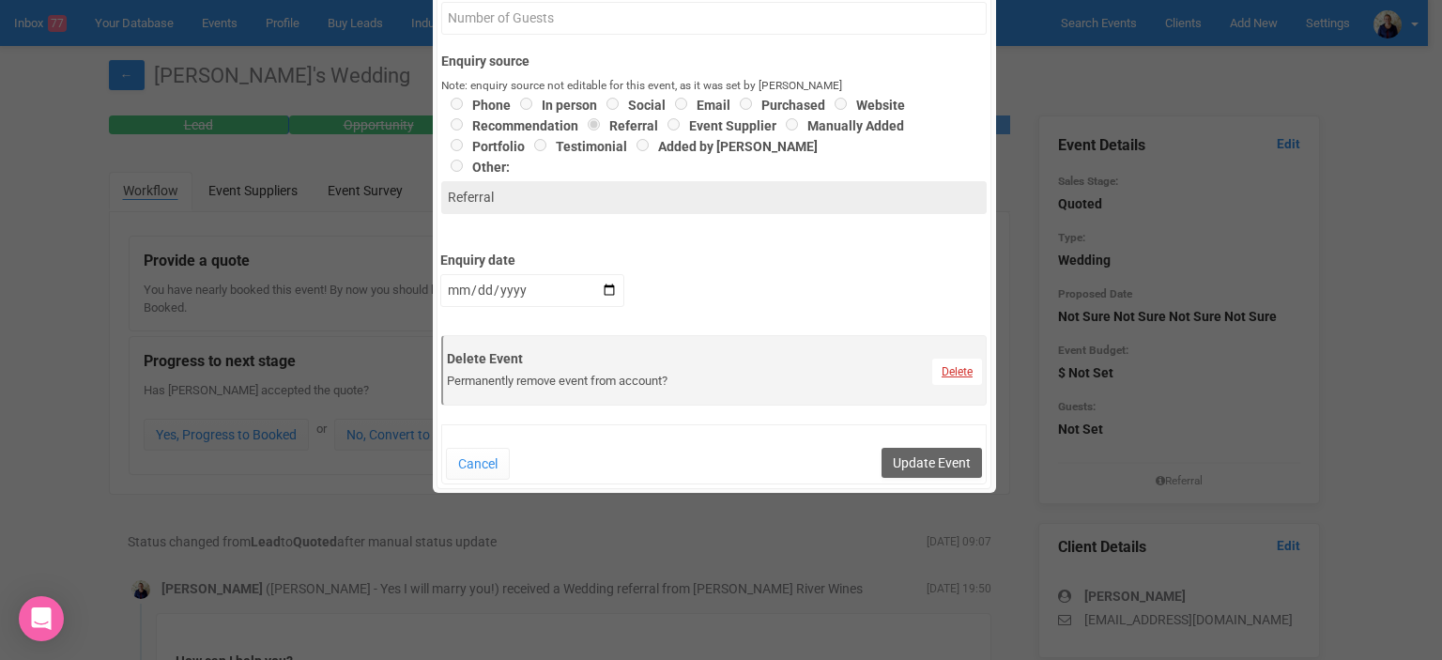
click at [954, 369] on link "Delete" at bounding box center [957, 372] width 50 height 26
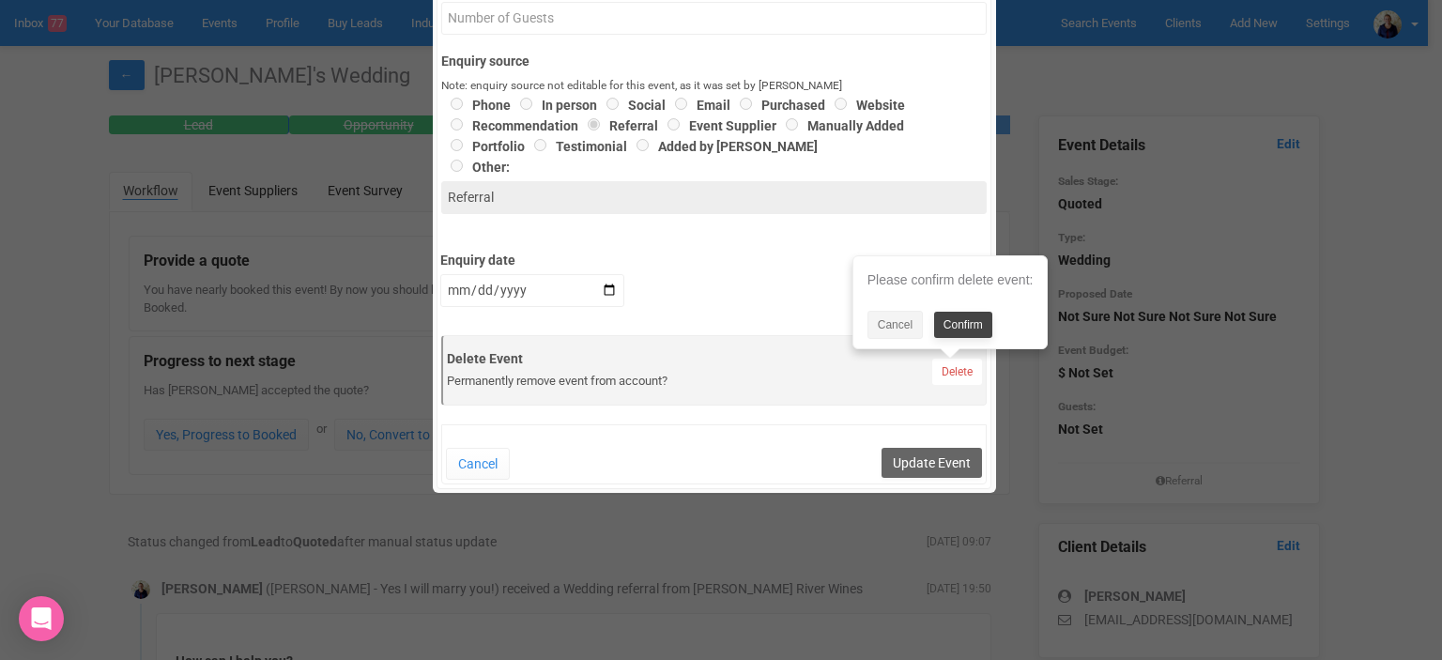
click at [953, 328] on link "Confirm" at bounding box center [963, 325] width 58 height 26
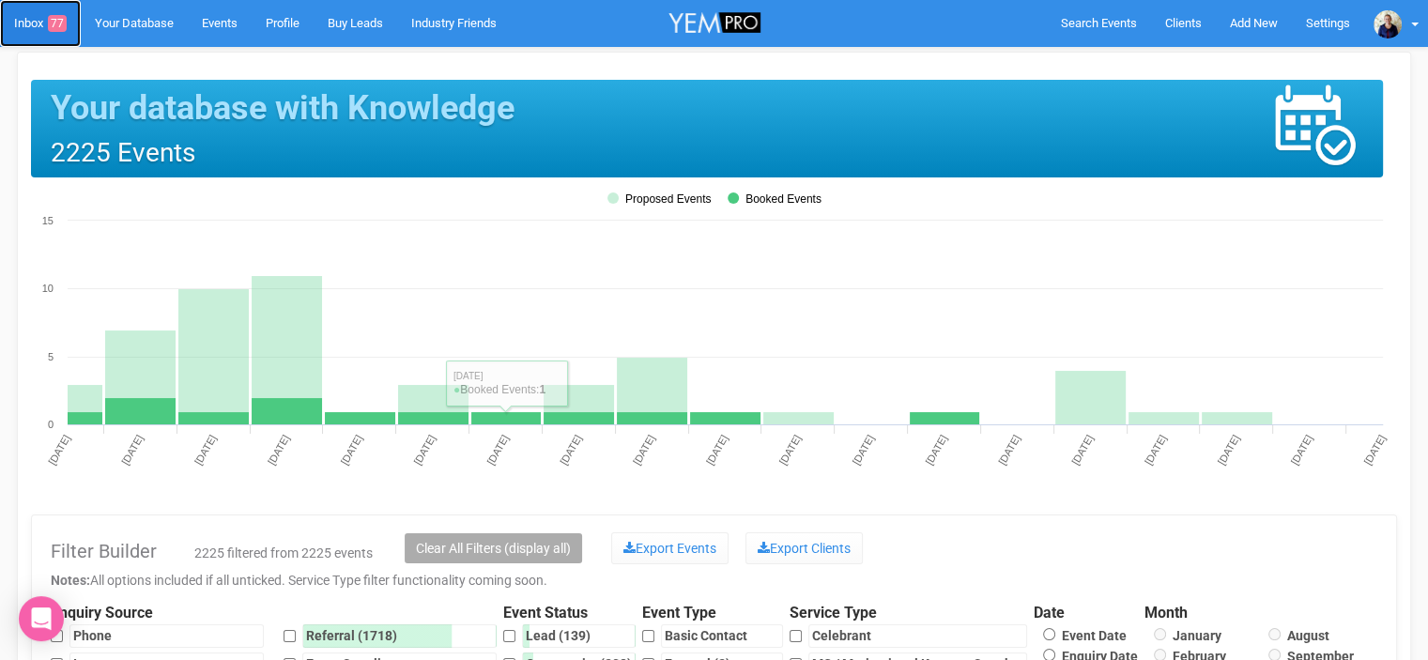
click at [23, 22] on link "Inbox 77" at bounding box center [40, 23] width 81 height 47
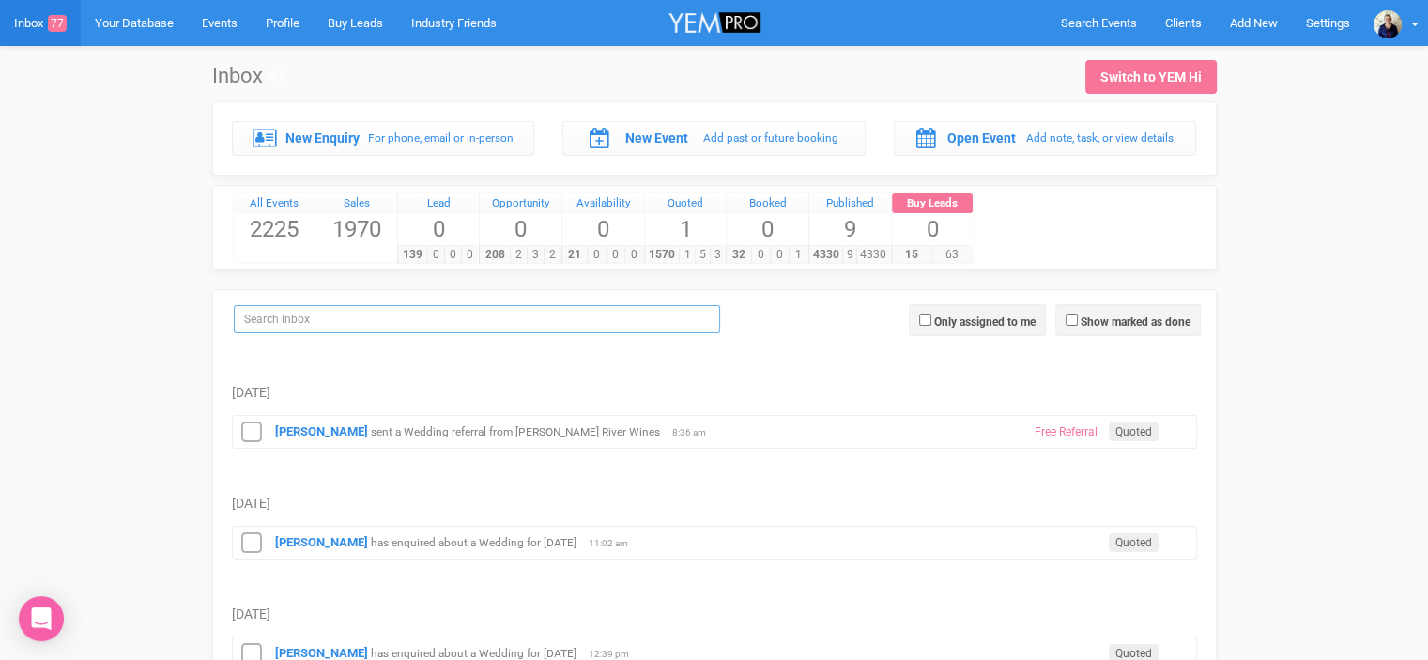
click at [283, 329] on input "search" at bounding box center [477, 319] width 486 height 28
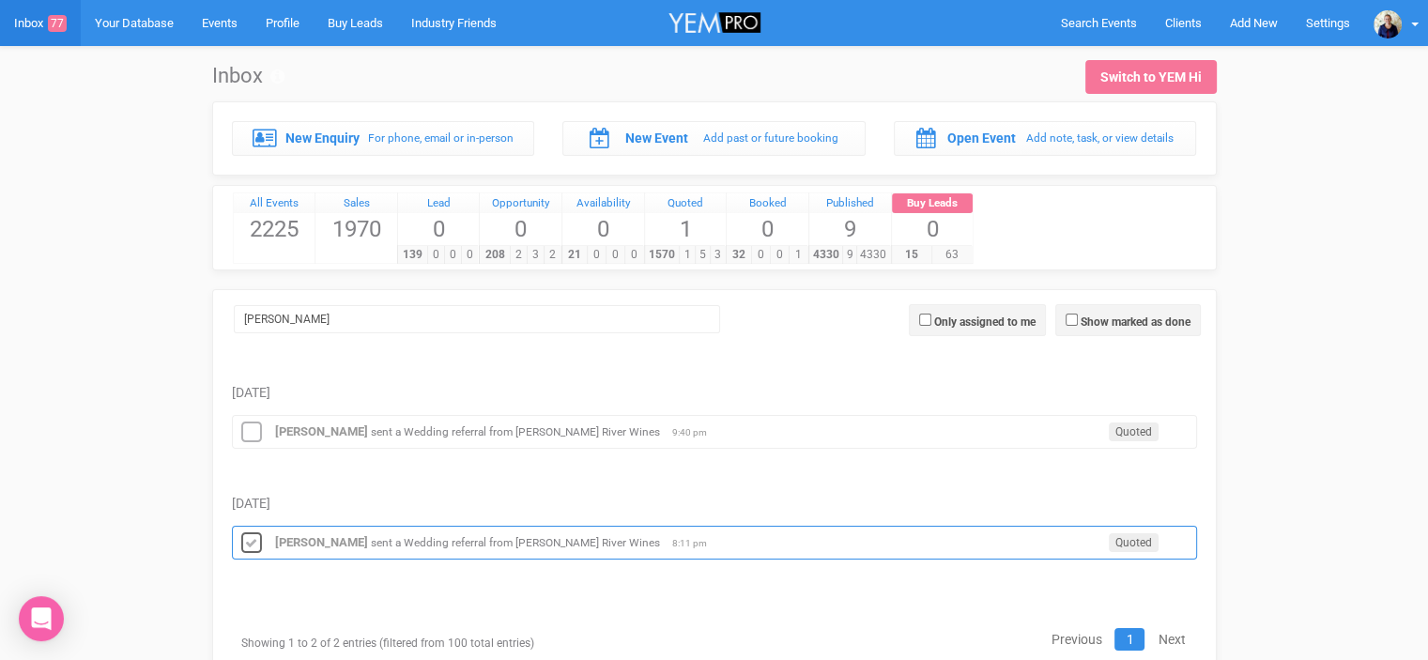
click at [245, 540] on icon at bounding box center [251, 543] width 28 height 24
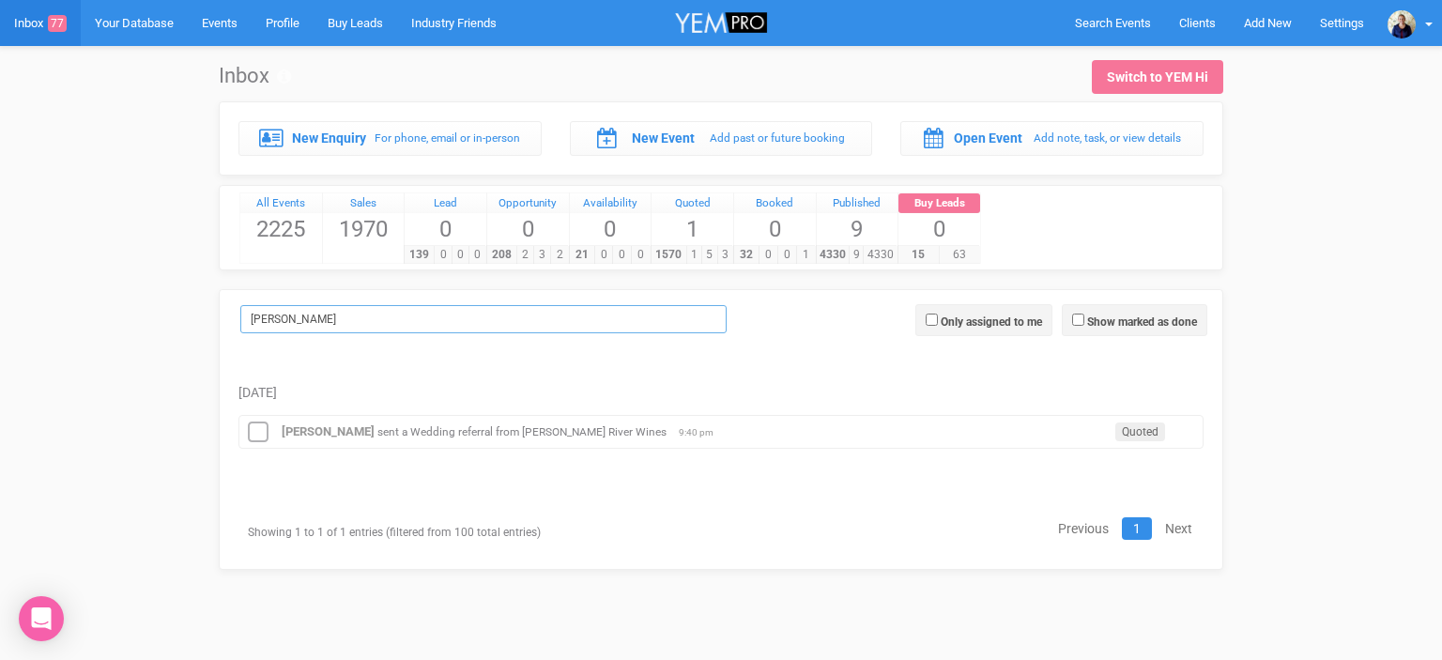
click at [300, 328] on input "[PERSON_NAME]" at bounding box center [483, 319] width 486 height 28
type input "M"
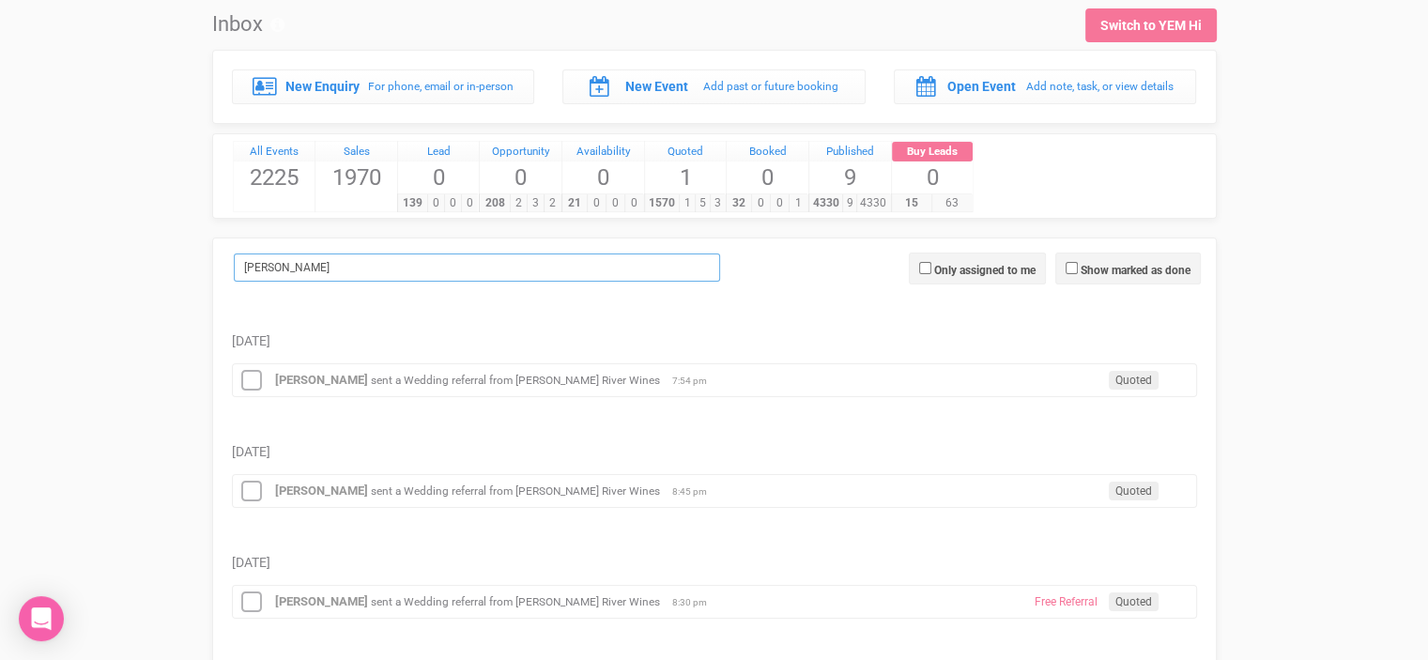
scroll to position [94, 0]
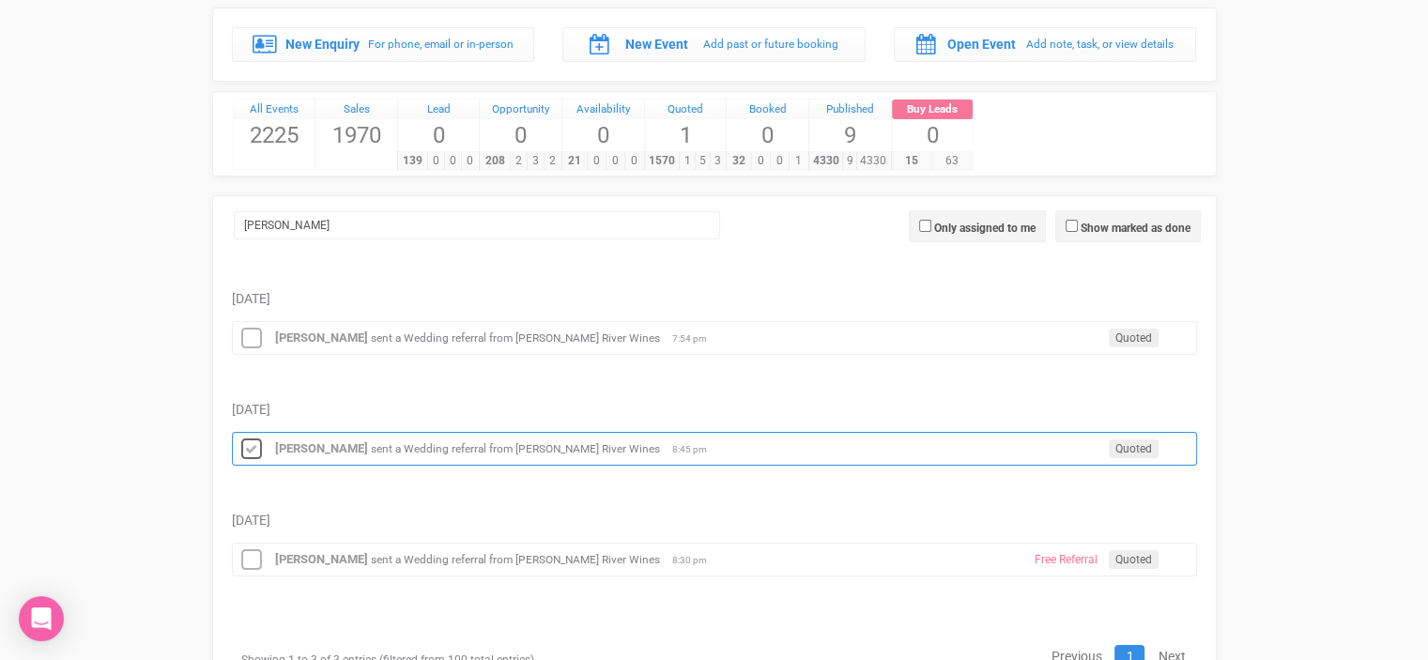
click at [254, 448] on icon at bounding box center [251, 449] width 28 height 24
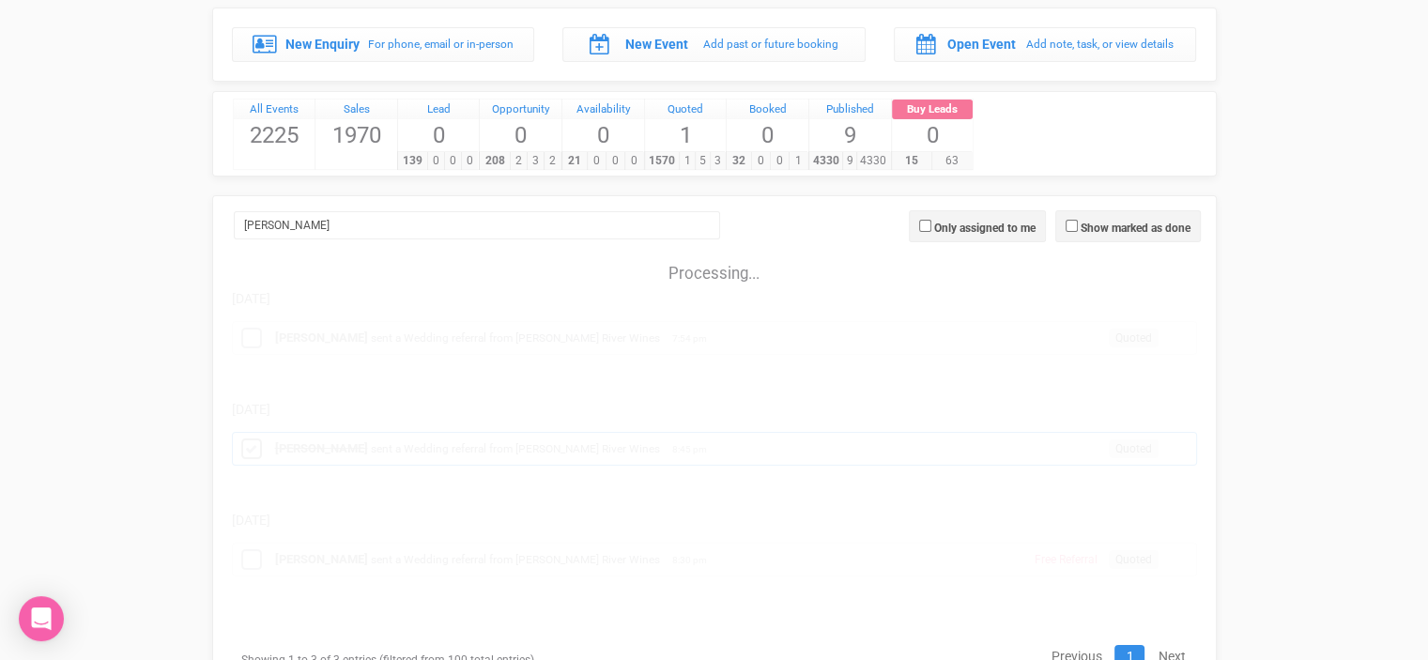
scroll to position [64, 0]
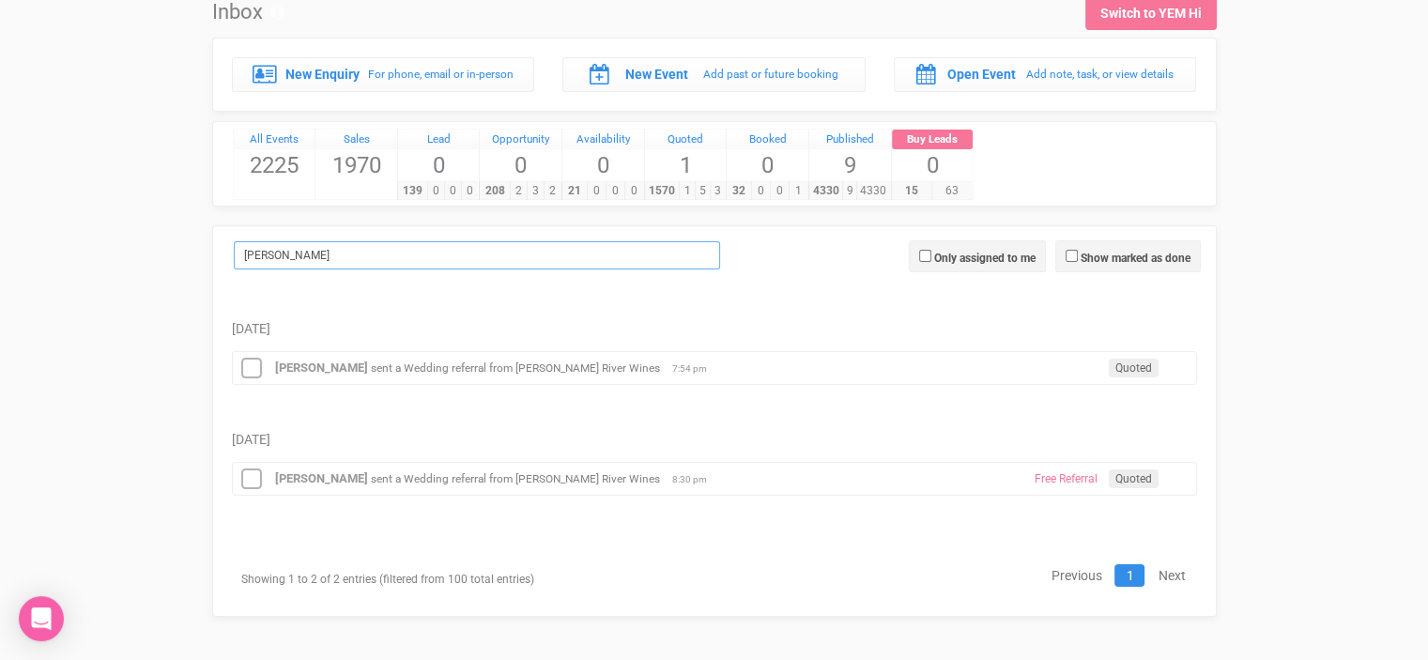
click at [295, 253] on input "[PERSON_NAME]" at bounding box center [477, 255] width 486 height 28
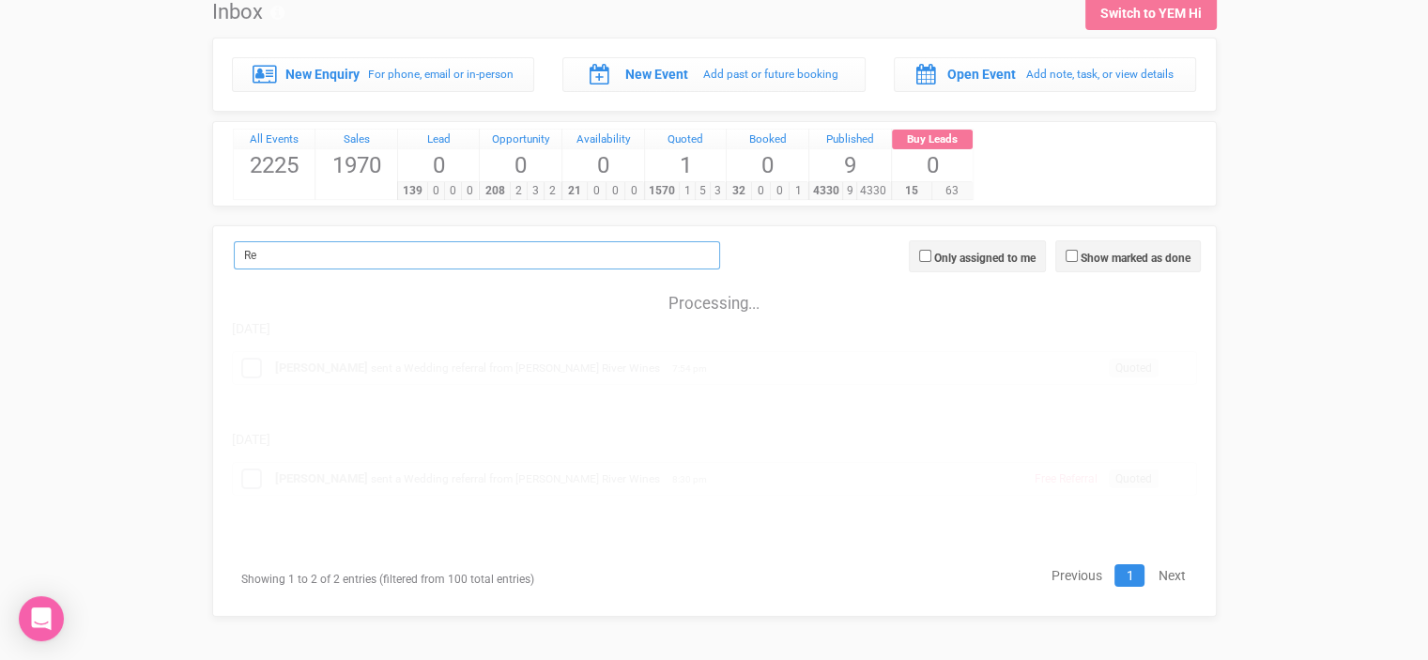
type input "R"
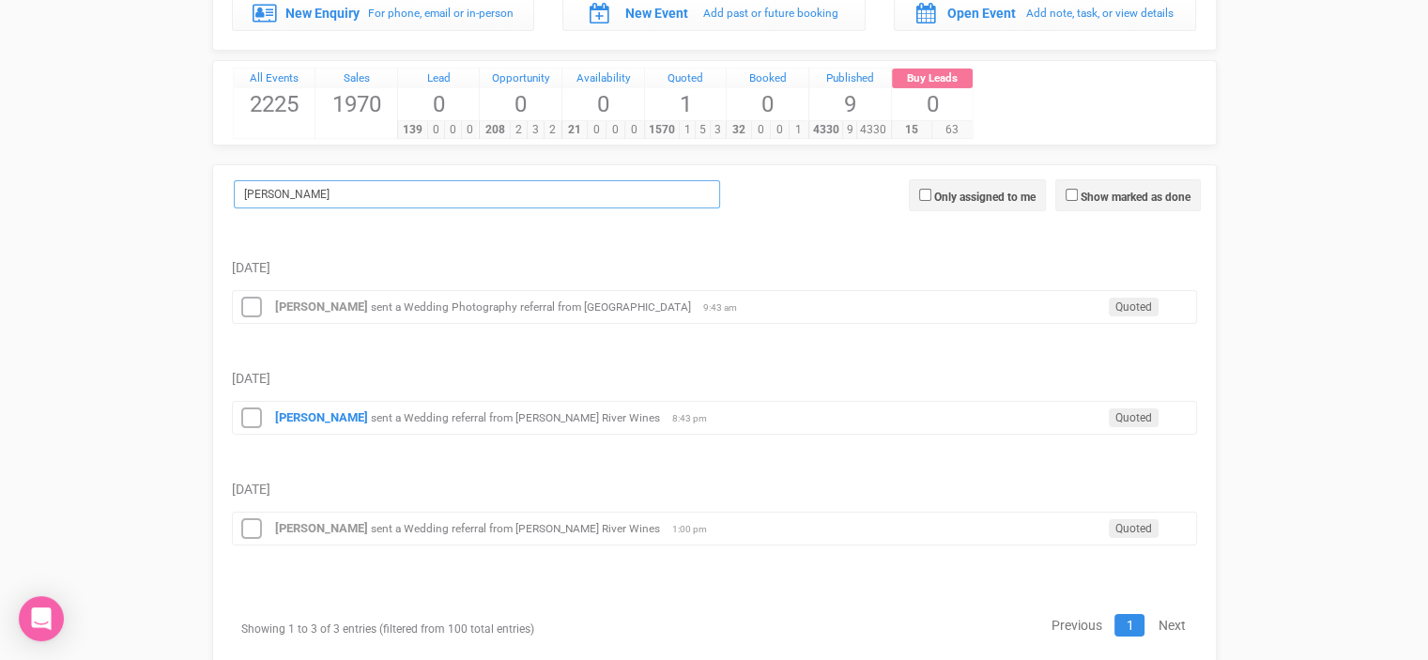
scroll to position [158, 0]
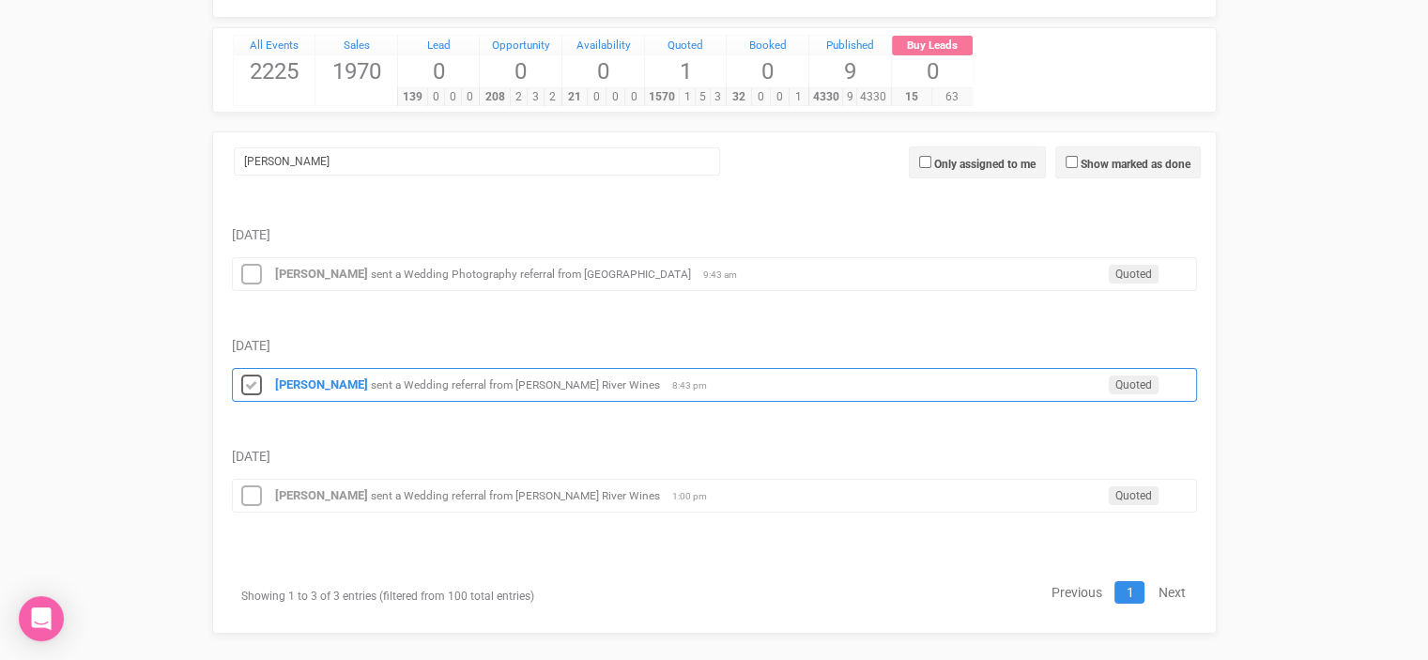
click at [248, 388] on icon at bounding box center [251, 386] width 28 height 24
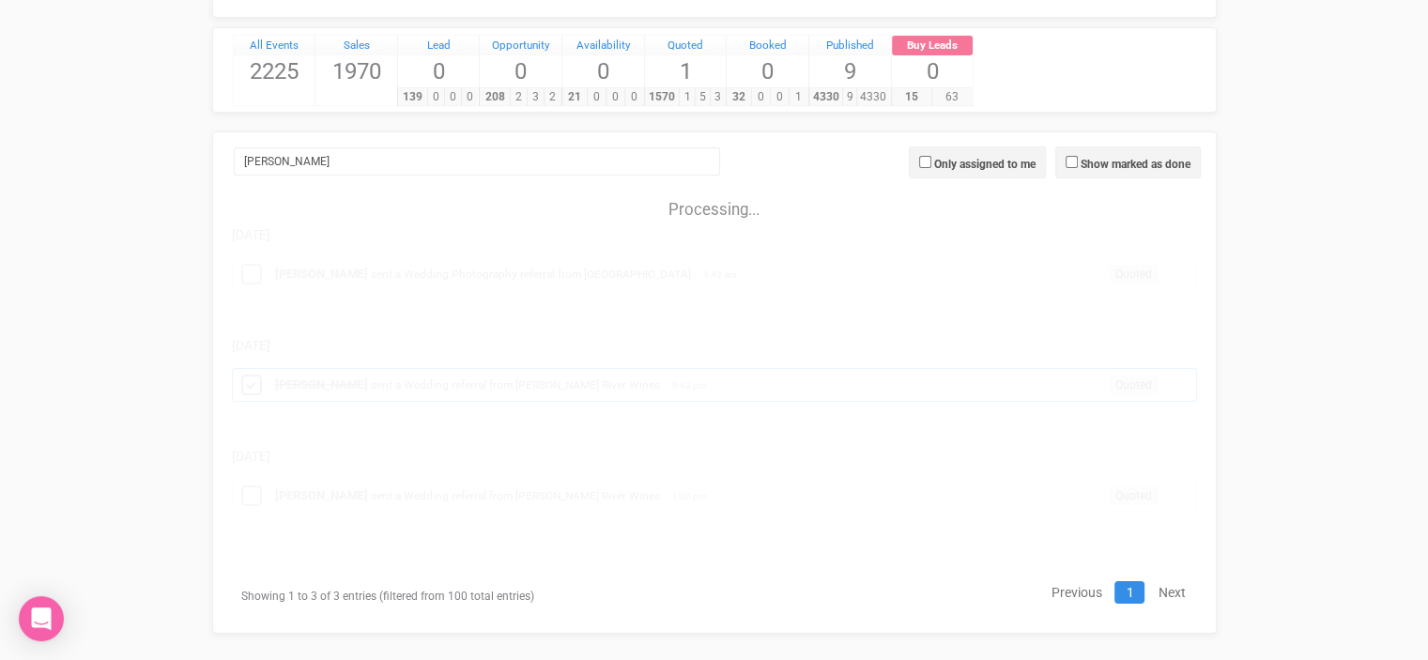
scroll to position [64, 0]
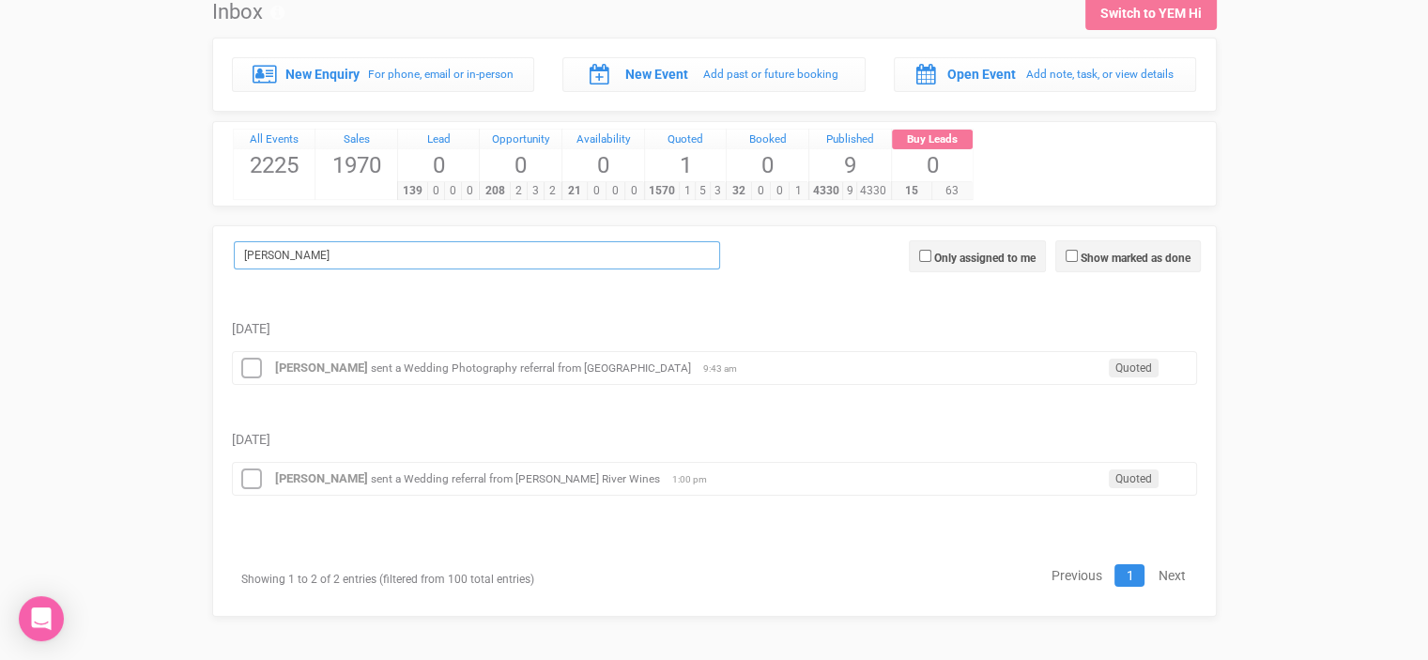
click at [290, 253] on input "[PERSON_NAME]" at bounding box center [477, 255] width 486 height 28
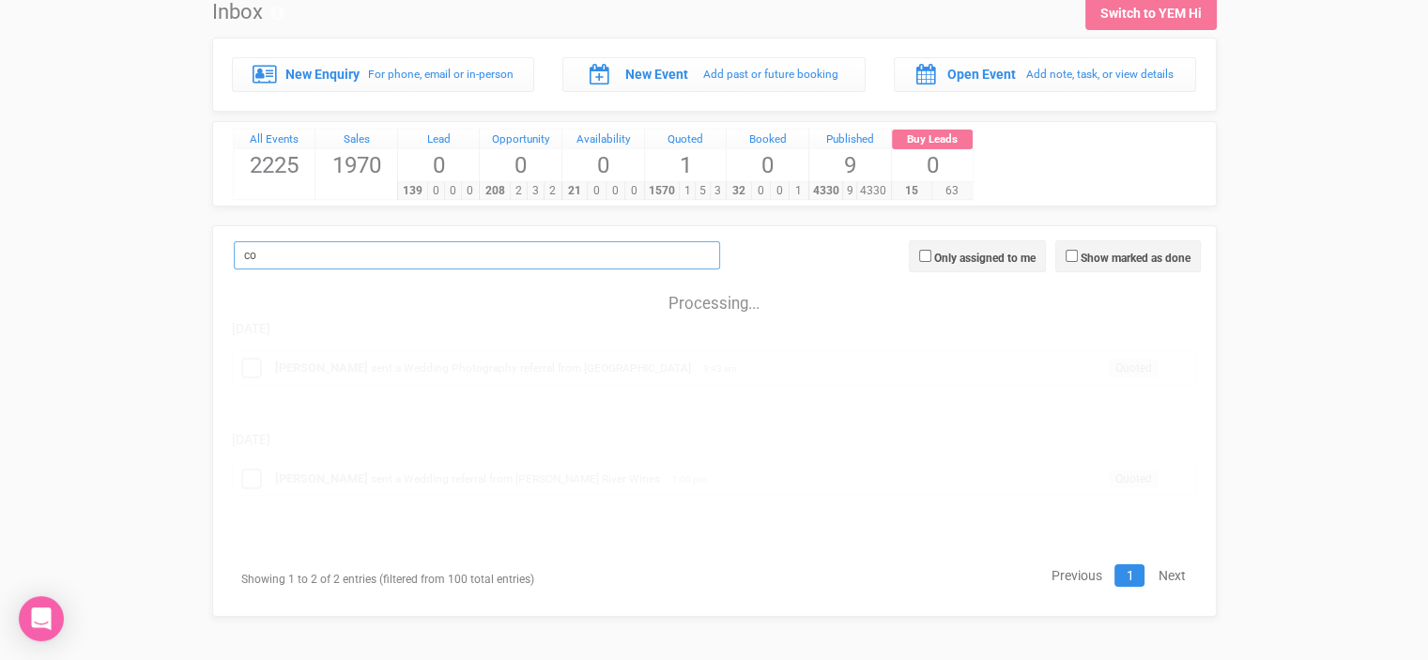
type input "c"
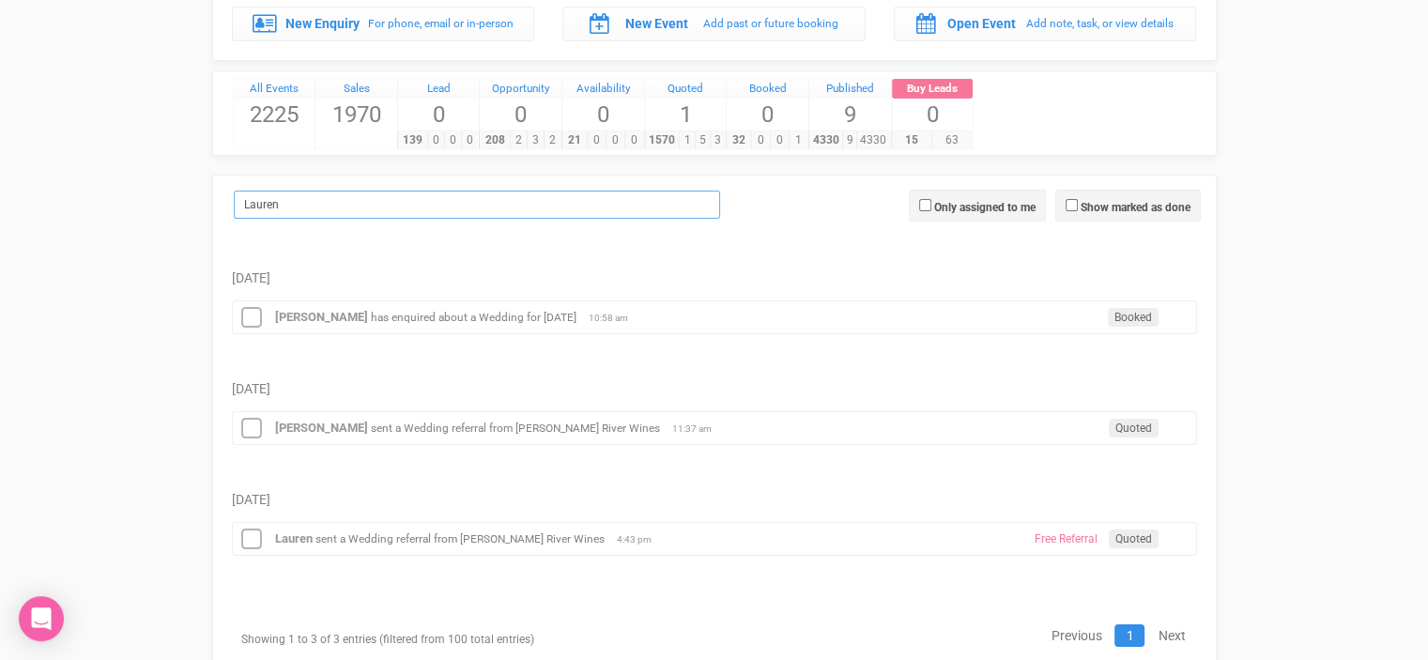
scroll to position [158, 0]
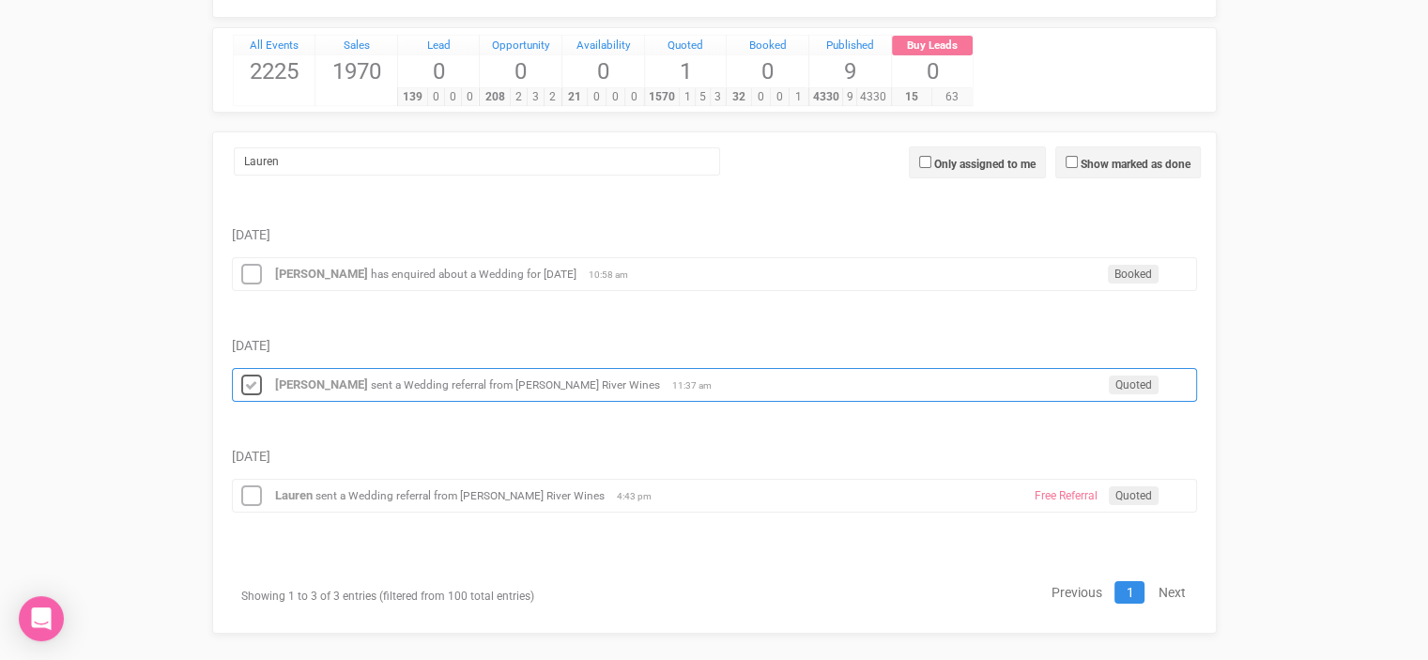
click at [244, 380] on icon at bounding box center [251, 386] width 28 height 24
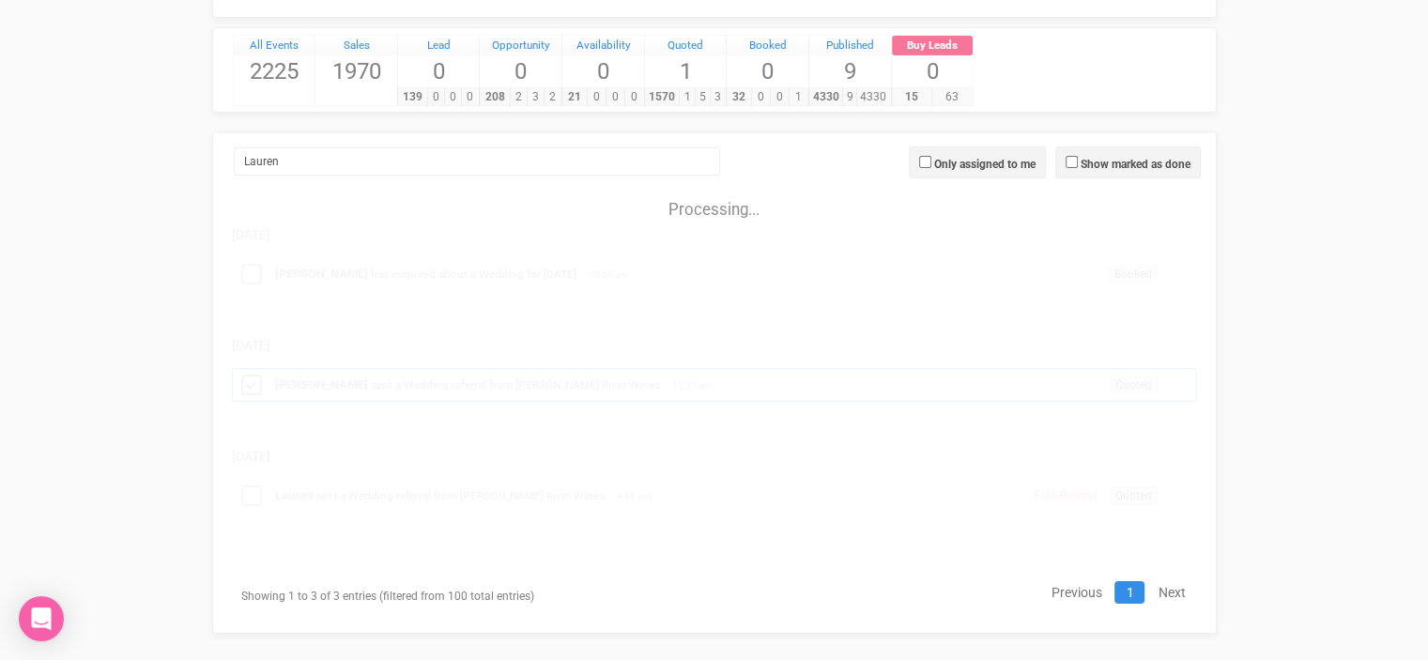
scroll to position [64, 0]
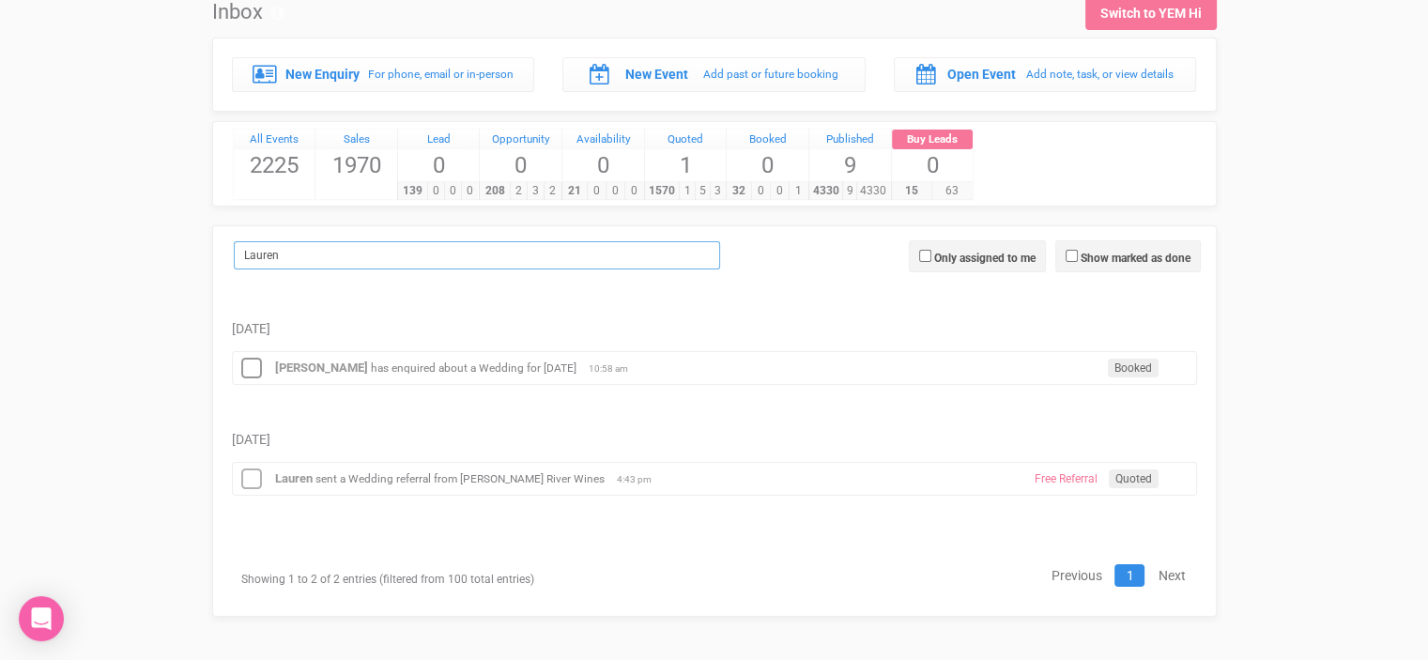
click at [296, 247] on input "Lauren" at bounding box center [477, 255] width 486 height 28
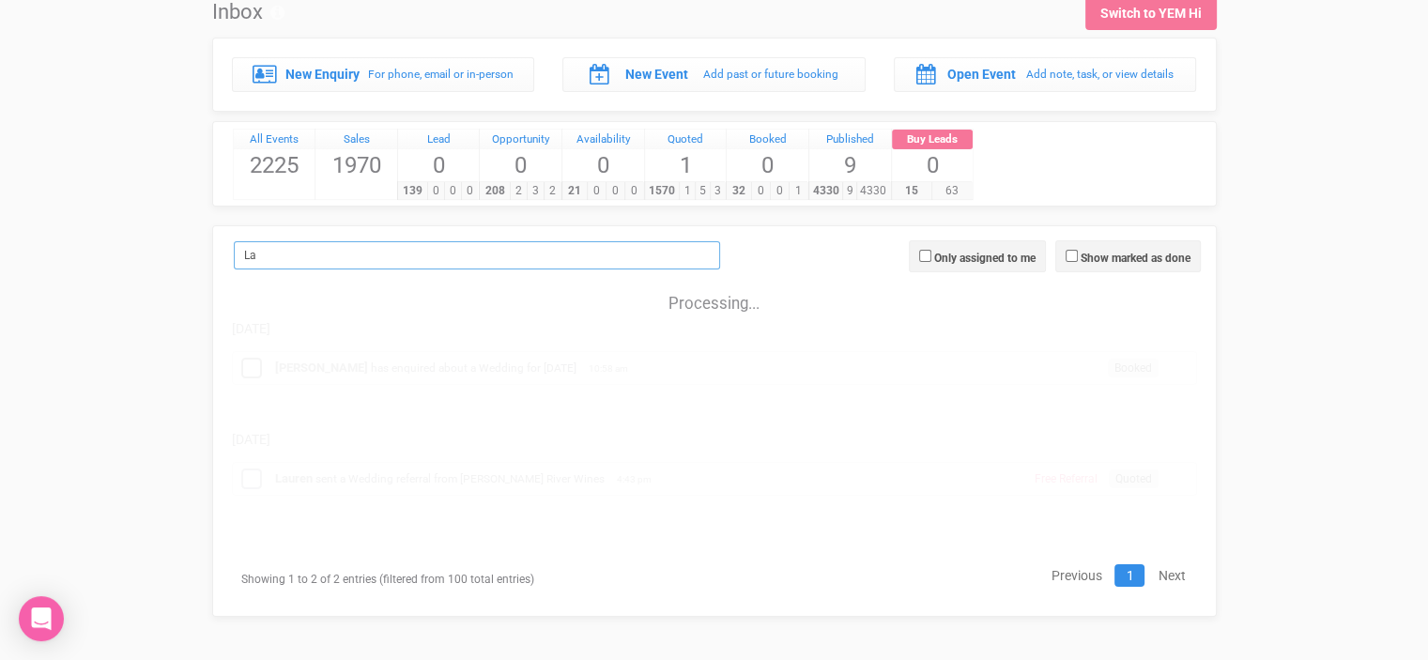
type input "L"
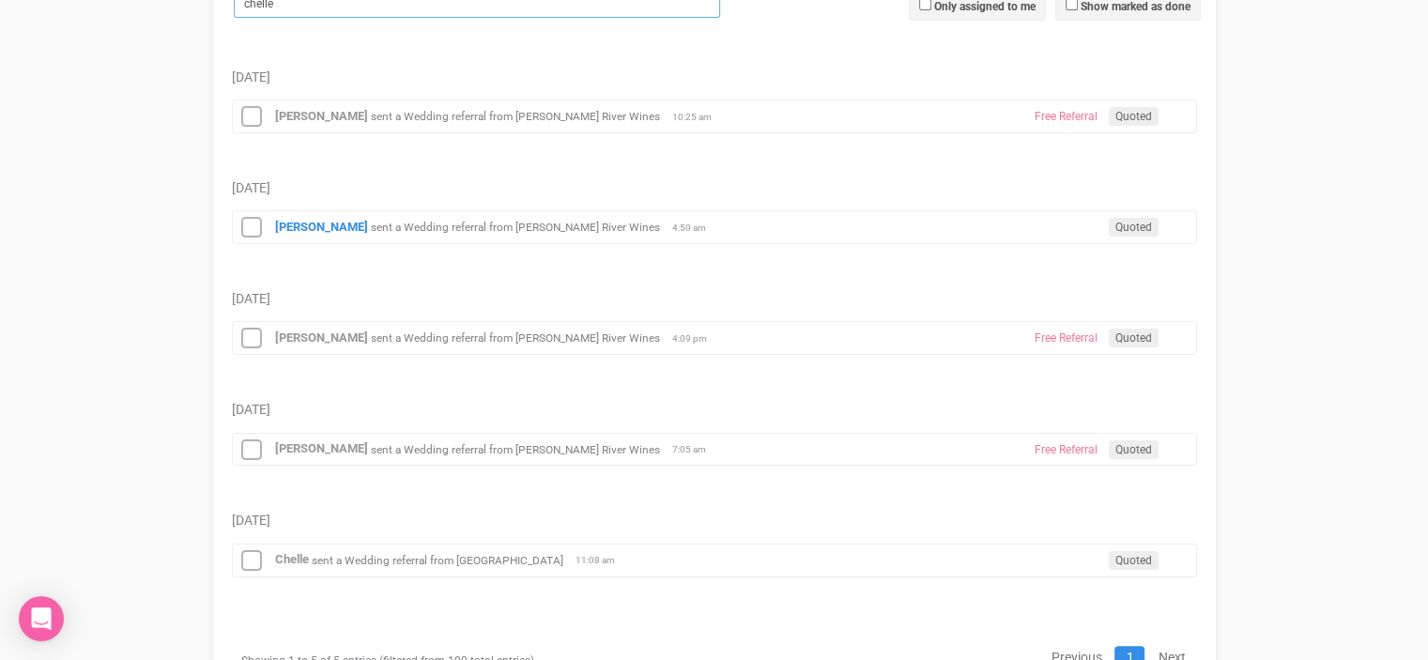
scroll to position [345, 0]
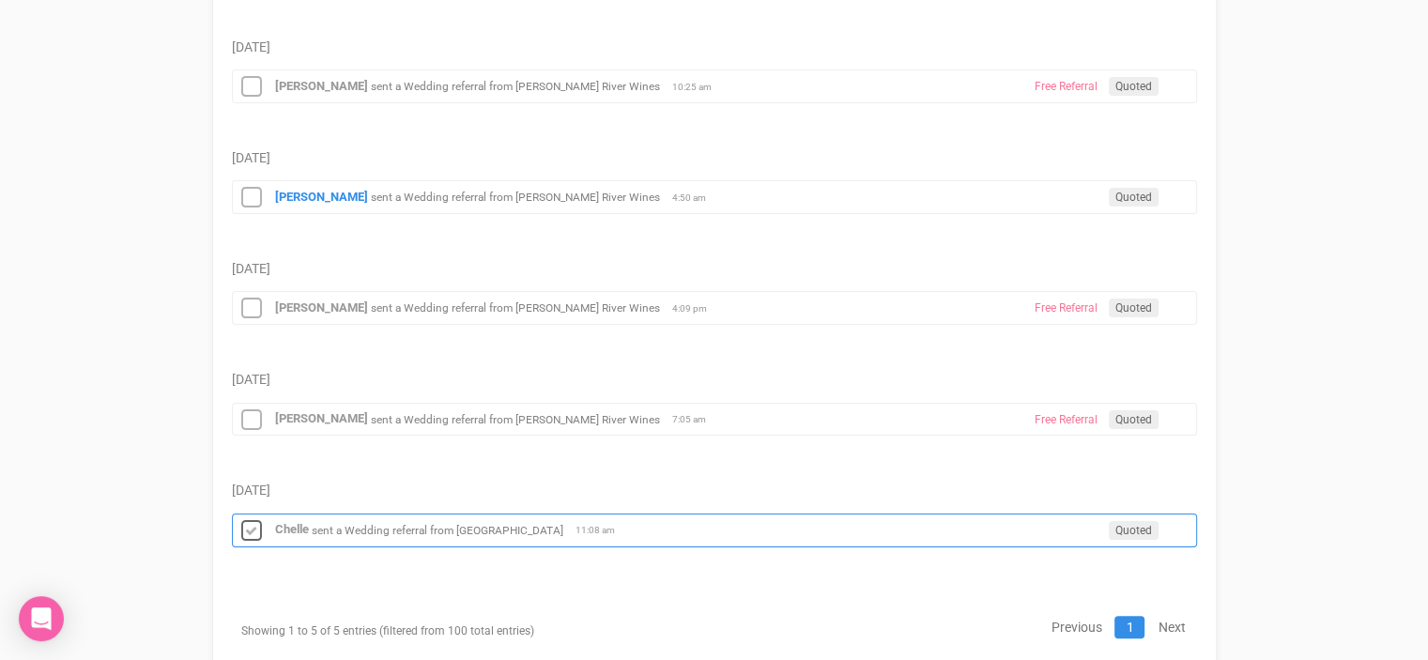
click at [252, 527] on icon at bounding box center [251, 531] width 28 height 24
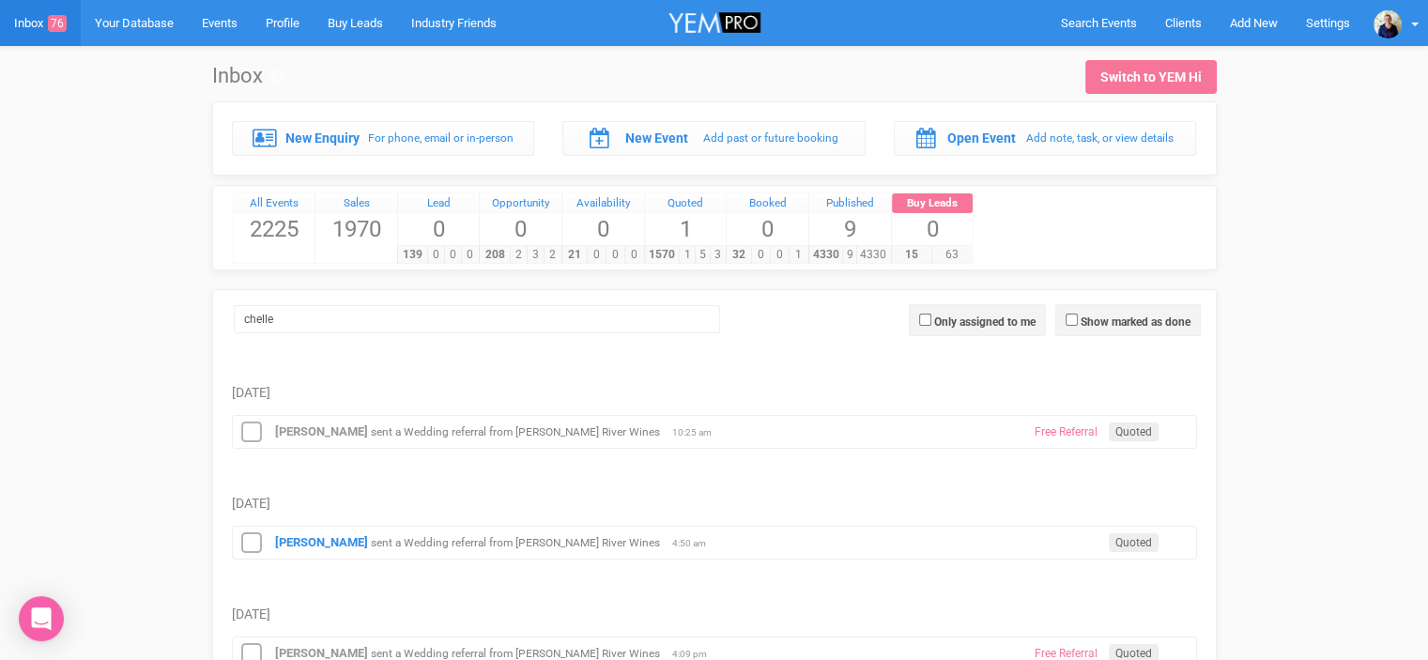
scroll to position [0, 0]
click at [281, 316] on input "chelle" at bounding box center [477, 319] width 486 height 28
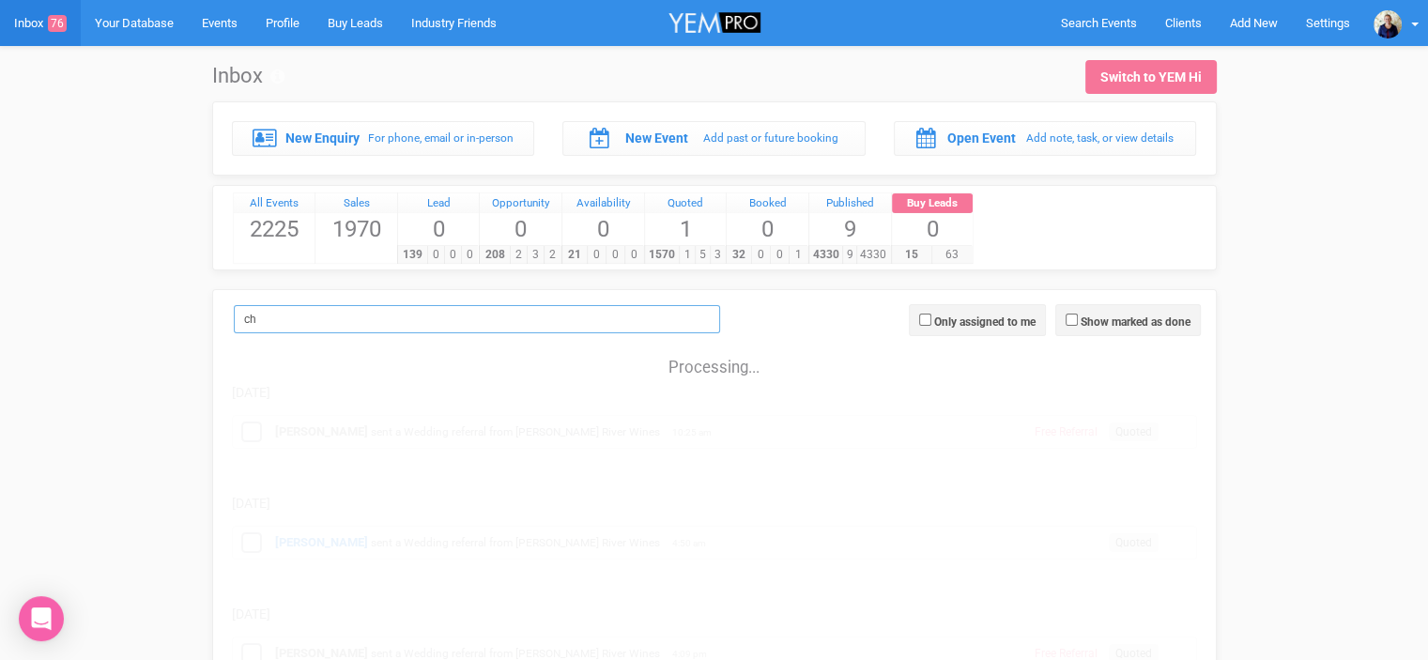
type input "c"
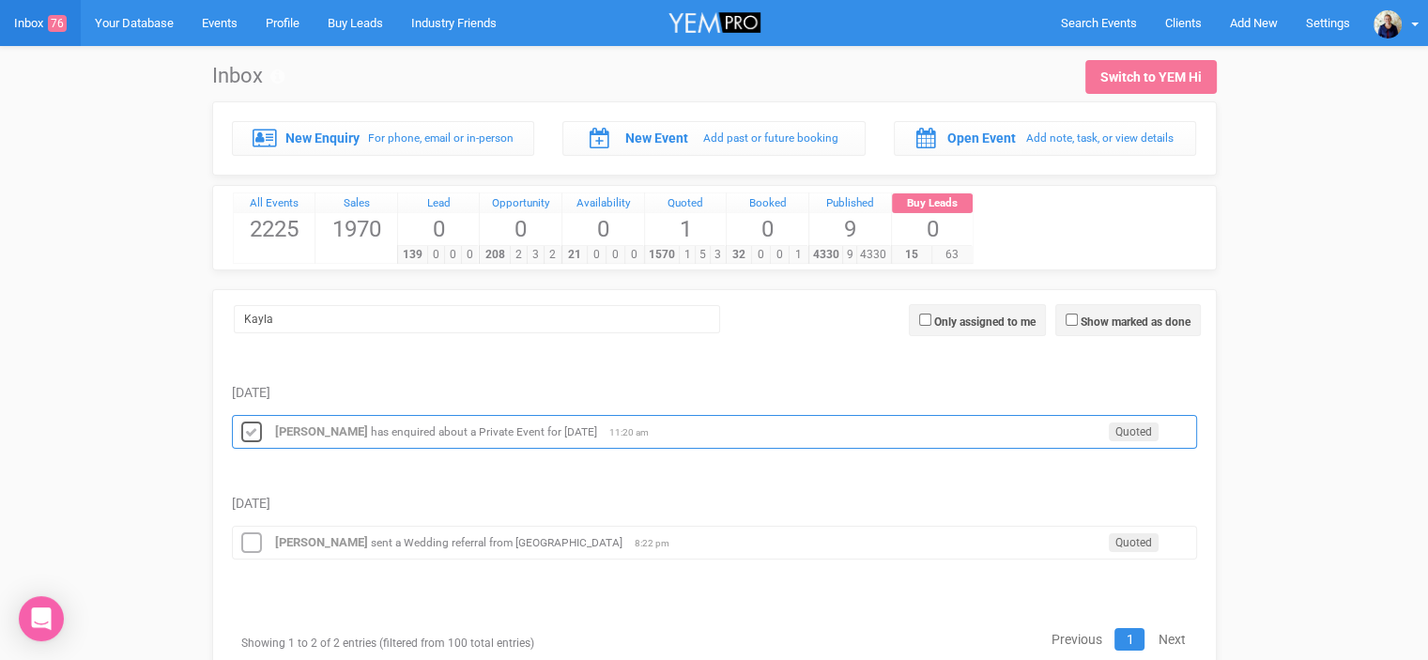
click at [252, 431] on icon at bounding box center [251, 433] width 28 height 24
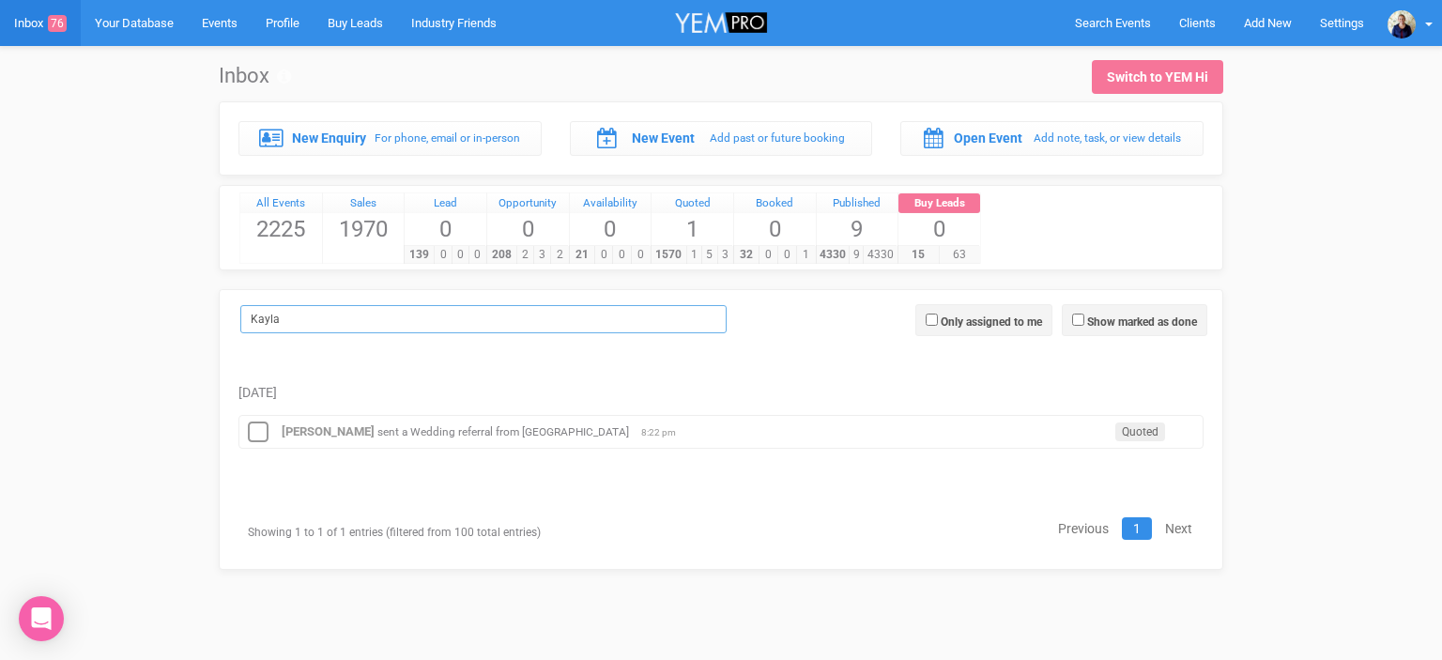
click at [282, 314] on input "Kayla" at bounding box center [483, 319] width 486 height 28
type input "K"
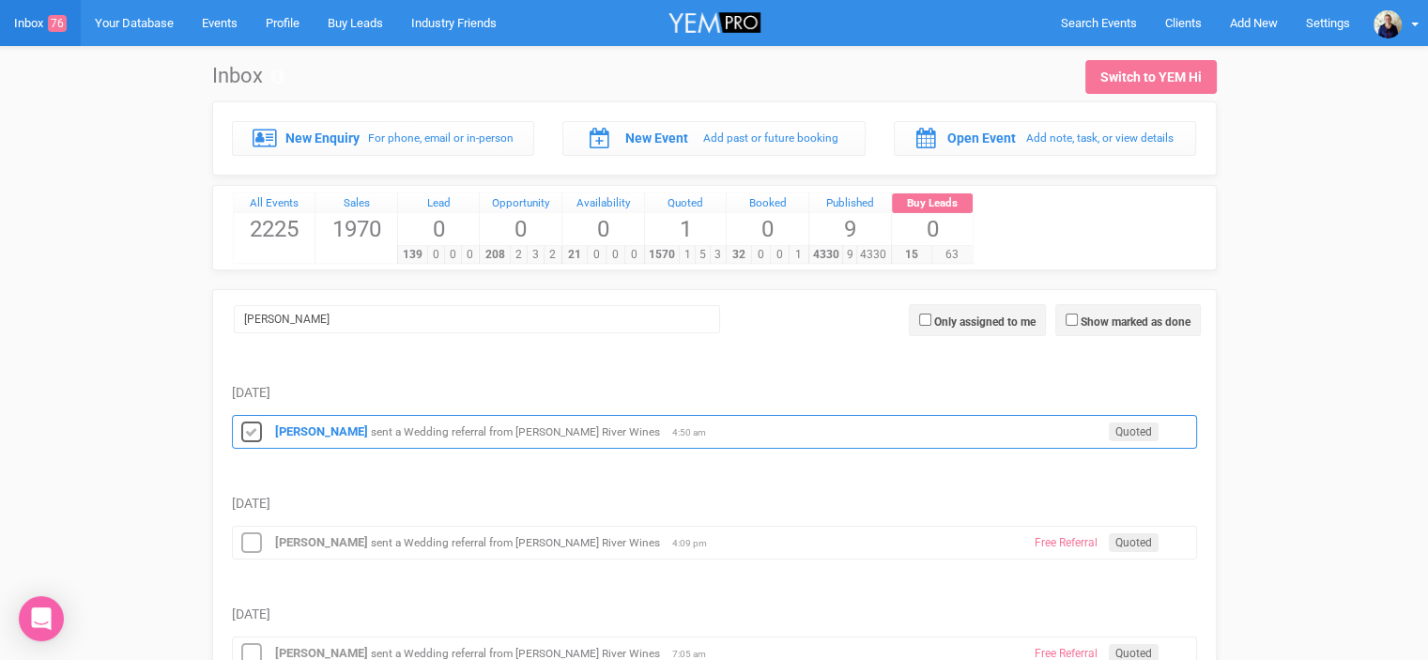
click at [246, 430] on icon at bounding box center [251, 433] width 28 height 24
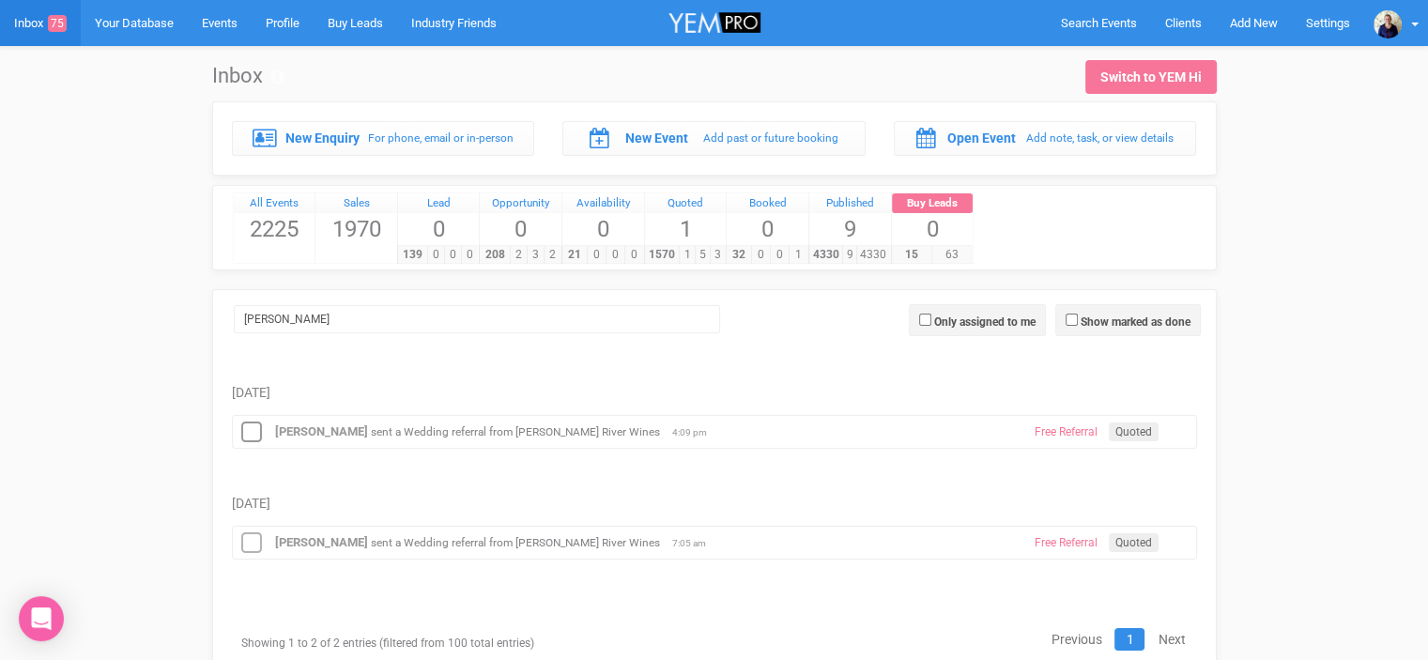
scroll to position [64, 0]
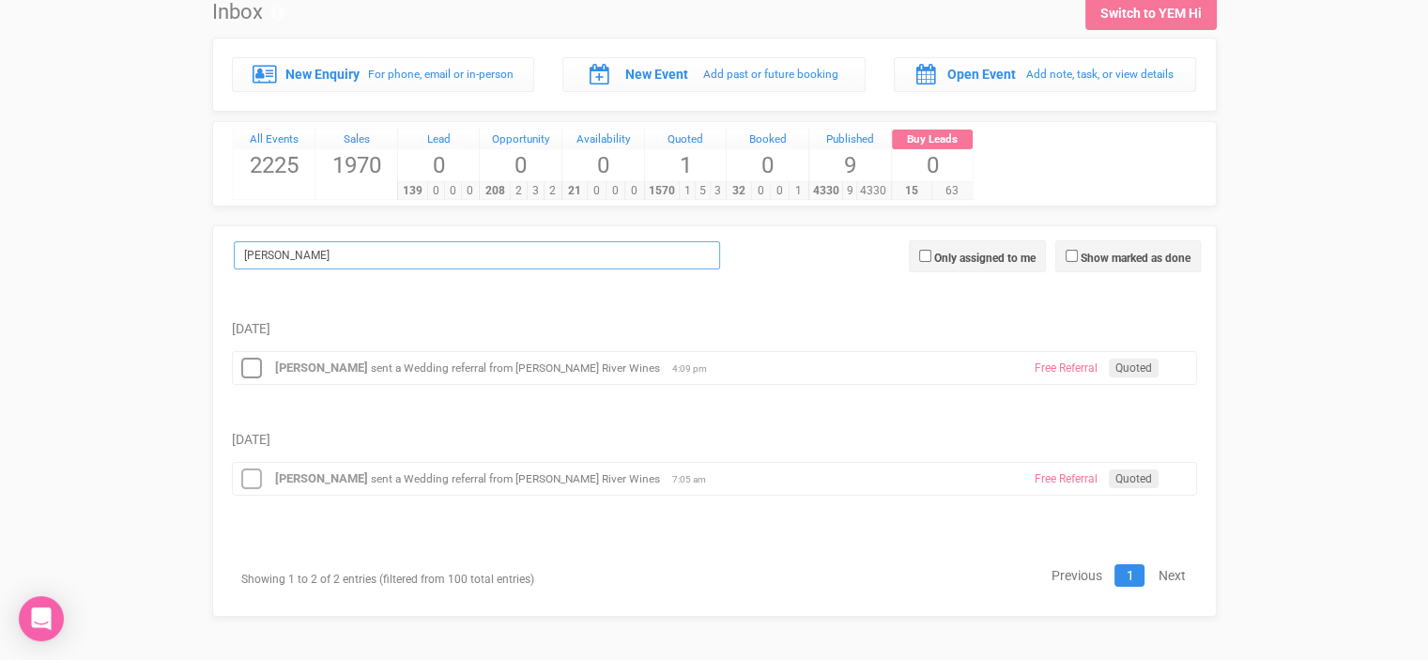
click at [275, 262] on input "[PERSON_NAME]" at bounding box center [477, 255] width 486 height 28
click at [282, 250] on input "[PERSON_NAME]" at bounding box center [477, 255] width 486 height 28
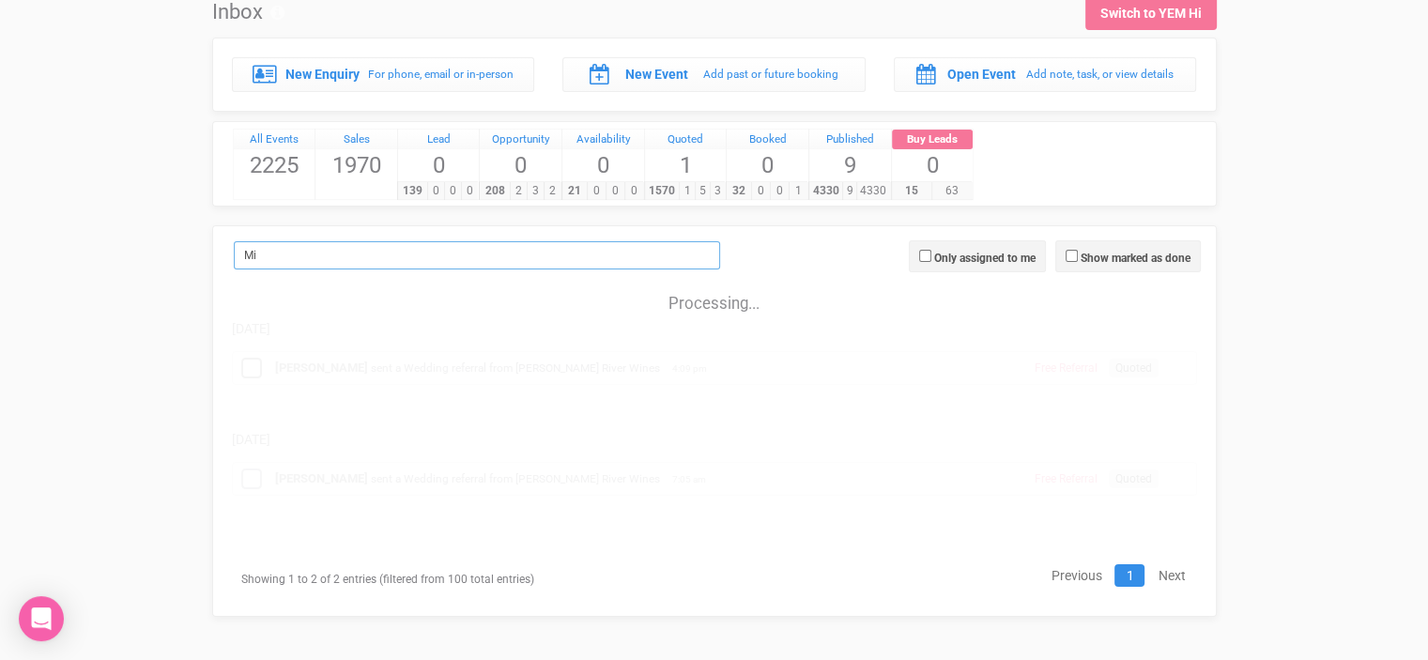
type input "M"
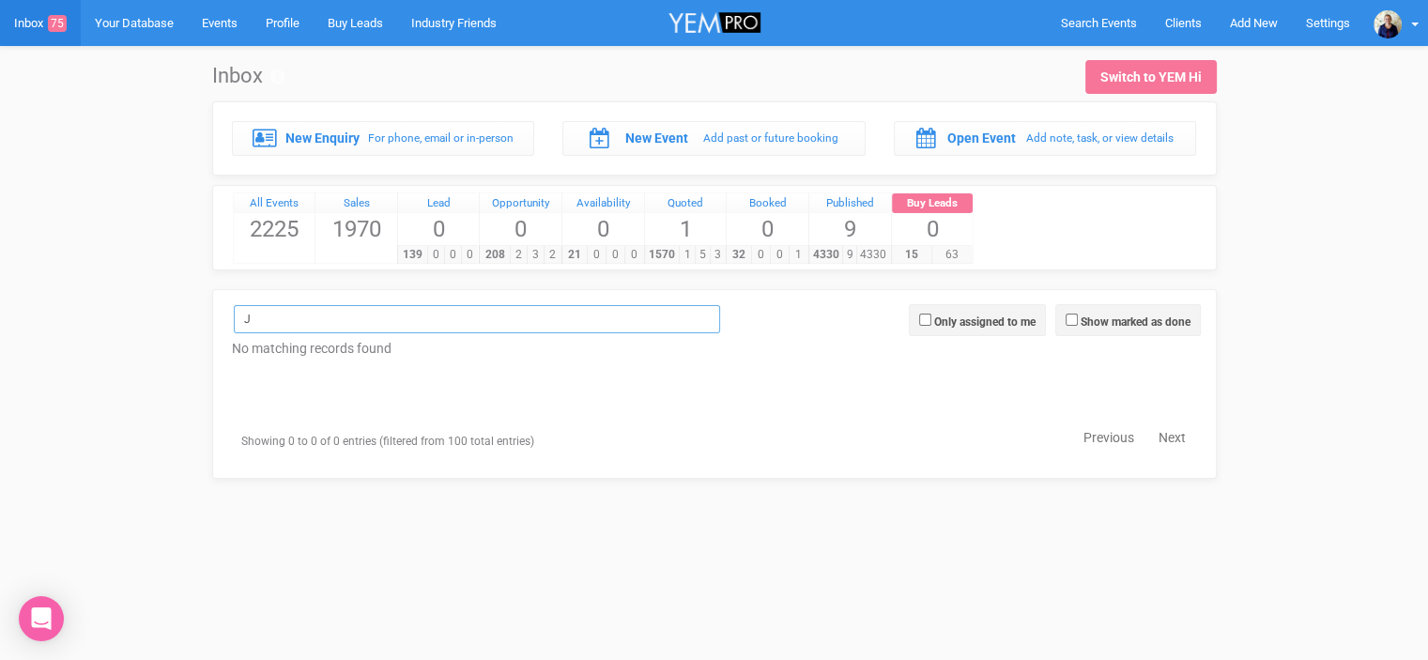
scroll to position [0, 0]
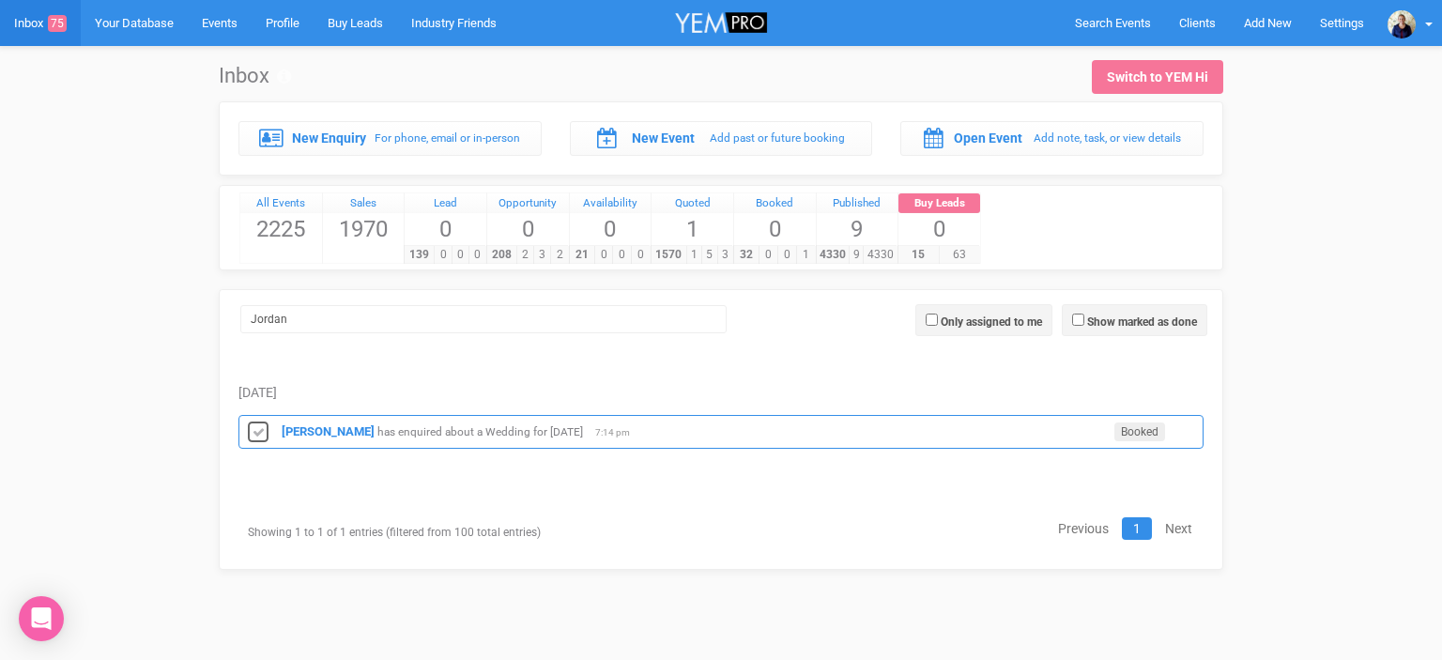
click at [260, 430] on icon at bounding box center [258, 433] width 28 height 24
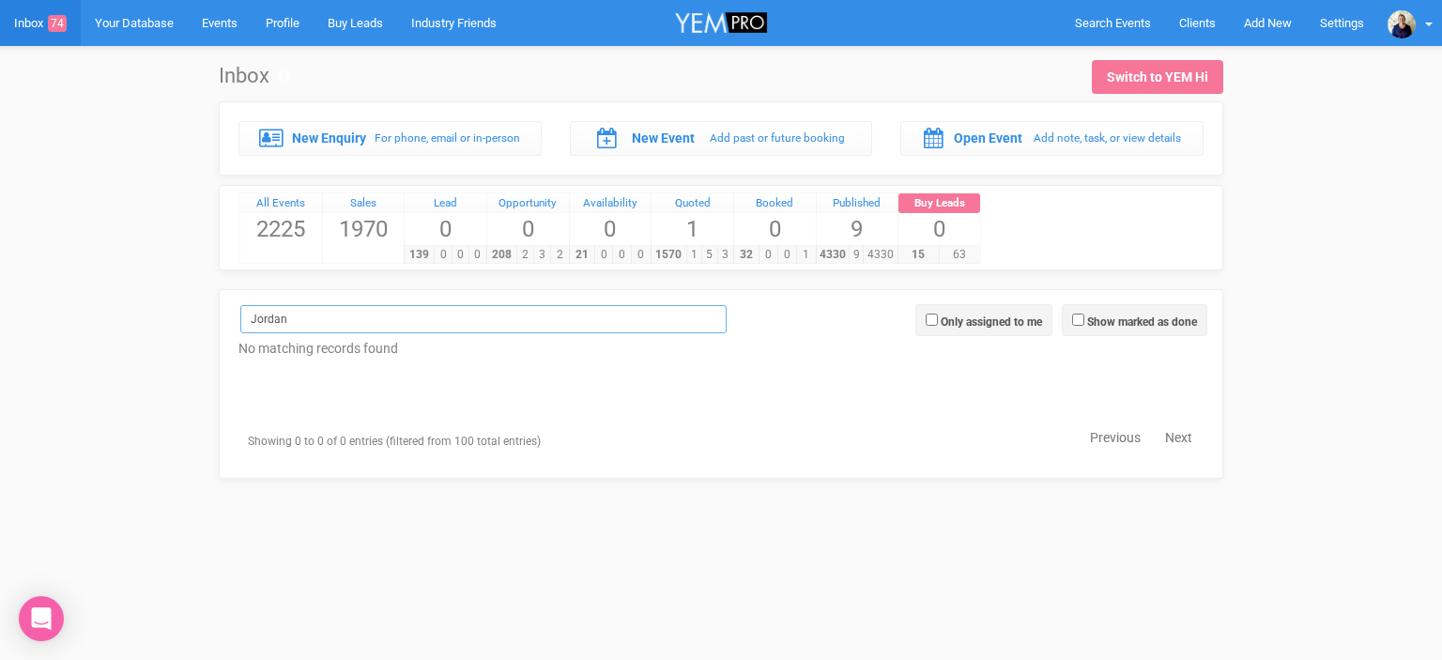
click at [285, 316] on input "Jordan" at bounding box center [483, 319] width 486 height 28
type input "J"
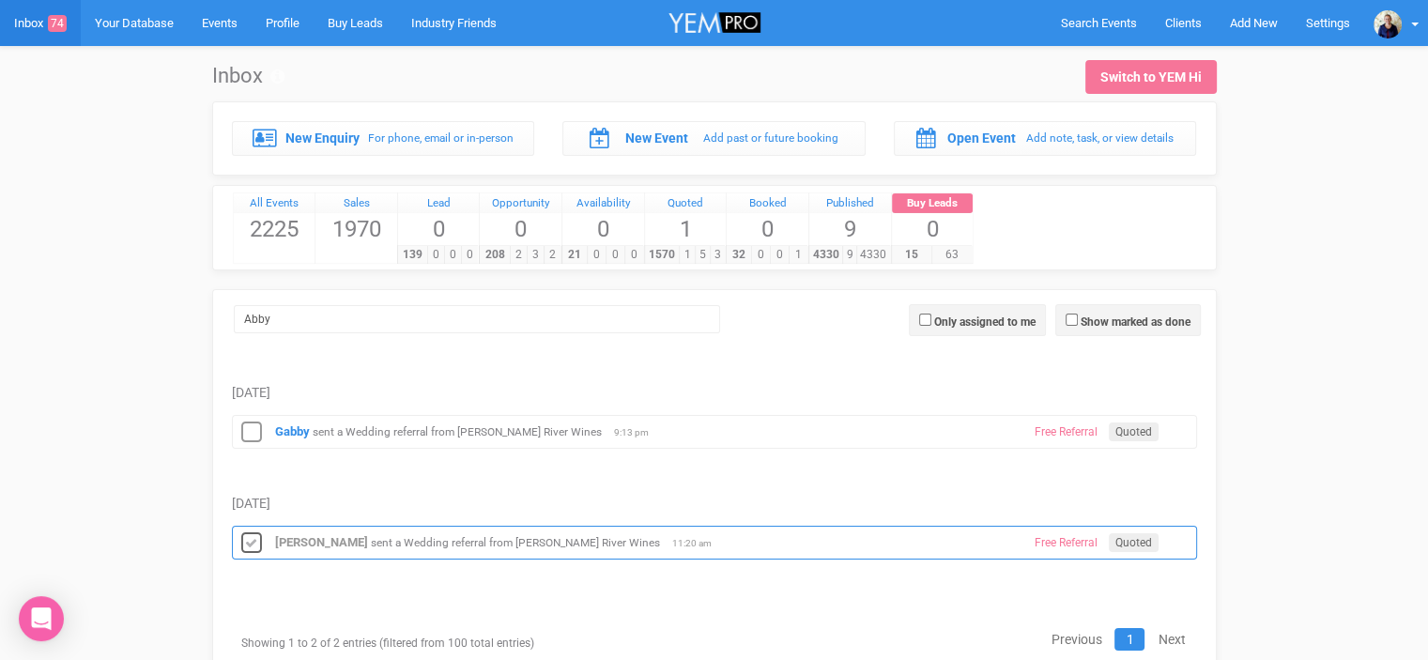
click at [249, 540] on icon at bounding box center [251, 543] width 28 height 24
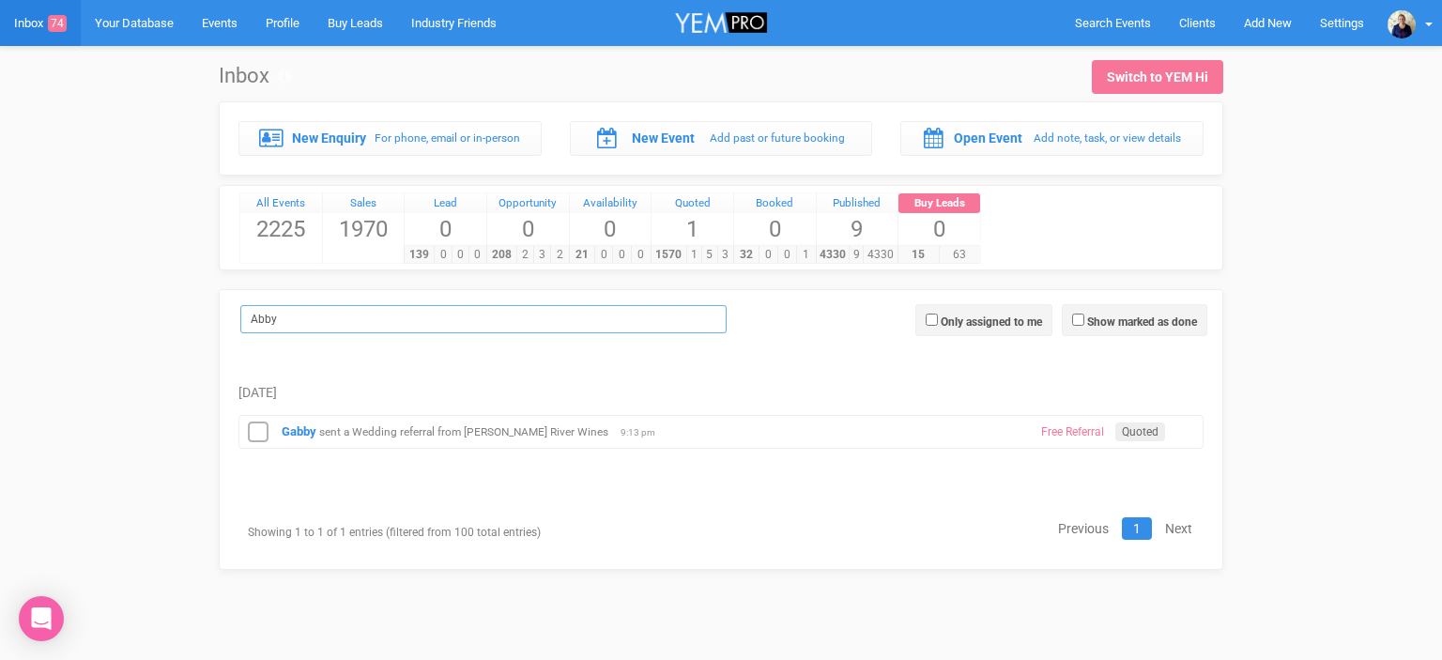
click at [277, 325] on input "Abby" at bounding box center [483, 319] width 486 height 28
type input "A"
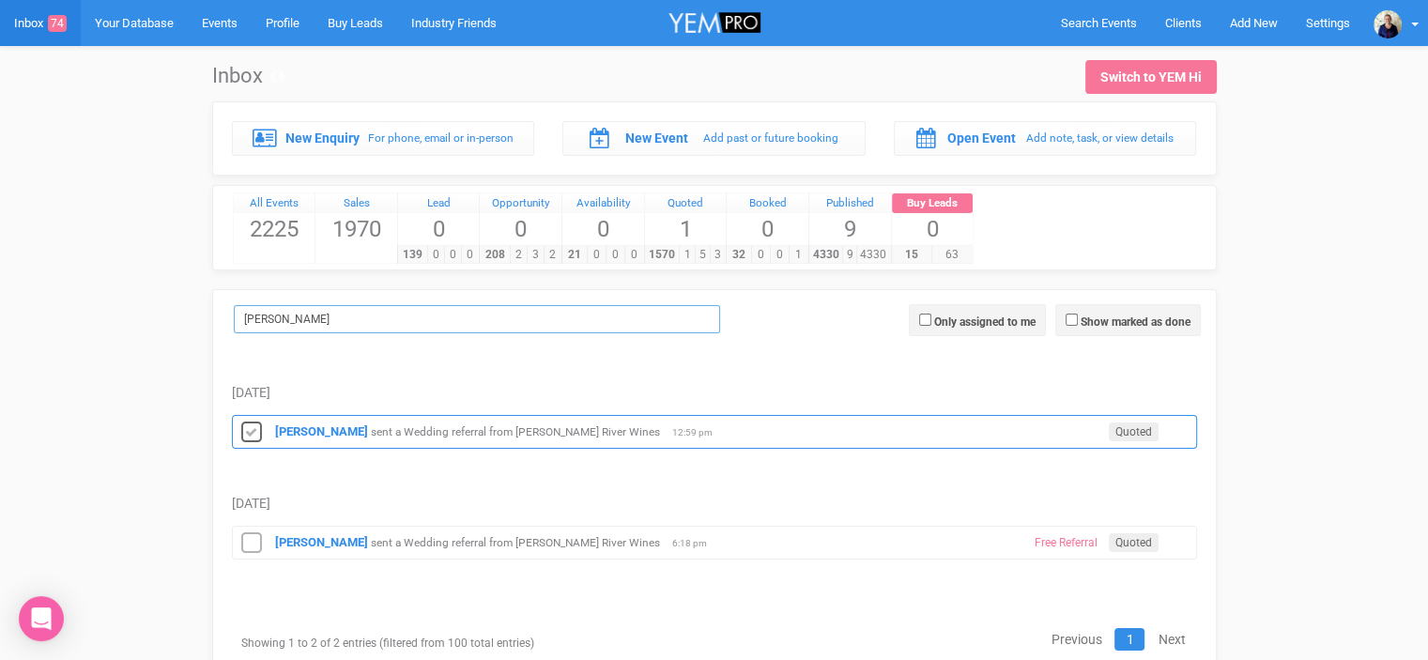
type input "[PERSON_NAME]"
click at [254, 434] on icon at bounding box center [251, 433] width 28 height 24
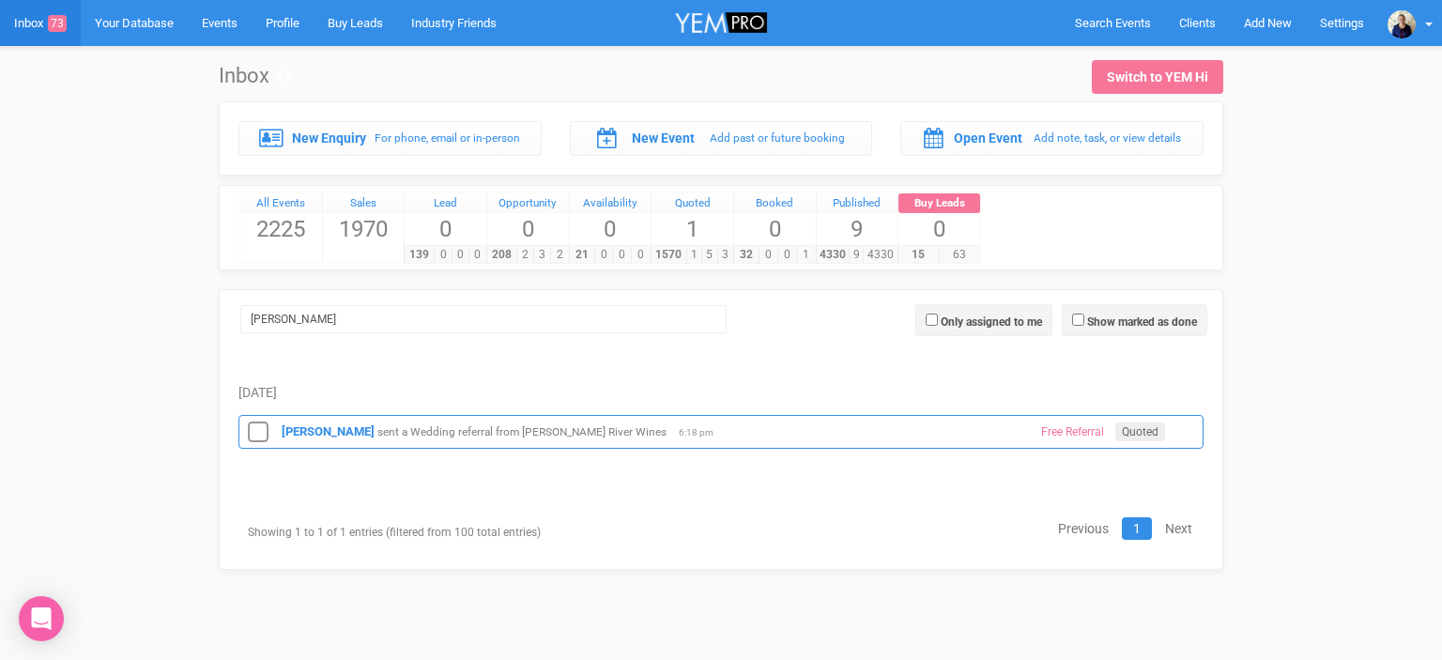
click at [556, 425] on small "sent a Wedding referral from [PERSON_NAME] River Wines" at bounding box center [521, 431] width 289 height 13
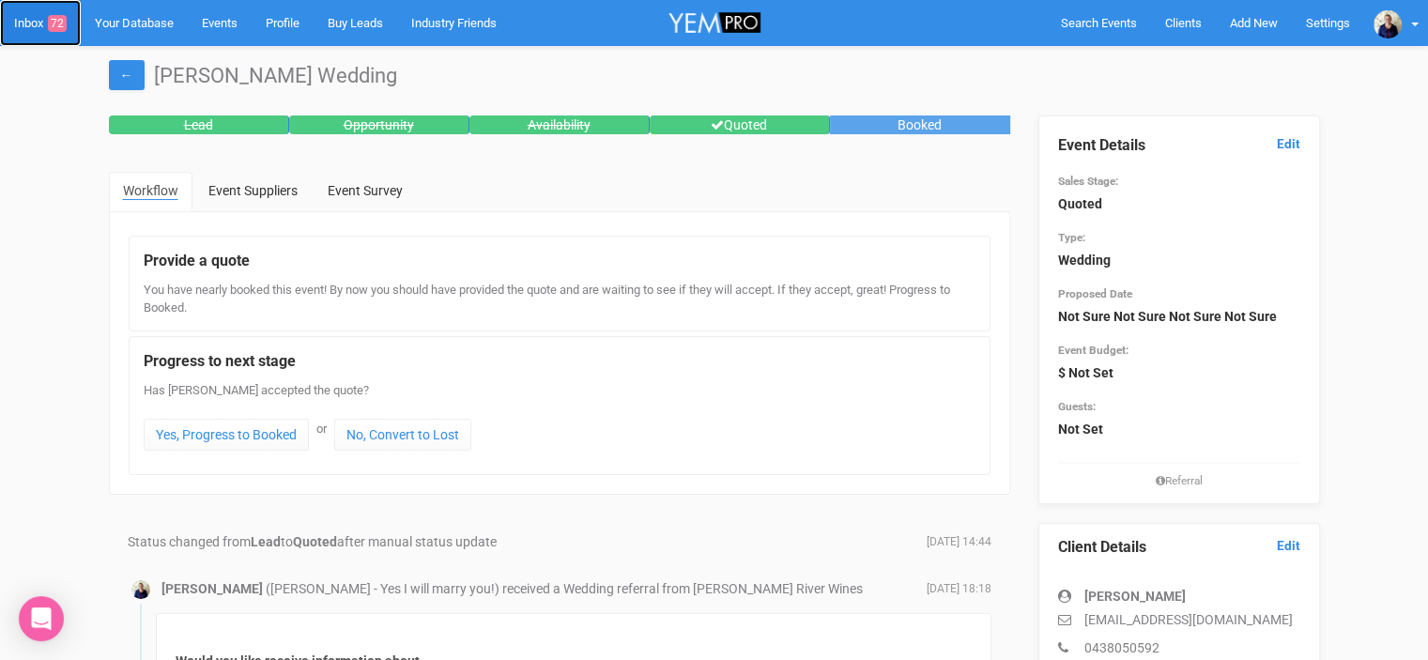
click at [30, 20] on link "Inbox 72" at bounding box center [40, 23] width 81 height 46
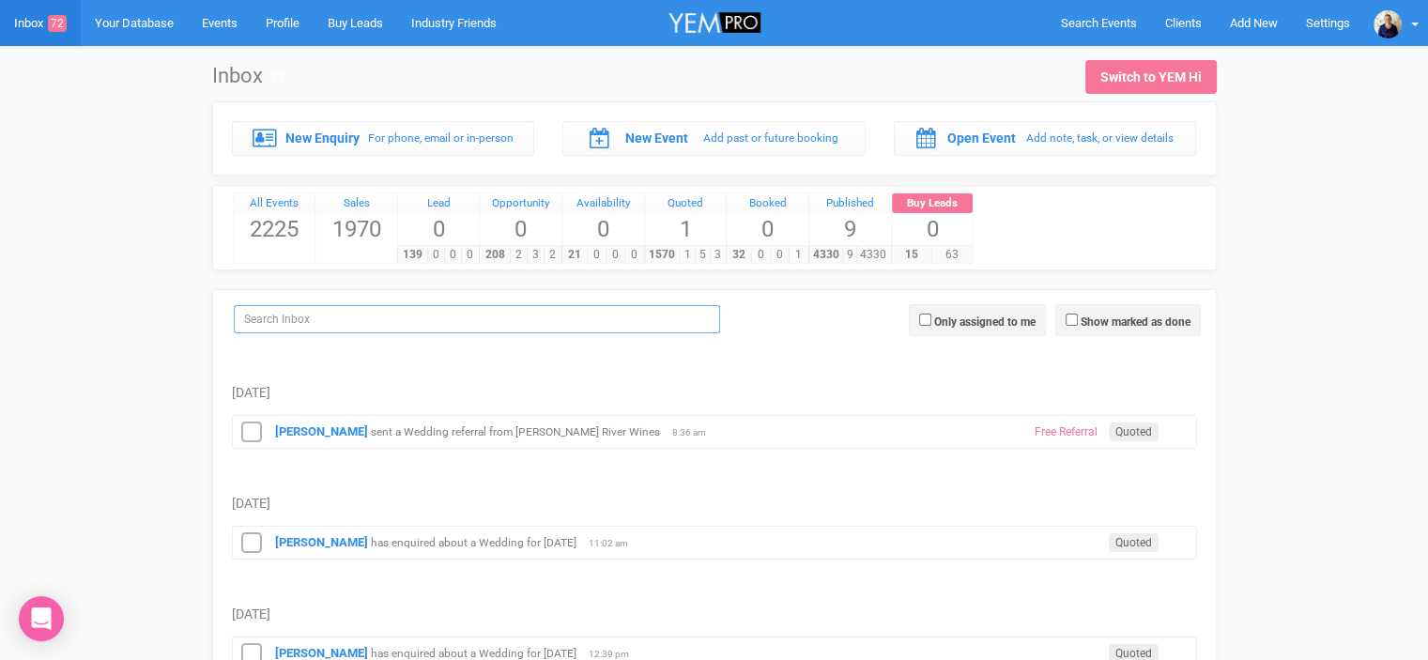
click at [331, 314] on input "search" at bounding box center [477, 319] width 486 height 28
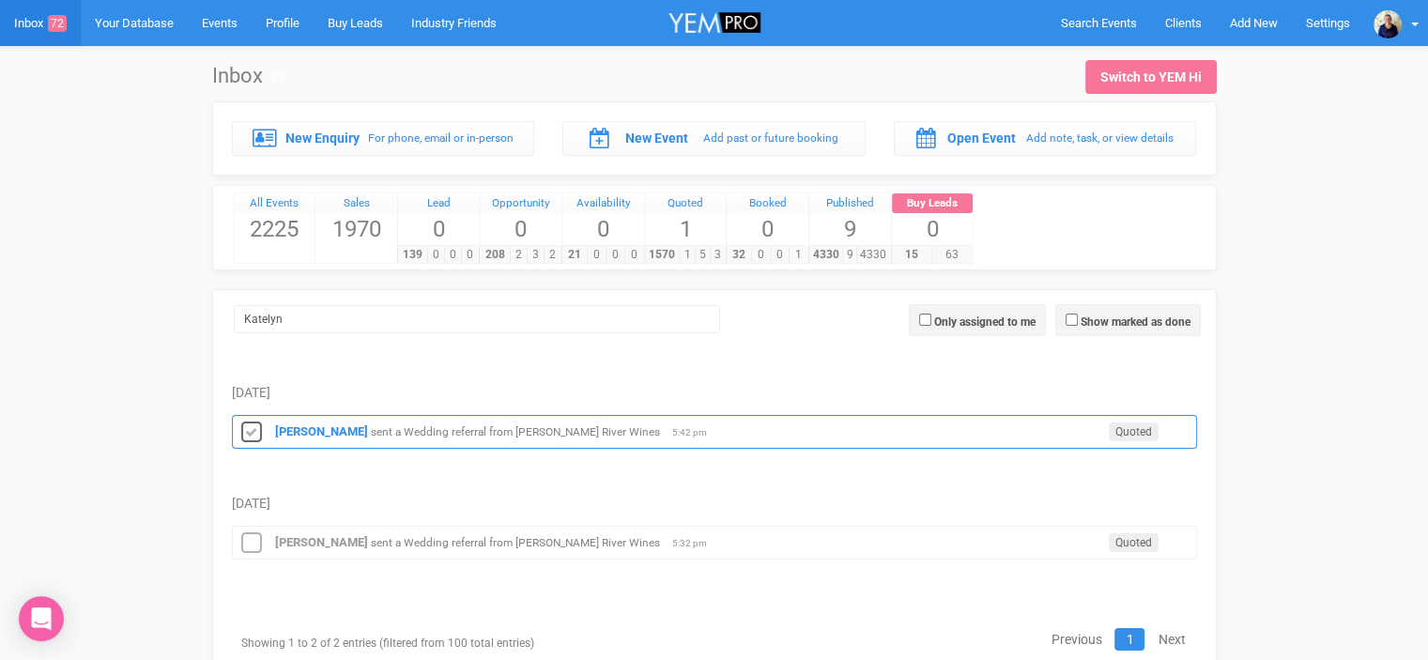
click at [252, 427] on icon at bounding box center [251, 433] width 28 height 24
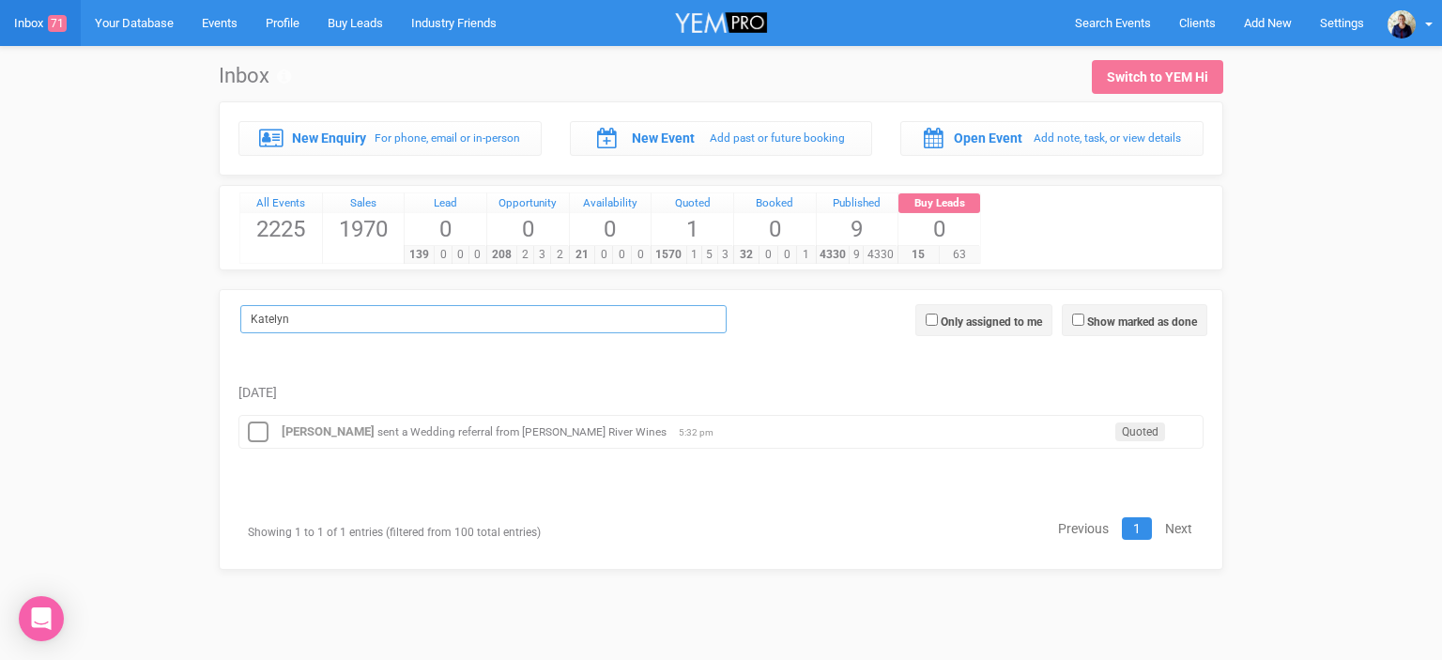
click at [322, 321] on input "Katelyn" at bounding box center [483, 319] width 486 height 28
type input "K"
click at [260, 431] on icon at bounding box center [258, 433] width 28 height 24
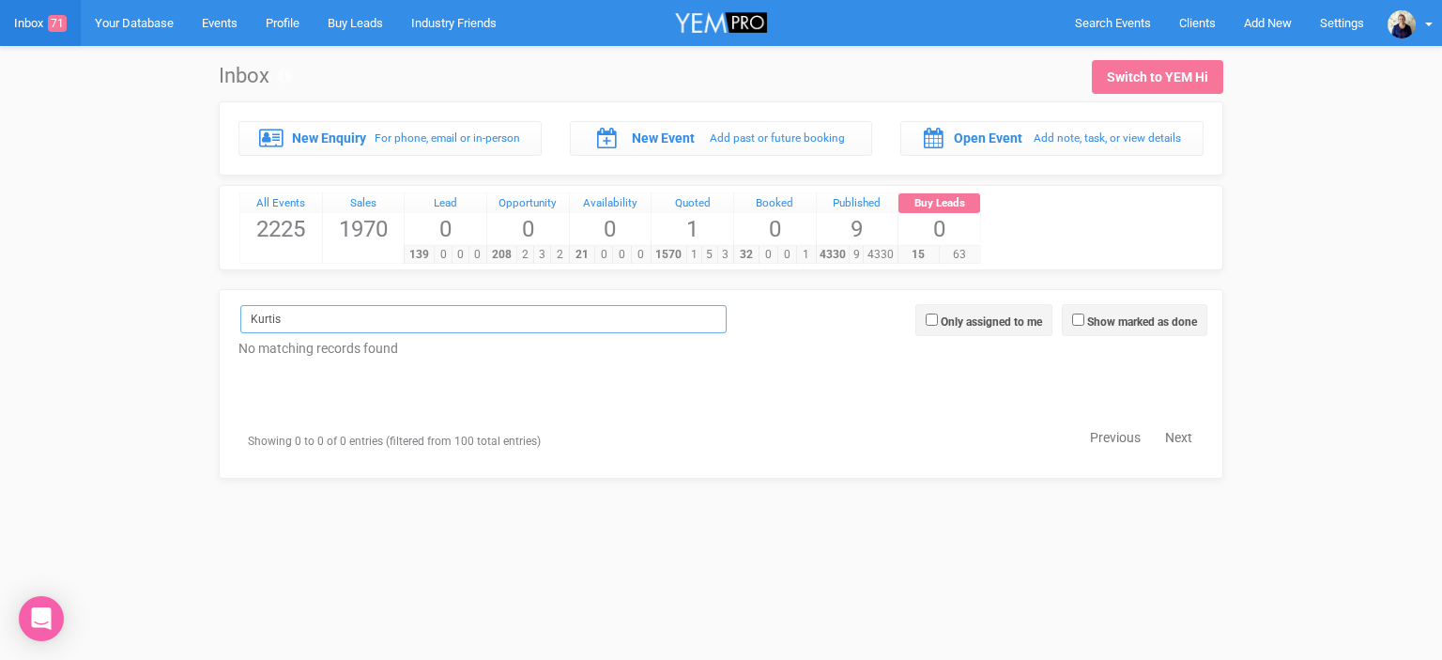
click at [278, 316] on input "Kurtis" at bounding box center [483, 319] width 486 height 28
type input "K"
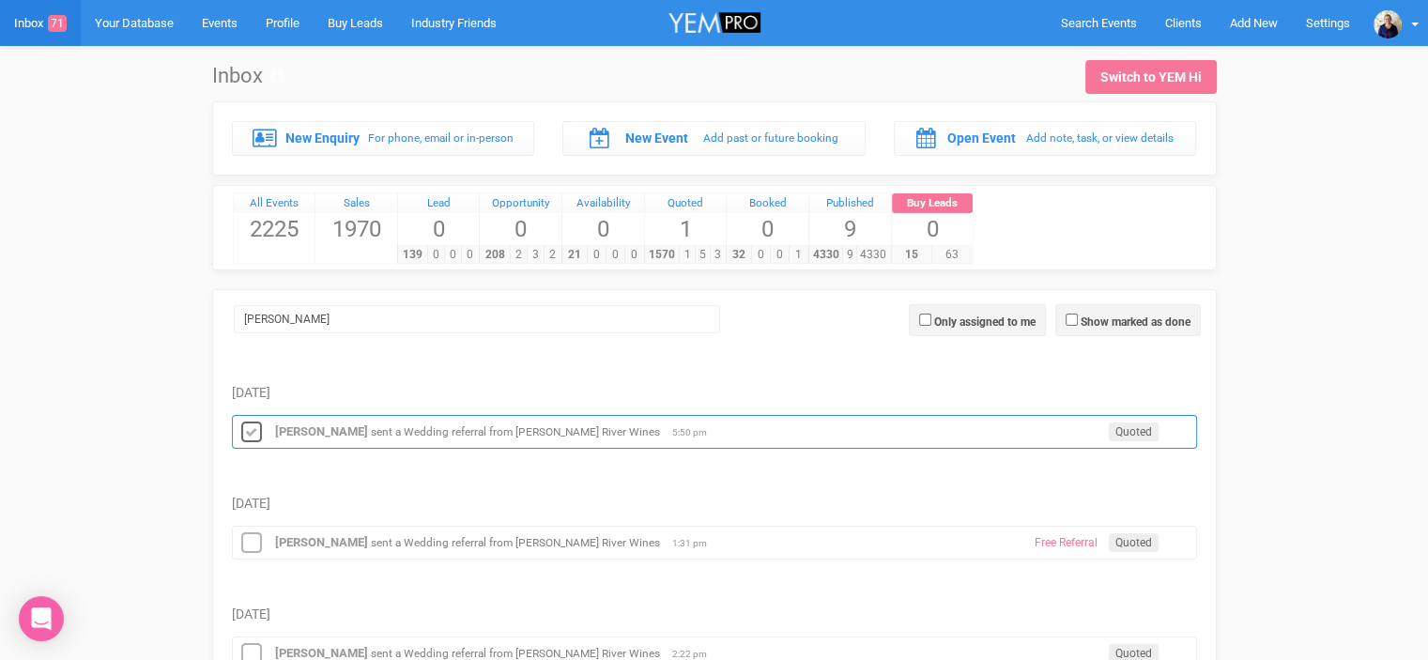
click at [248, 428] on icon at bounding box center [251, 433] width 28 height 24
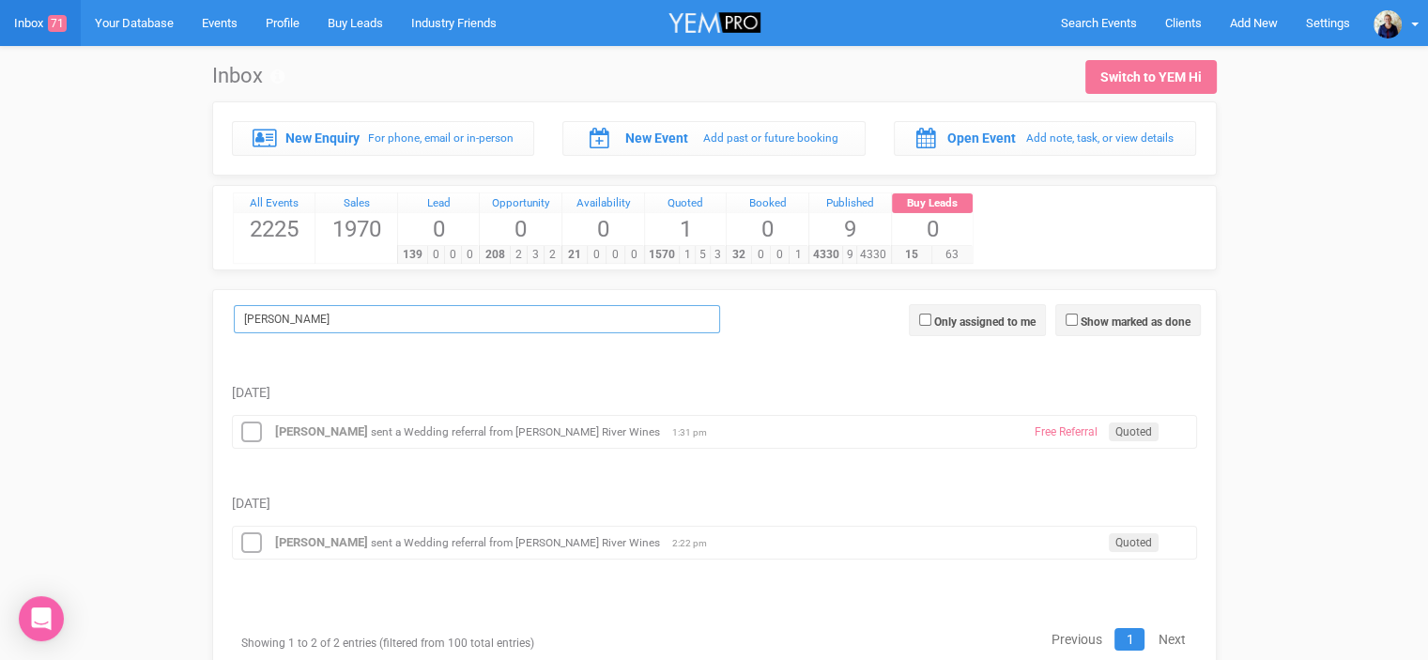
click at [302, 311] on input "[PERSON_NAME]" at bounding box center [477, 319] width 486 height 28
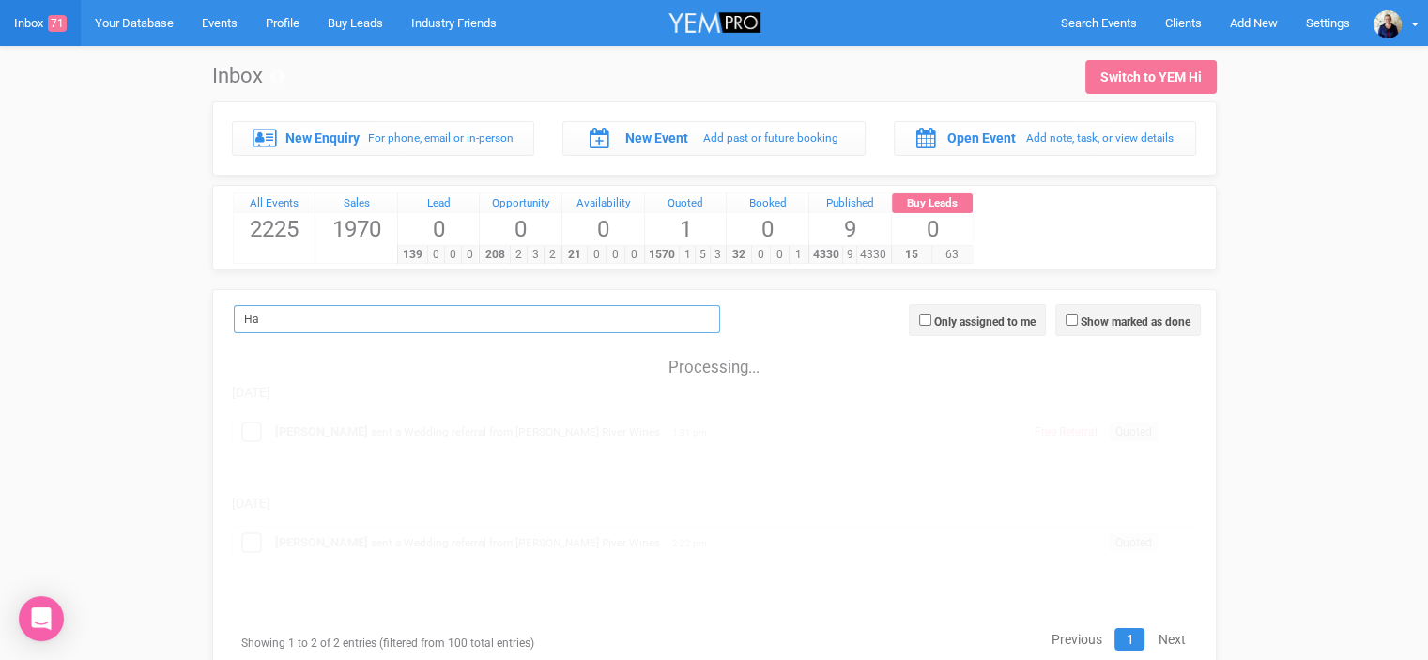
type input "H"
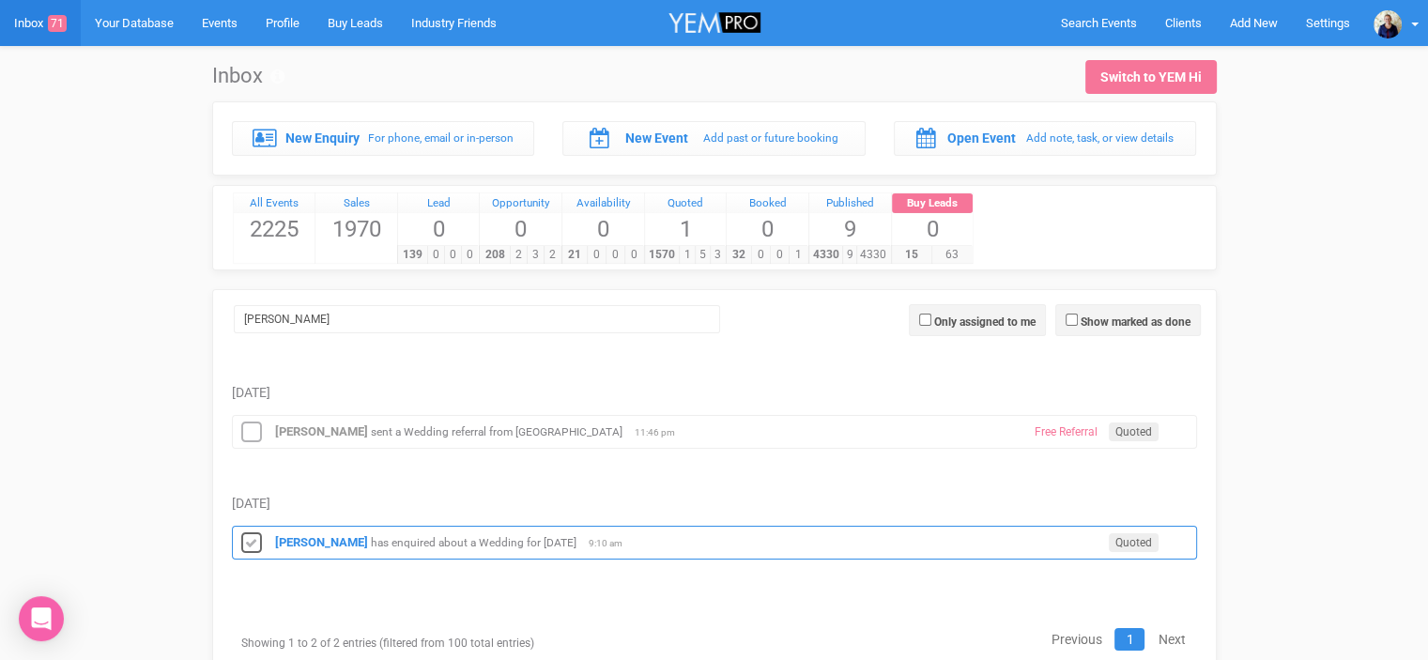
click at [254, 537] on icon at bounding box center [251, 543] width 28 height 24
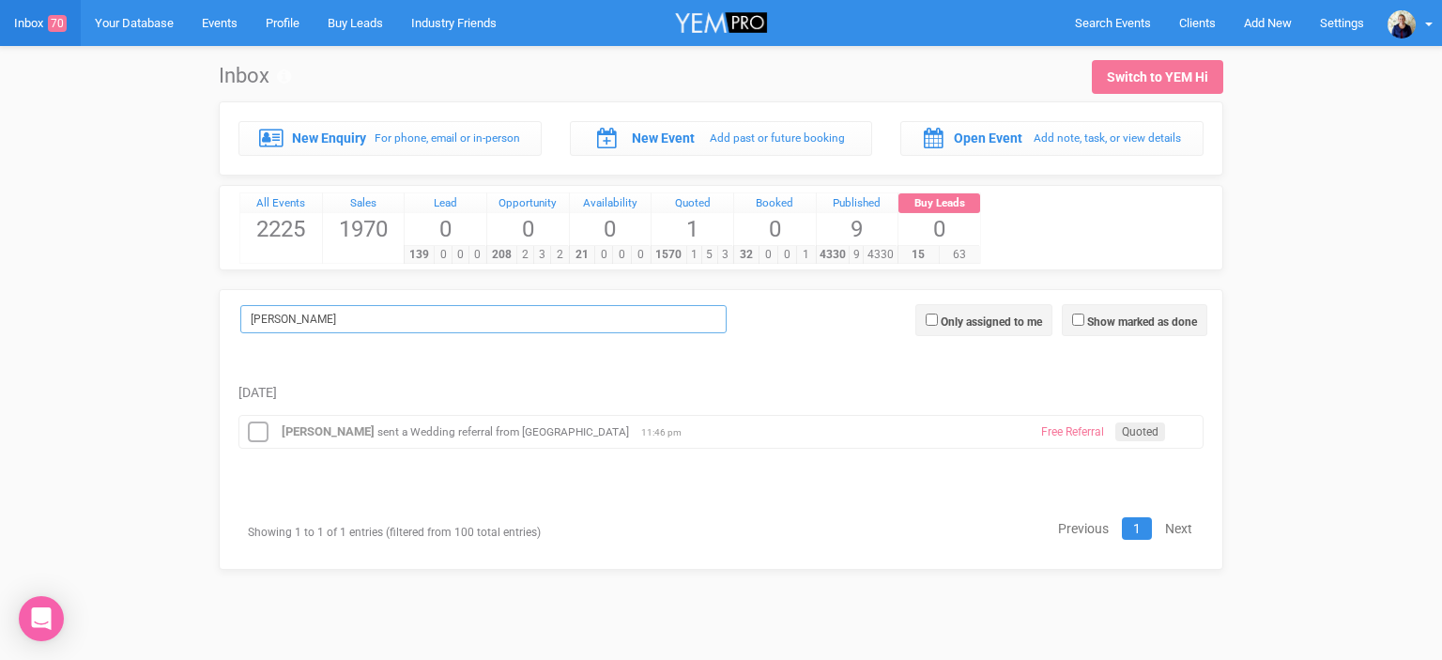
click at [297, 320] on input "[PERSON_NAME]" at bounding box center [483, 319] width 486 height 28
type input "D"
click at [261, 429] on icon at bounding box center [258, 433] width 28 height 24
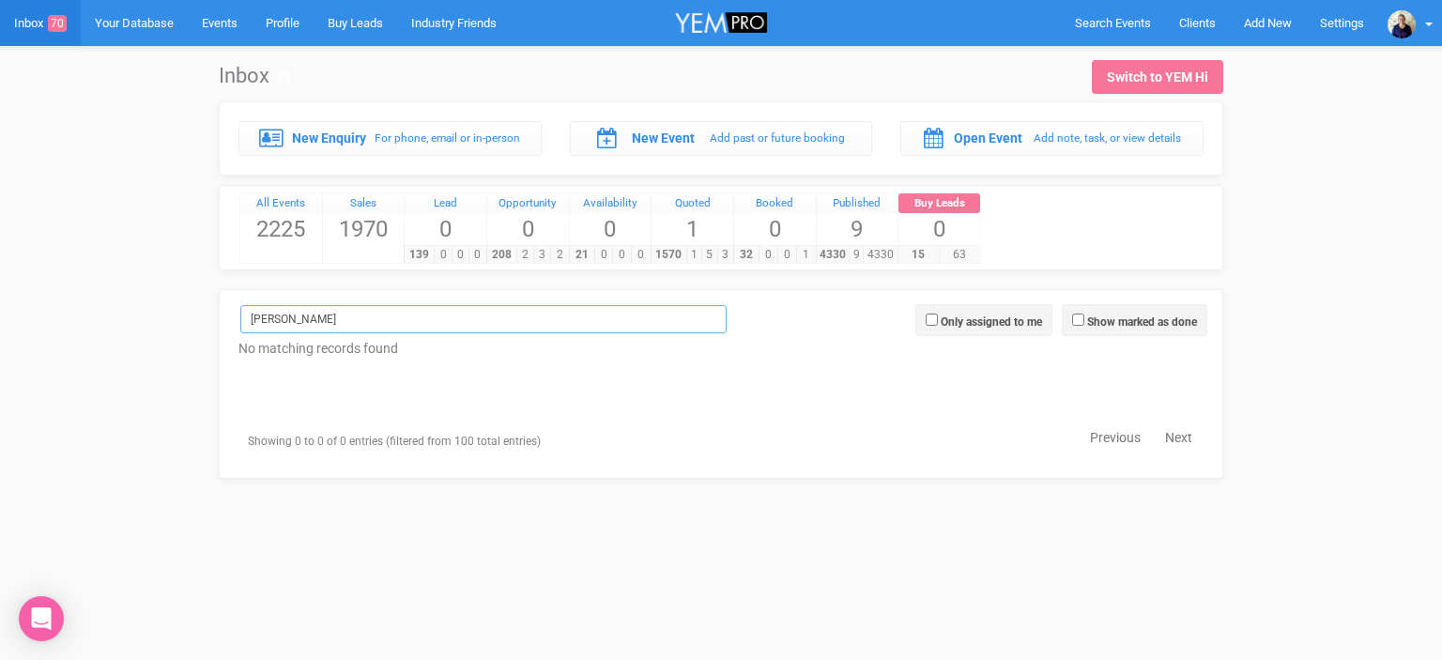
click at [296, 308] on input "[PERSON_NAME]" at bounding box center [483, 319] width 486 height 28
type input "W"
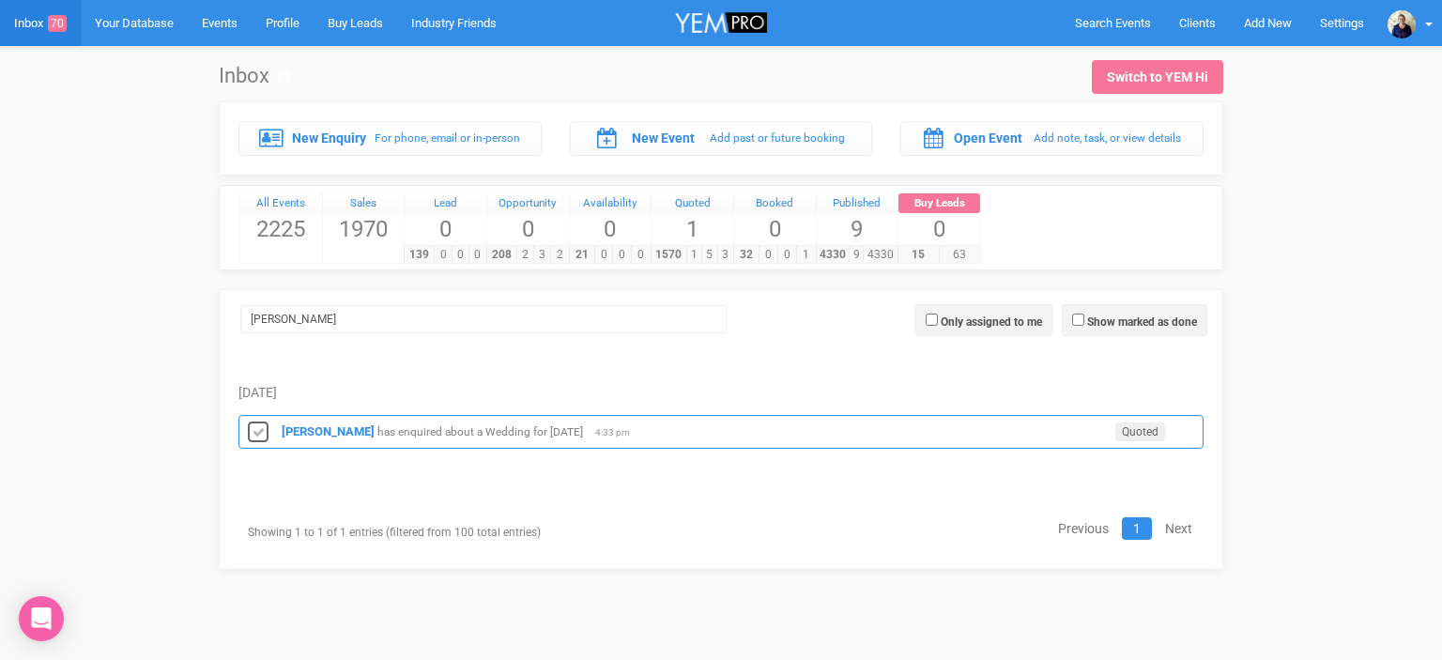
click at [259, 429] on icon at bounding box center [258, 433] width 28 height 24
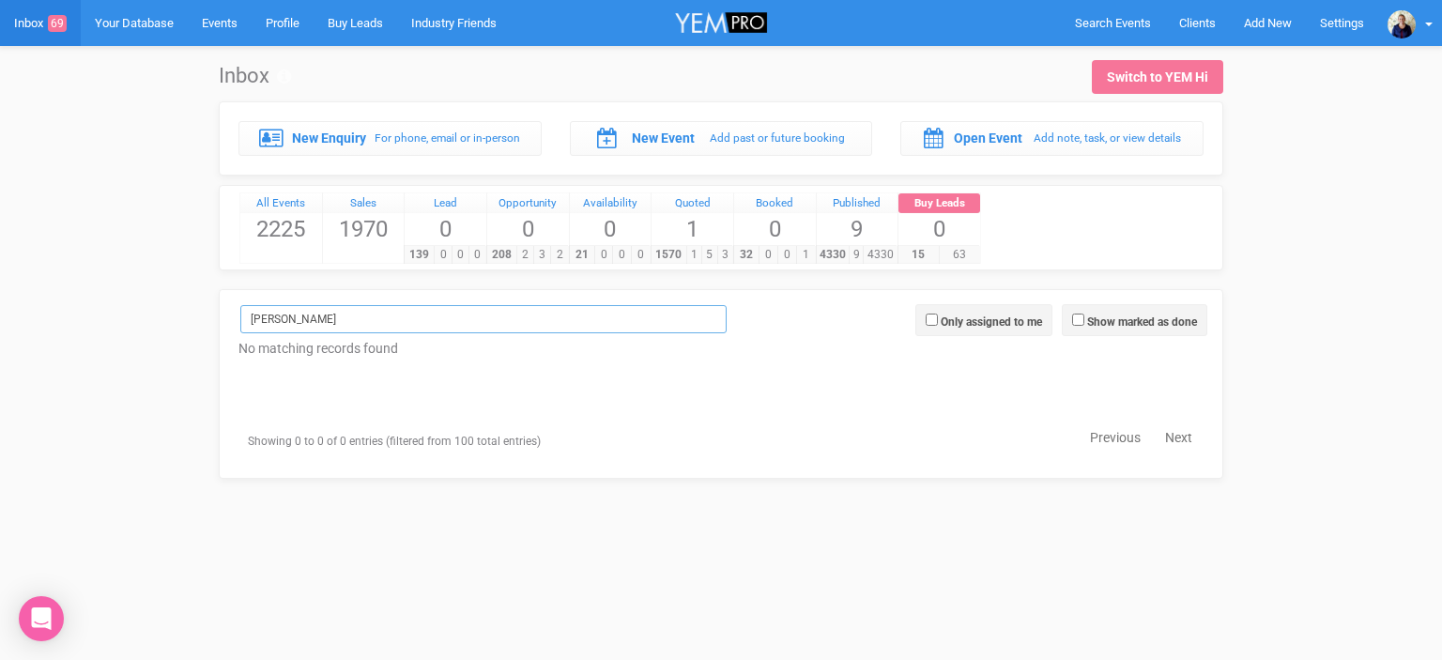
click at [300, 318] on input "[PERSON_NAME]" at bounding box center [483, 319] width 486 height 28
type input "V"
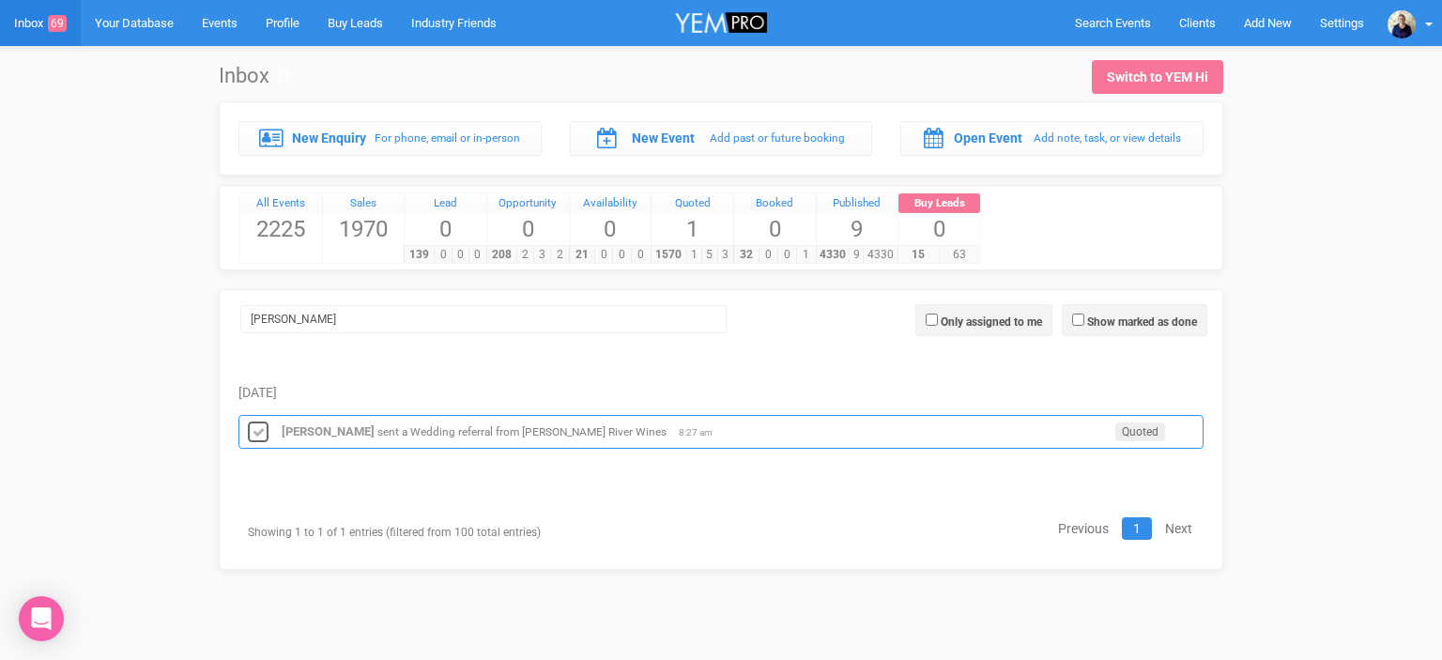
click at [258, 424] on icon at bounding box center [258, 433] width 28 height 24
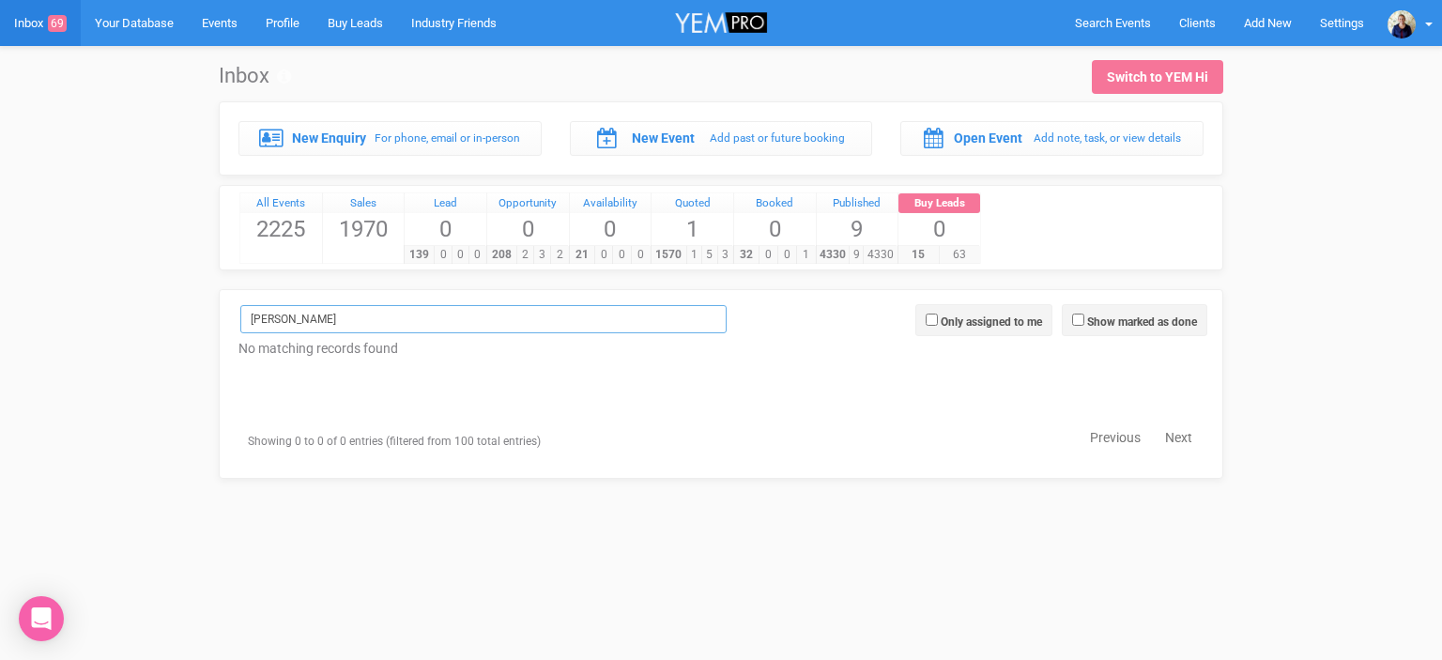
click at [290, 314] on input "[PERSON_NAME]" at bounding box center [483, 319] width 486 height 28
type input "G"
